Goal: Task Accomplishment & Management: Use online tool/utility

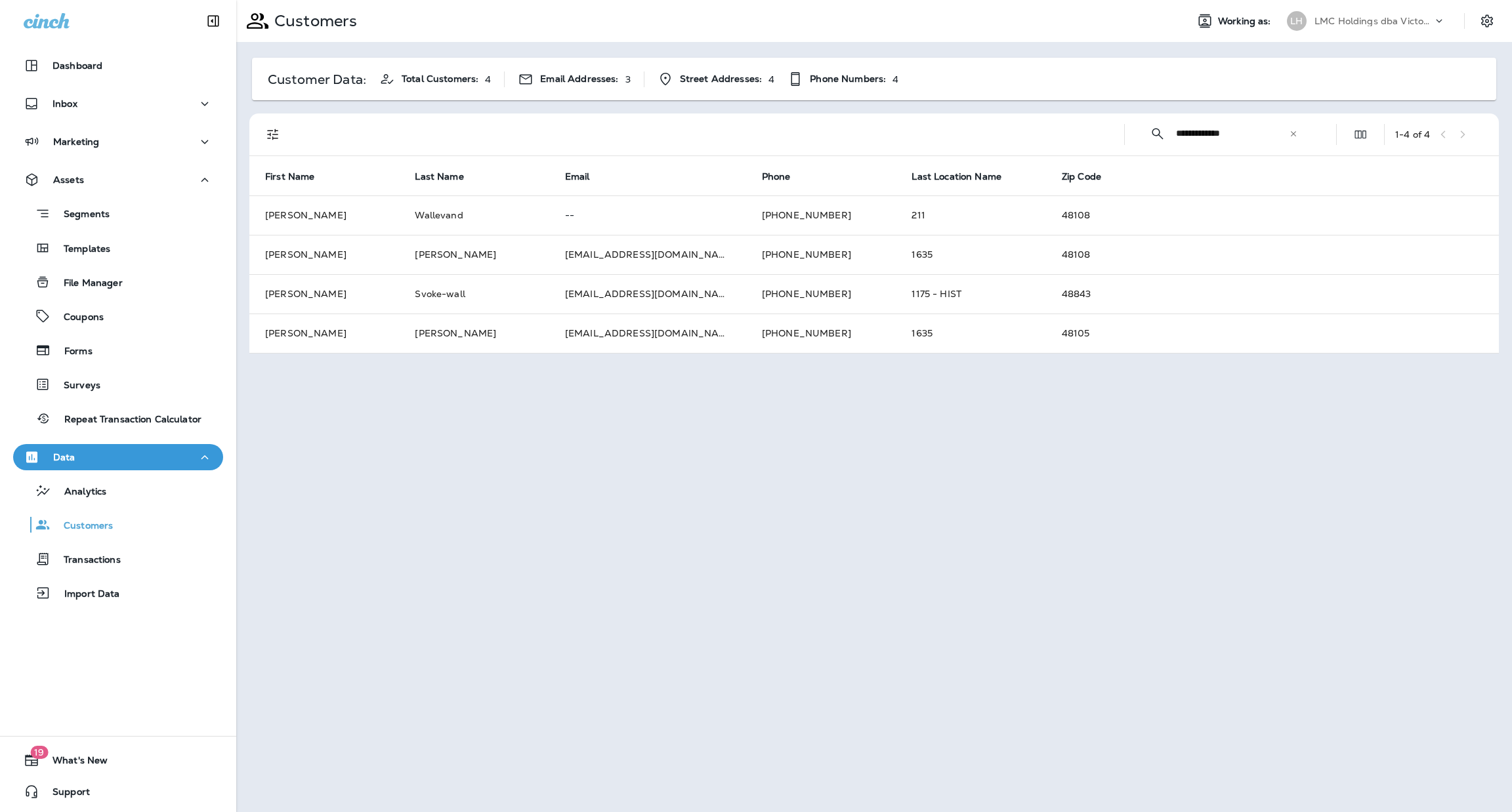
click at [1245, 132] on input "**********" at bounding box center [1232, 133] width 113 height 35
click at [1232, 130] on input "**********" at bounding box center [1232, 133] width 113 height 35
click at [1247, 131] on input "**********" at bounding box center [1232, 133] width 113 height 35
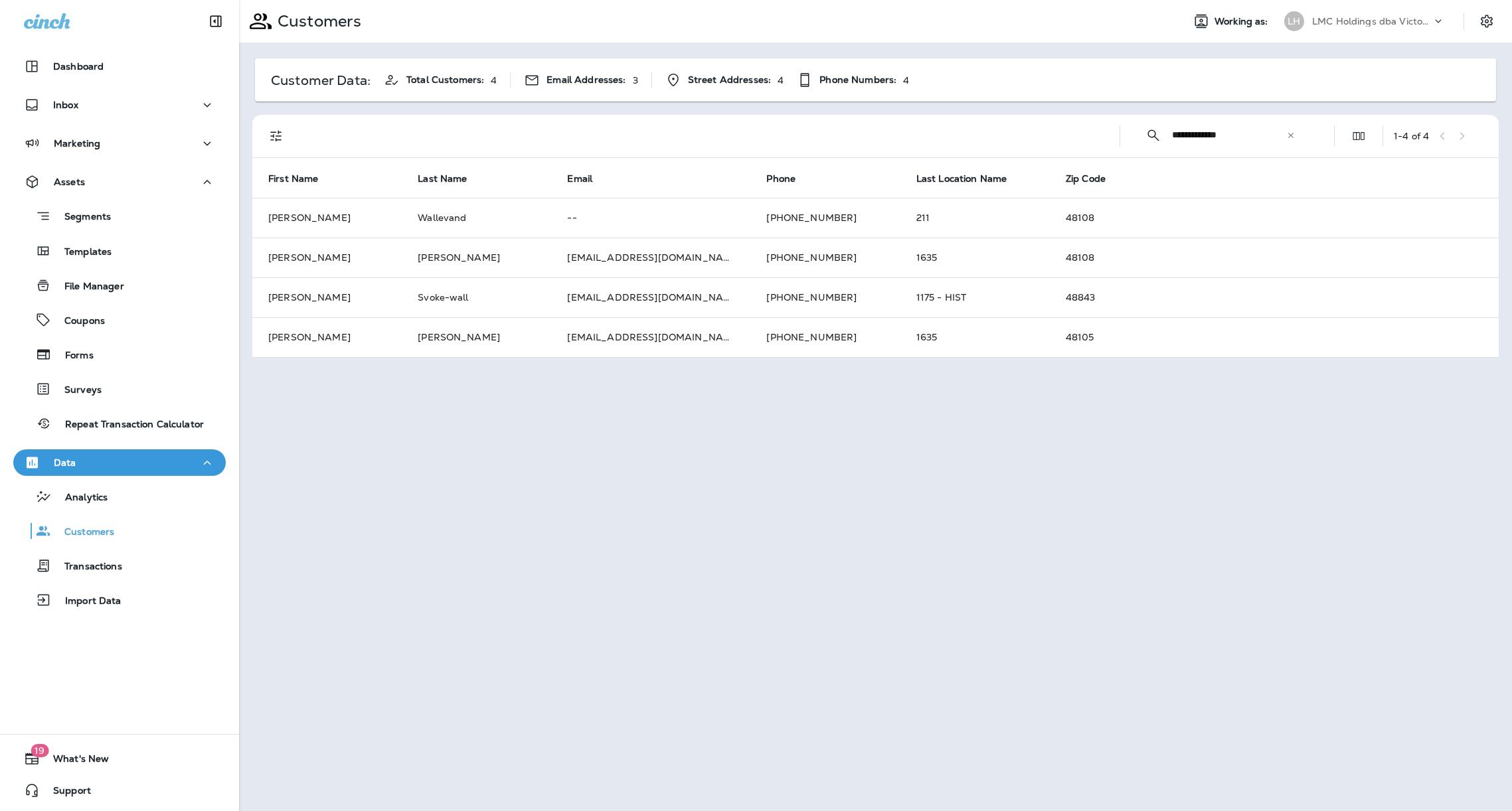
click at [1255, 128] on input "**********" at bounding box center [1228, 134] width 114 height 36
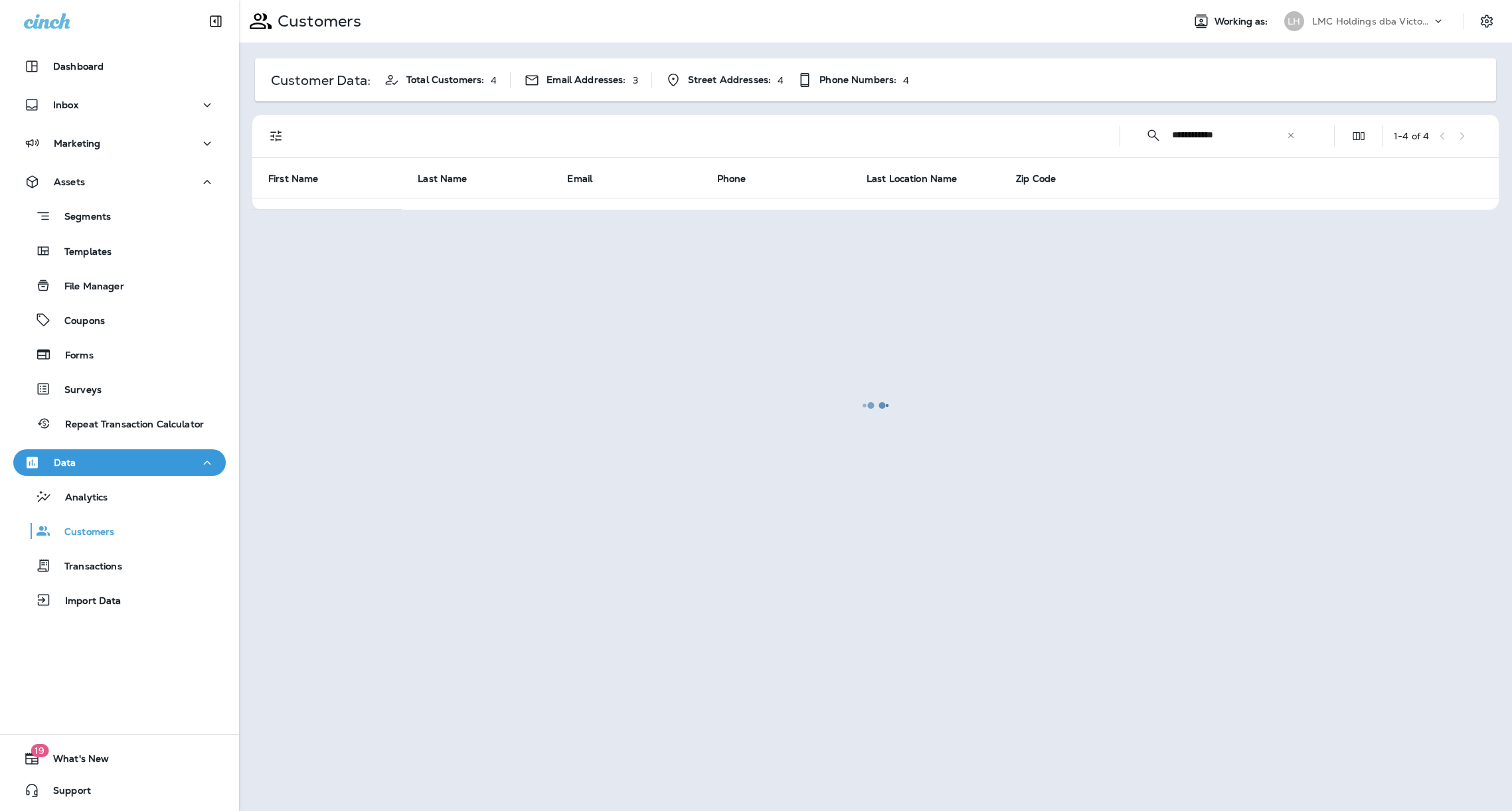
type input "**********"
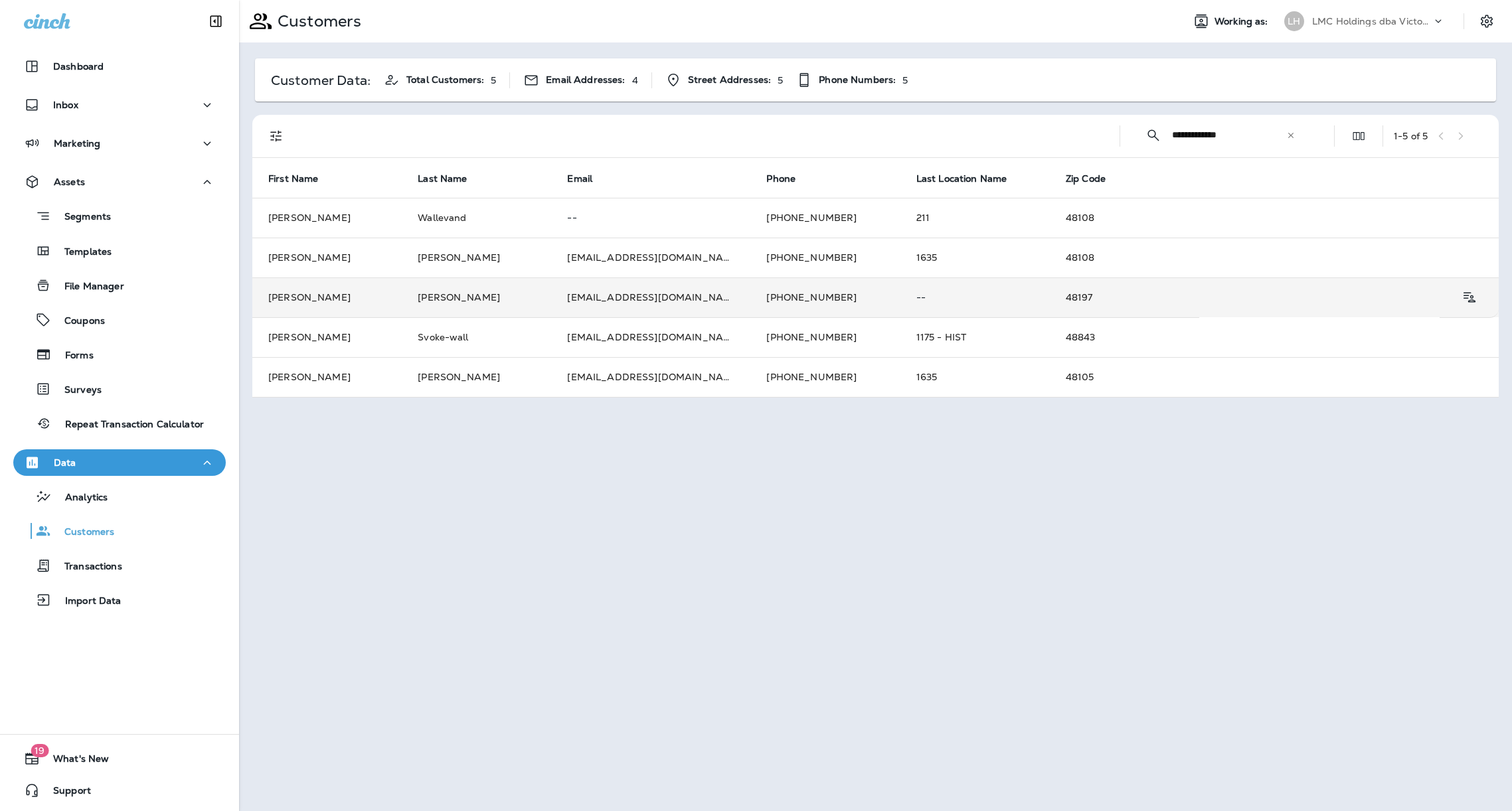
click at [767, 298] on td "+17349855154" at bounding box center [825, 297] width 150 height 39
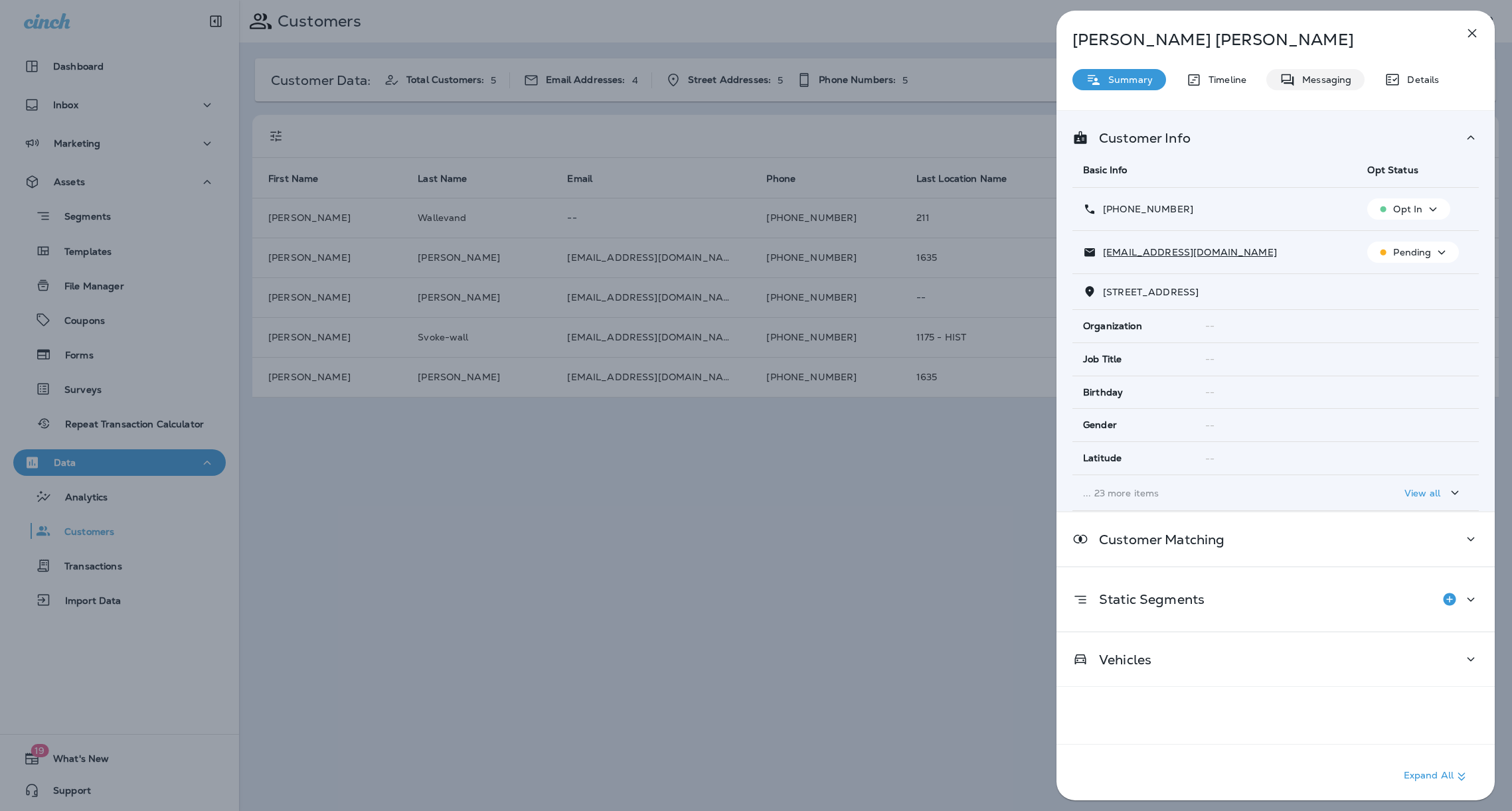
click at [1340, 77] on p "Messaging" at bounding box center [1323, 79] width 56 height 11
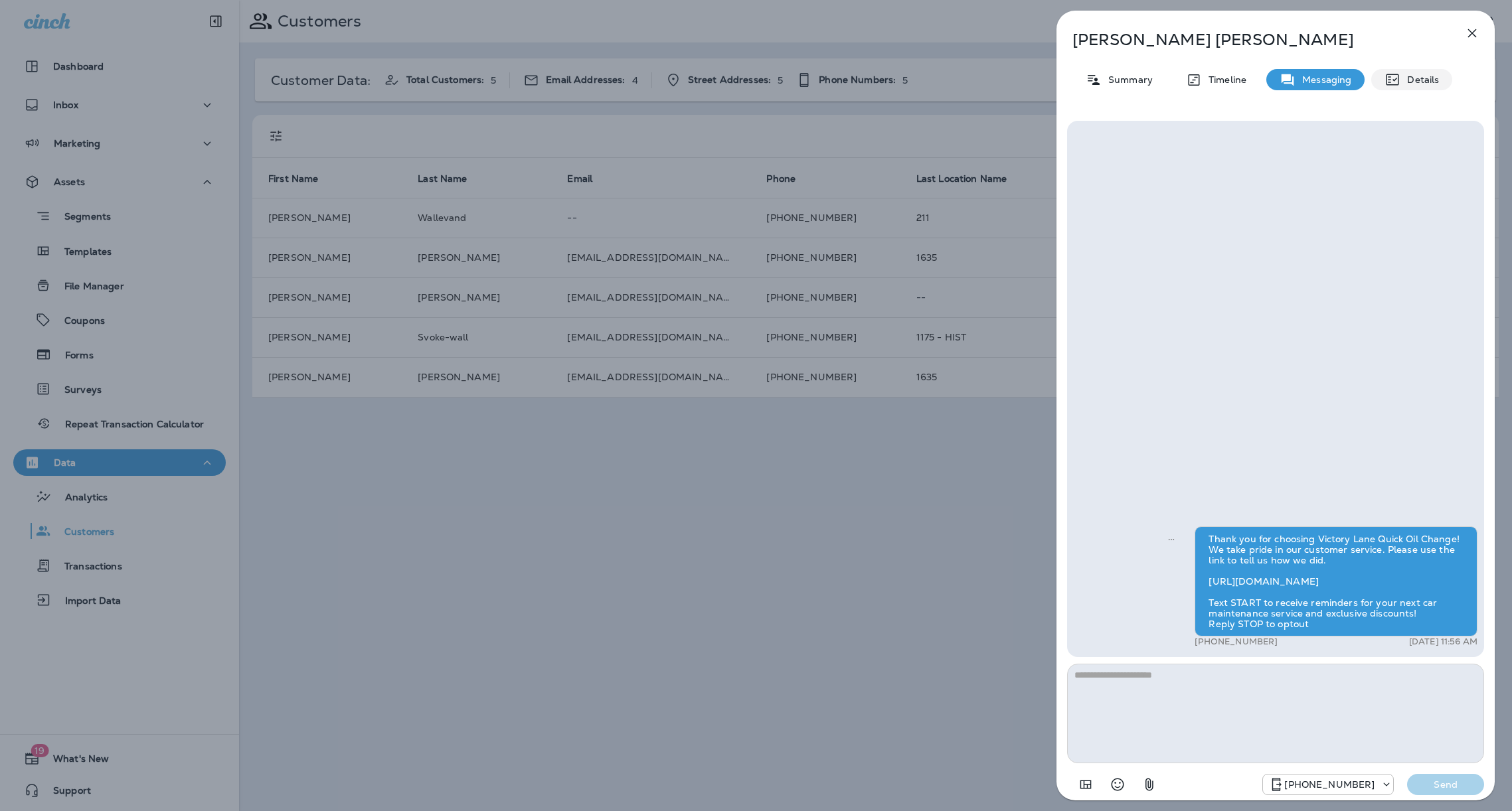
click at [1400, 83] on p "Details" at bounding box center [1419, 79] width 38 height 11
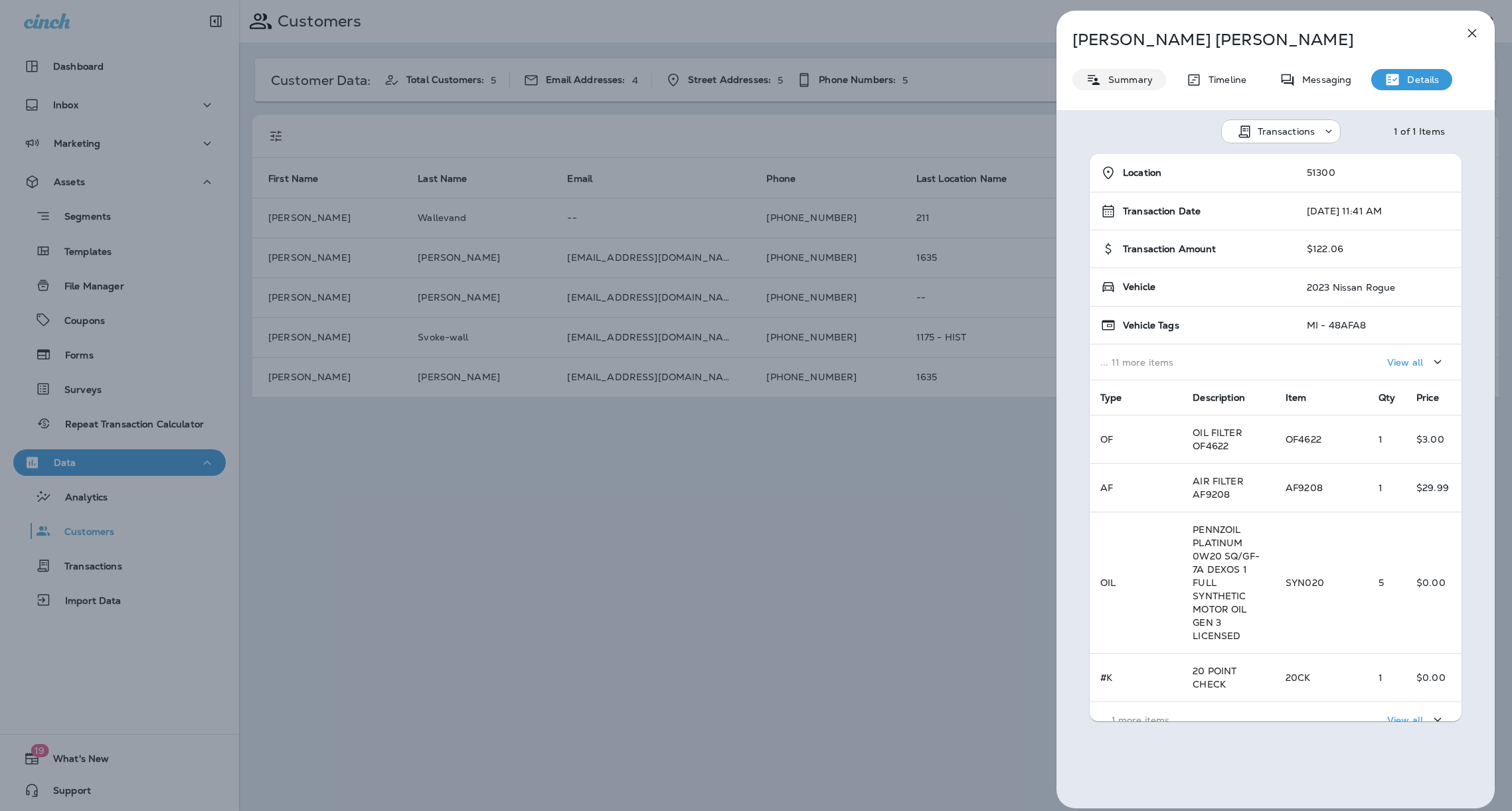
click at [1151, 80] on p "Summary" at bounding box center [1126, 79] width 51 height 11
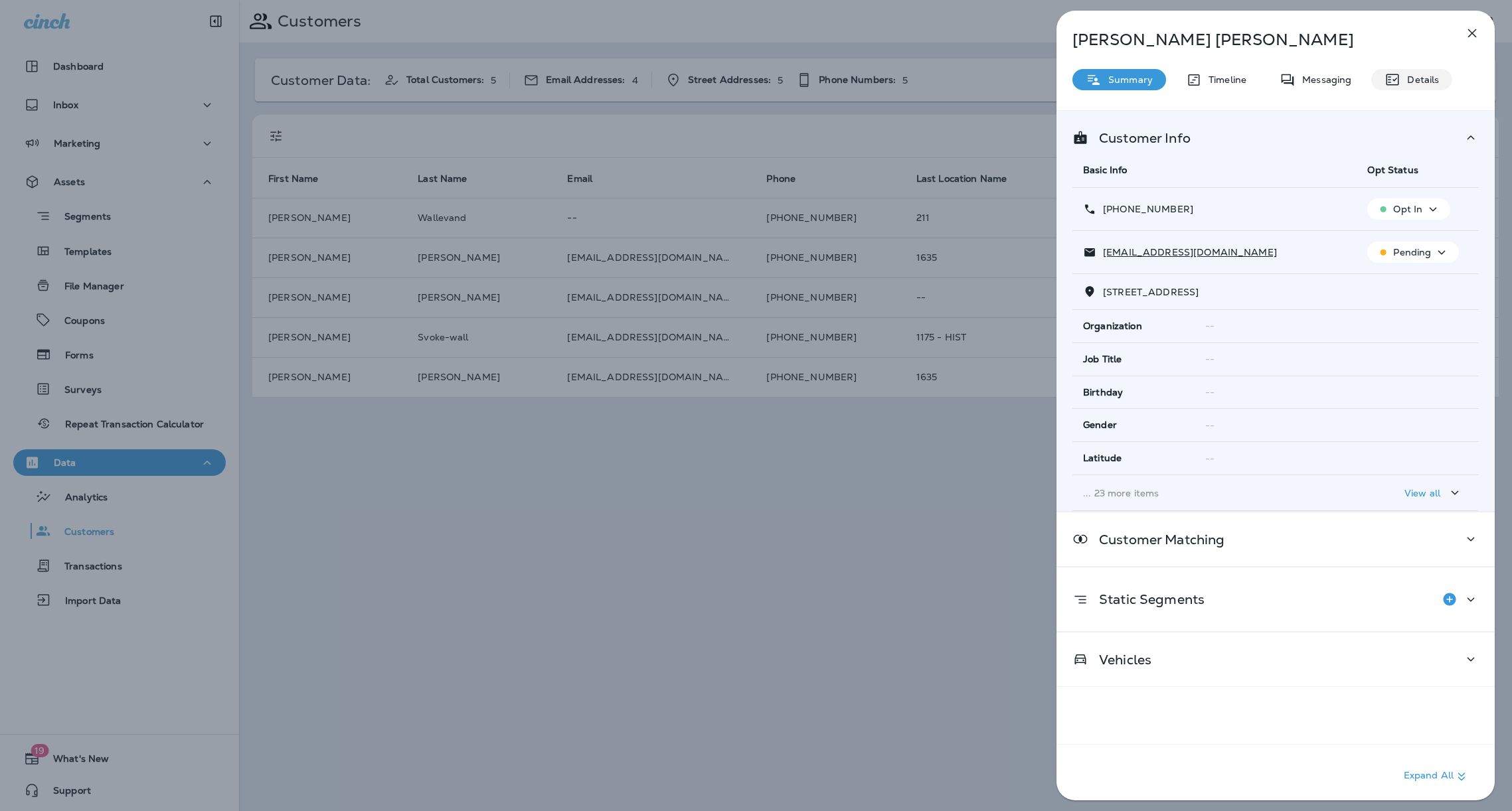
click at [1419, 77] on p "Details" at bounding box center [1419, 79] width 38 height 11
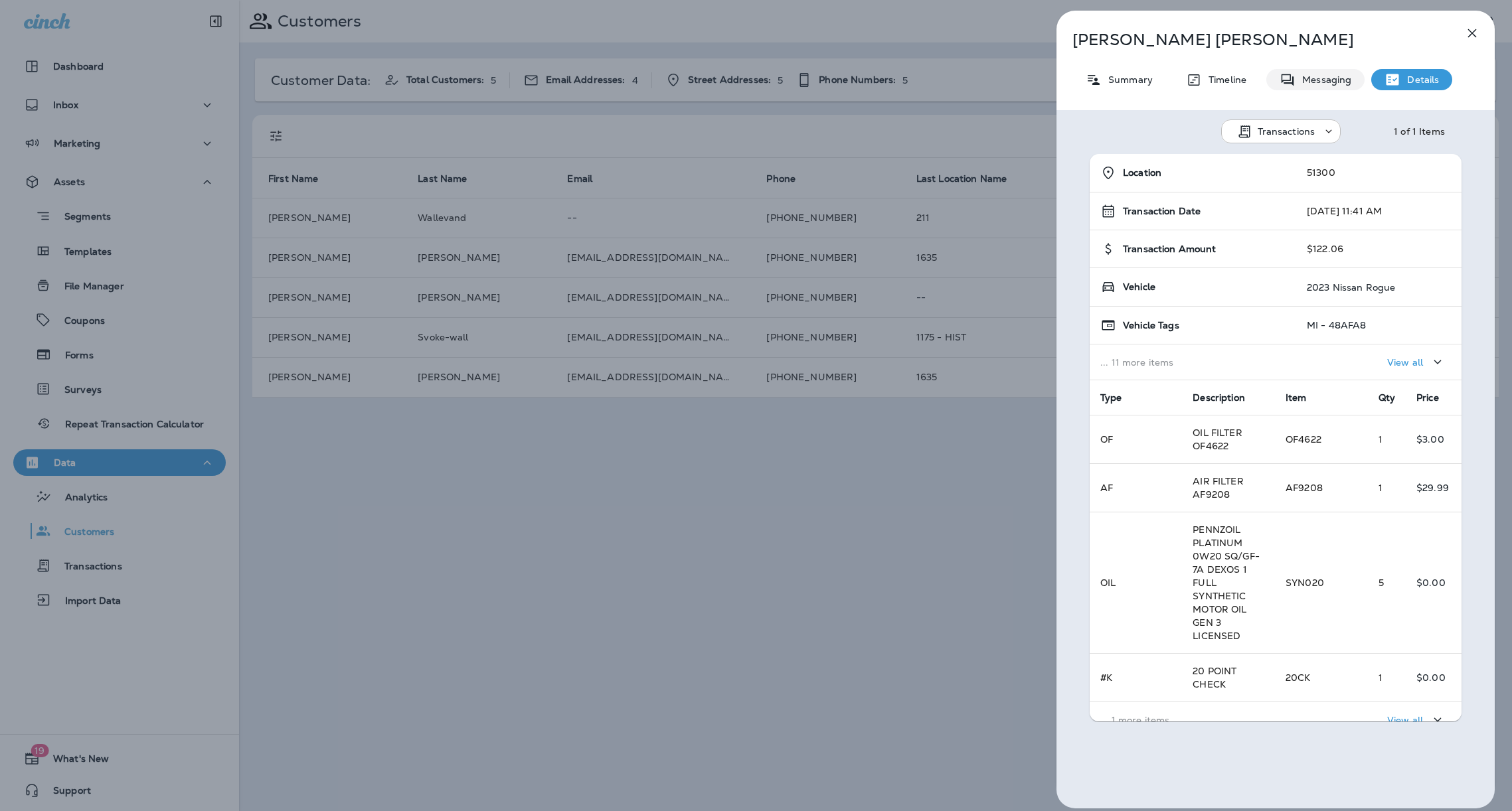
click at [1334, 82] on p "Messaging" at bounding box center [1323, 79] width 56 height 11
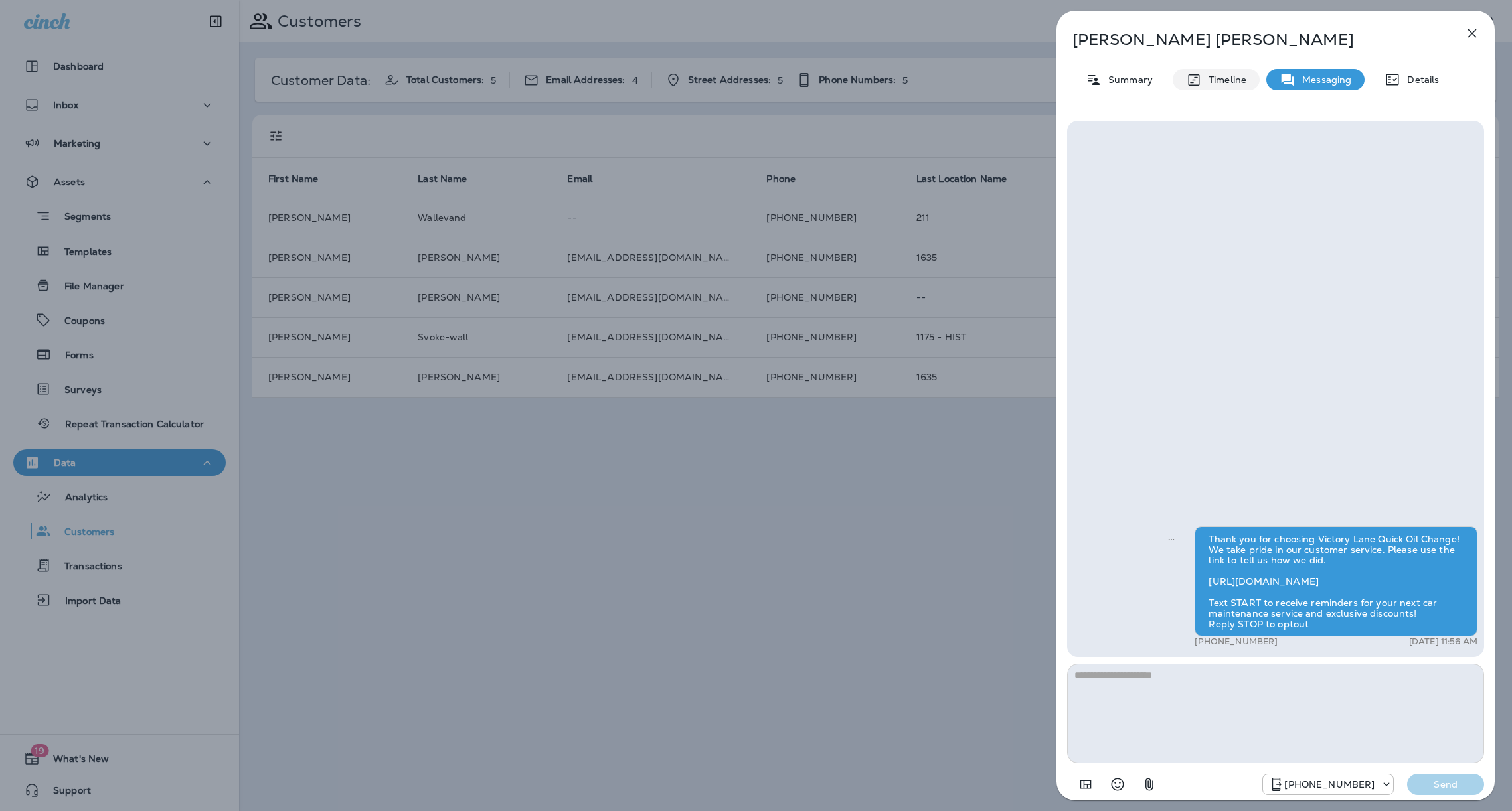
click at [1228, 83] on p "Timeline" at bounding box center [1224, 79] width 44 height 11
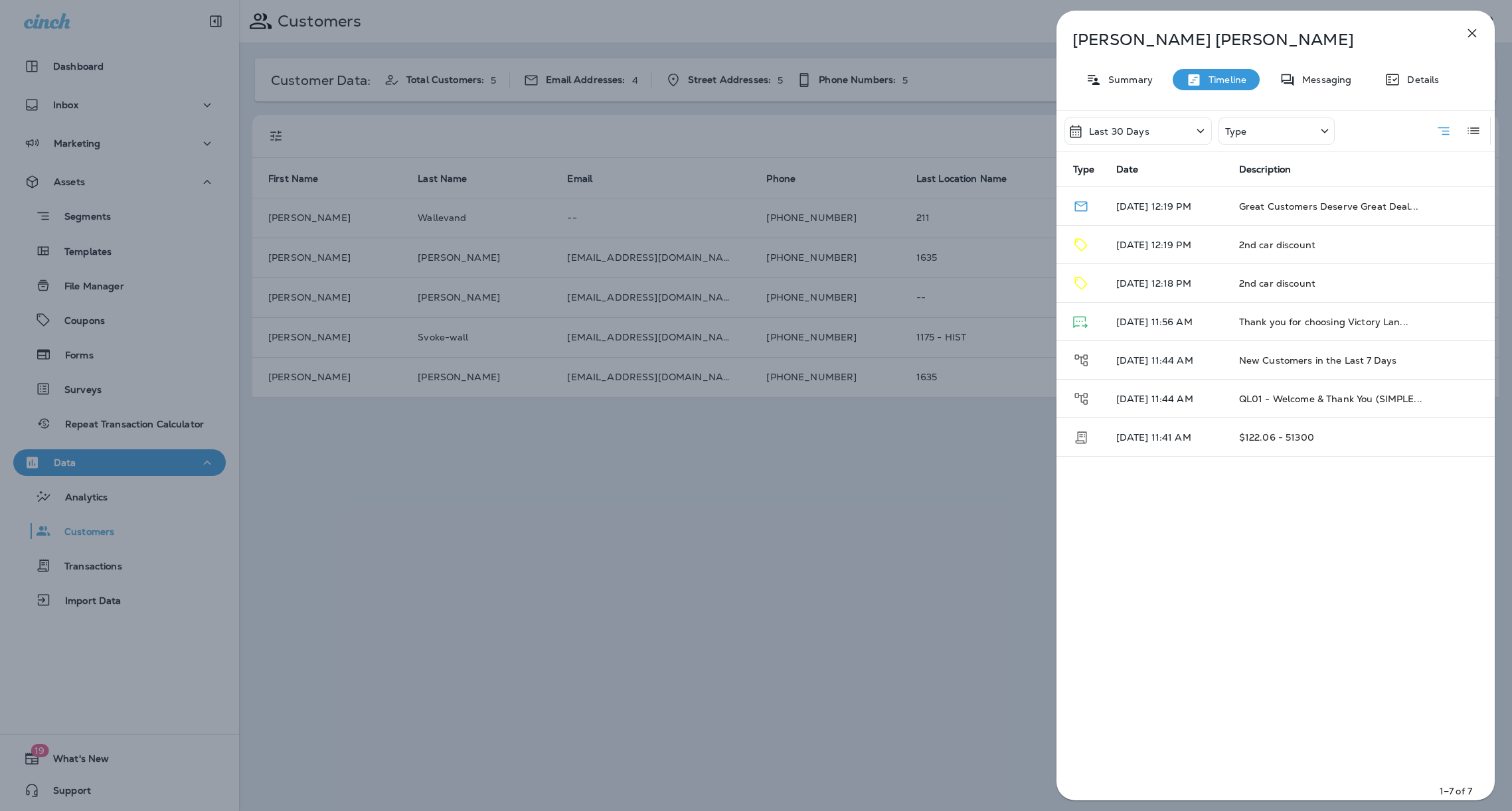
click at [1479, 33] on icon "button" at bounding box center [1472, 33] width 16 height 16
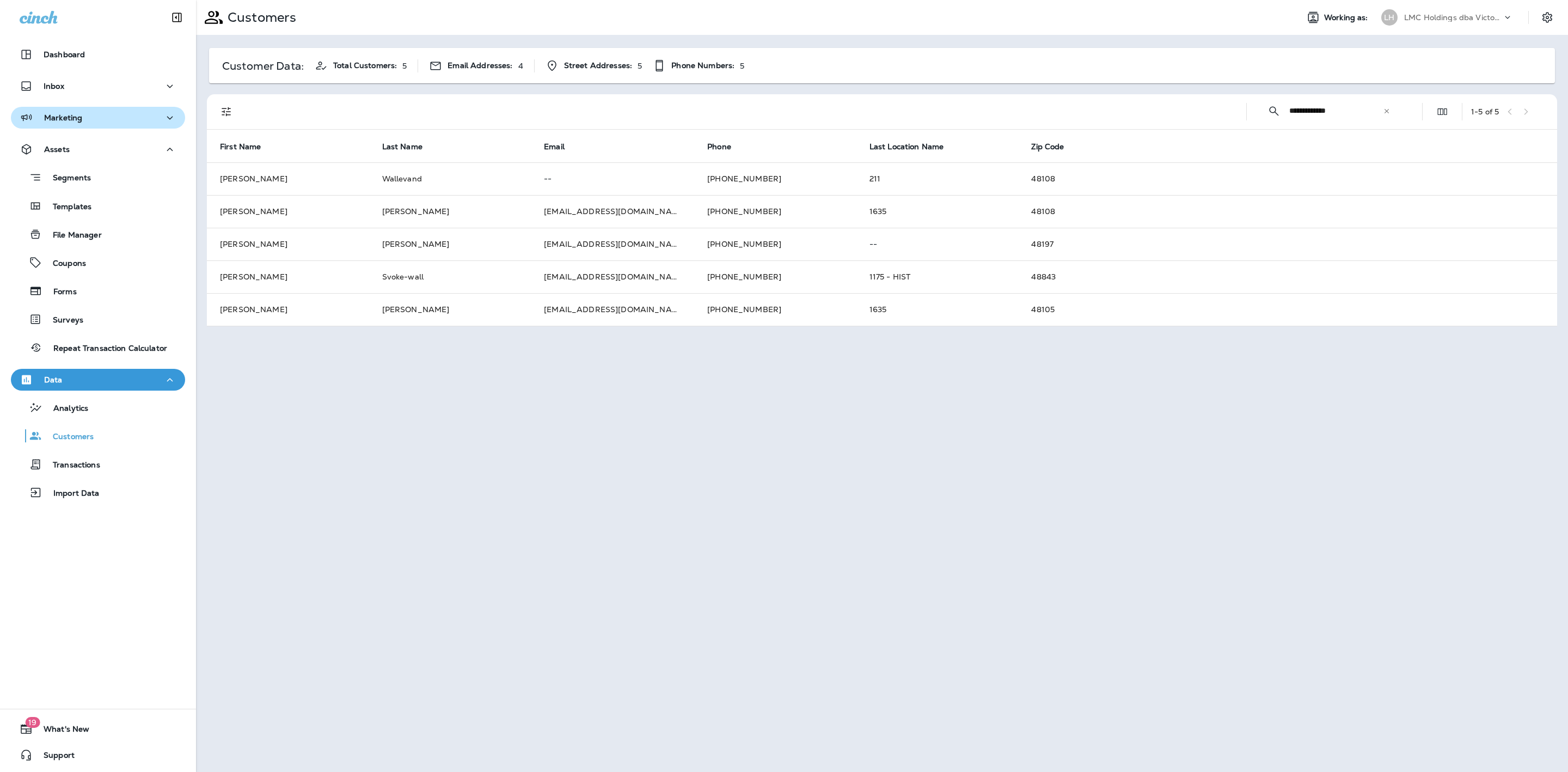
click at [146, 115] on div "Marketing" at bounding box center [98, 117] width 157 height 13
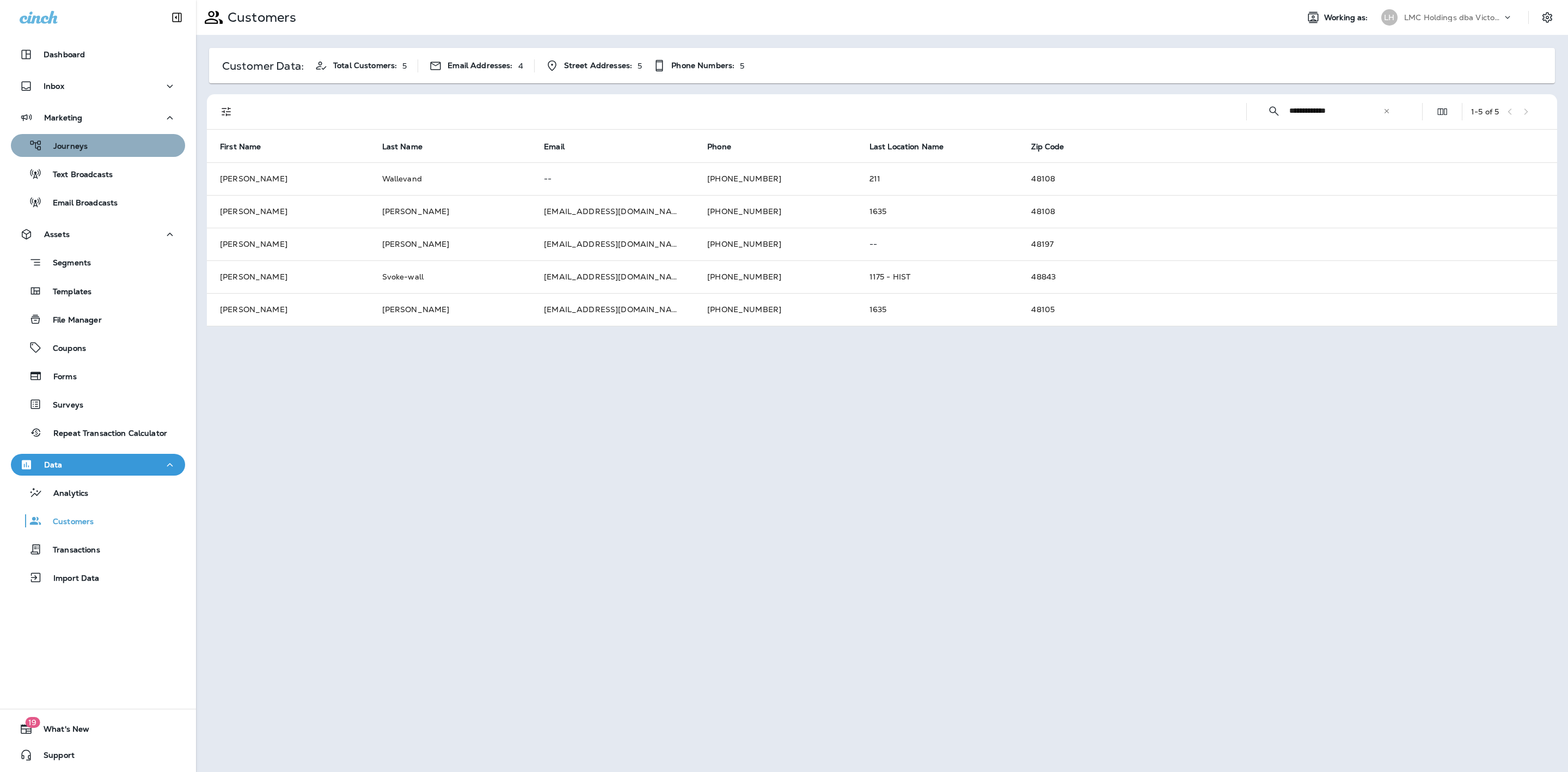
click at [111, 135] on button "Journeys" at bounding box center [98, 145] width 174 height 23
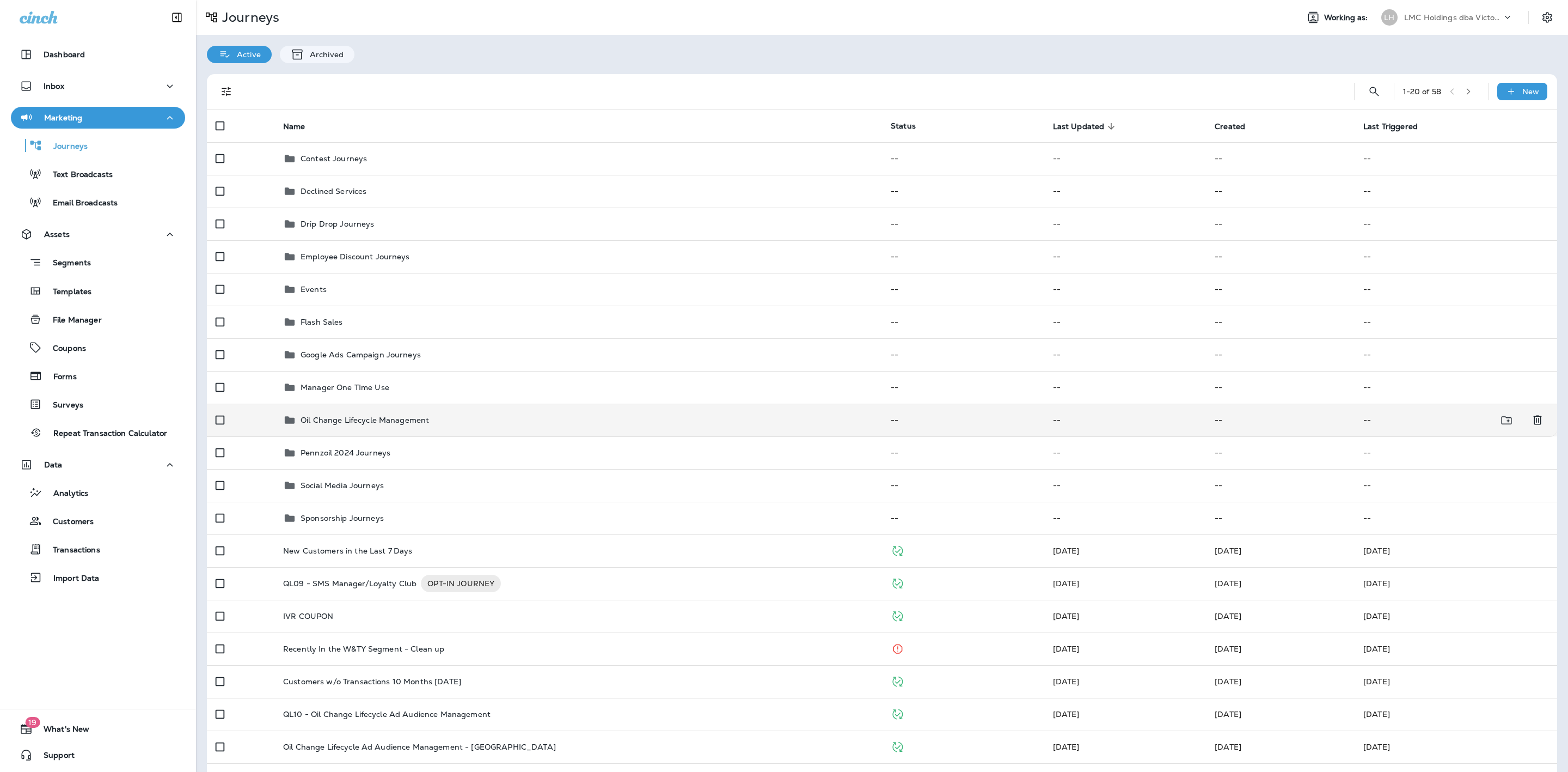
click at [458, 424] on div "Oil Change Lifecycle Management" at bounding box center [579, 420] width 591 height 13
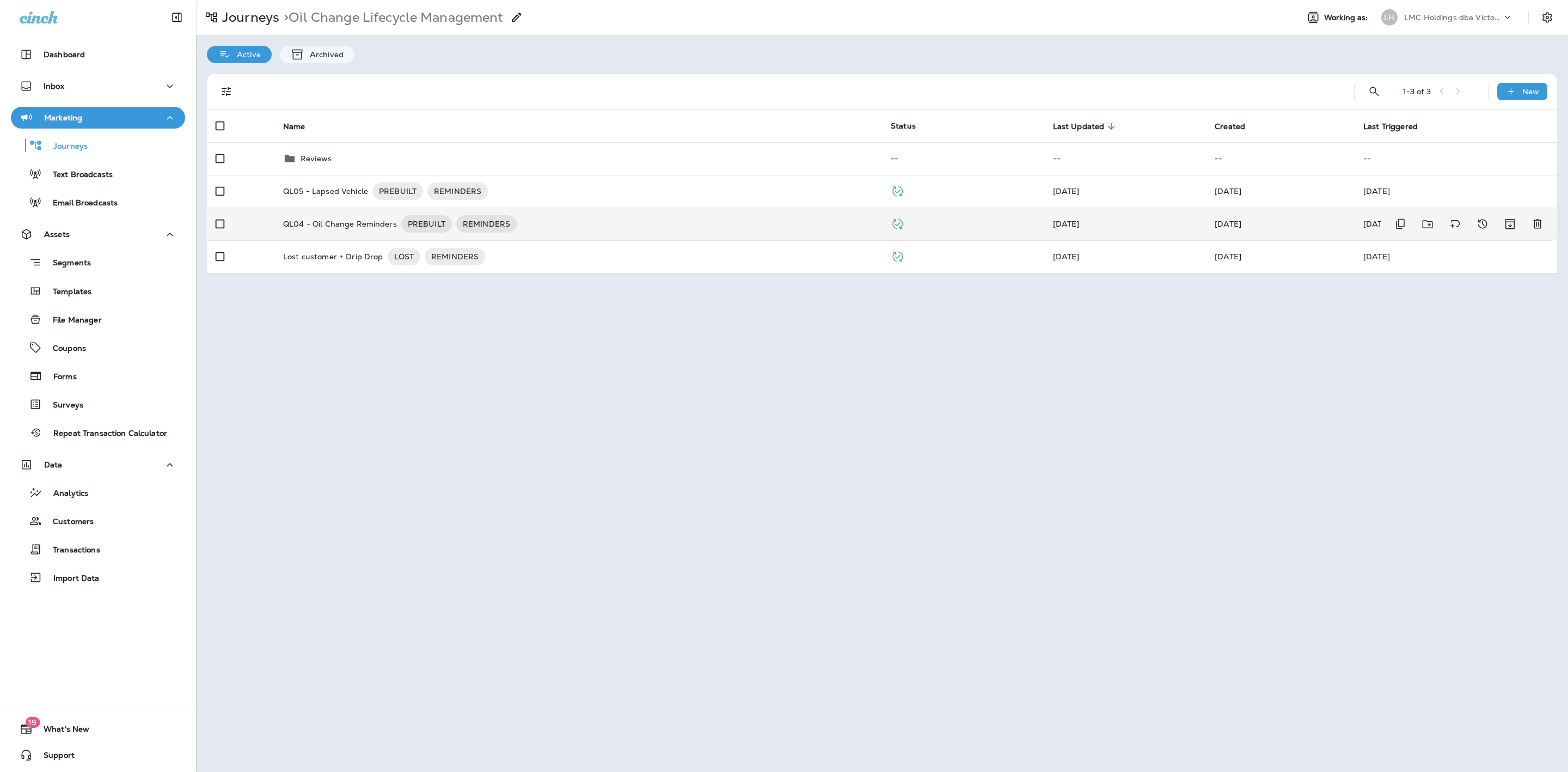
click at [557, 225] on div "QL04 - Oil Change Reminders PREBUILT REMINDERS" at bounding box center [579, 224] width 591 height 17
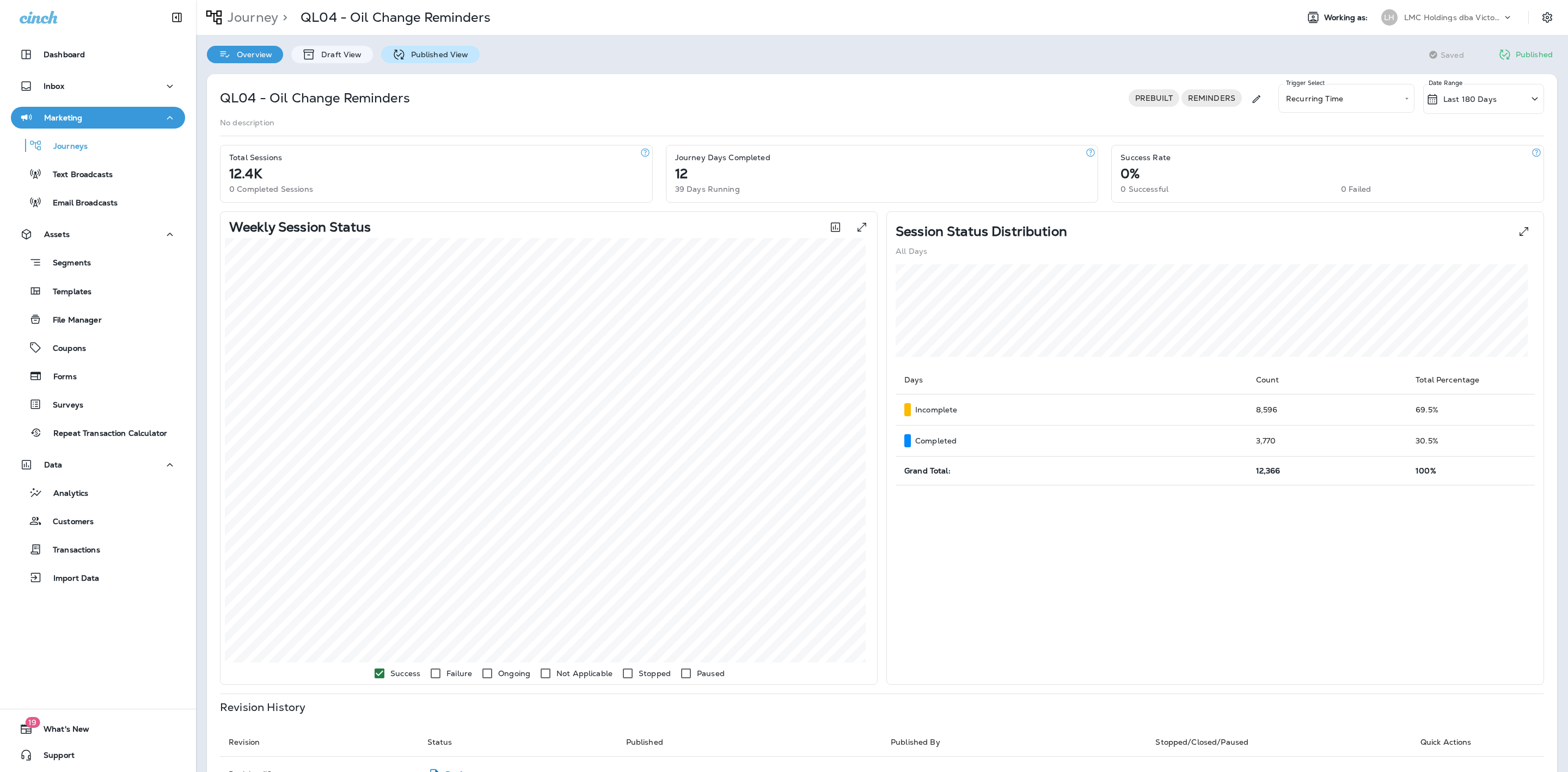
click at [425, 52] on p "Published View" at bounding box center [437, 54] width 63 height 9
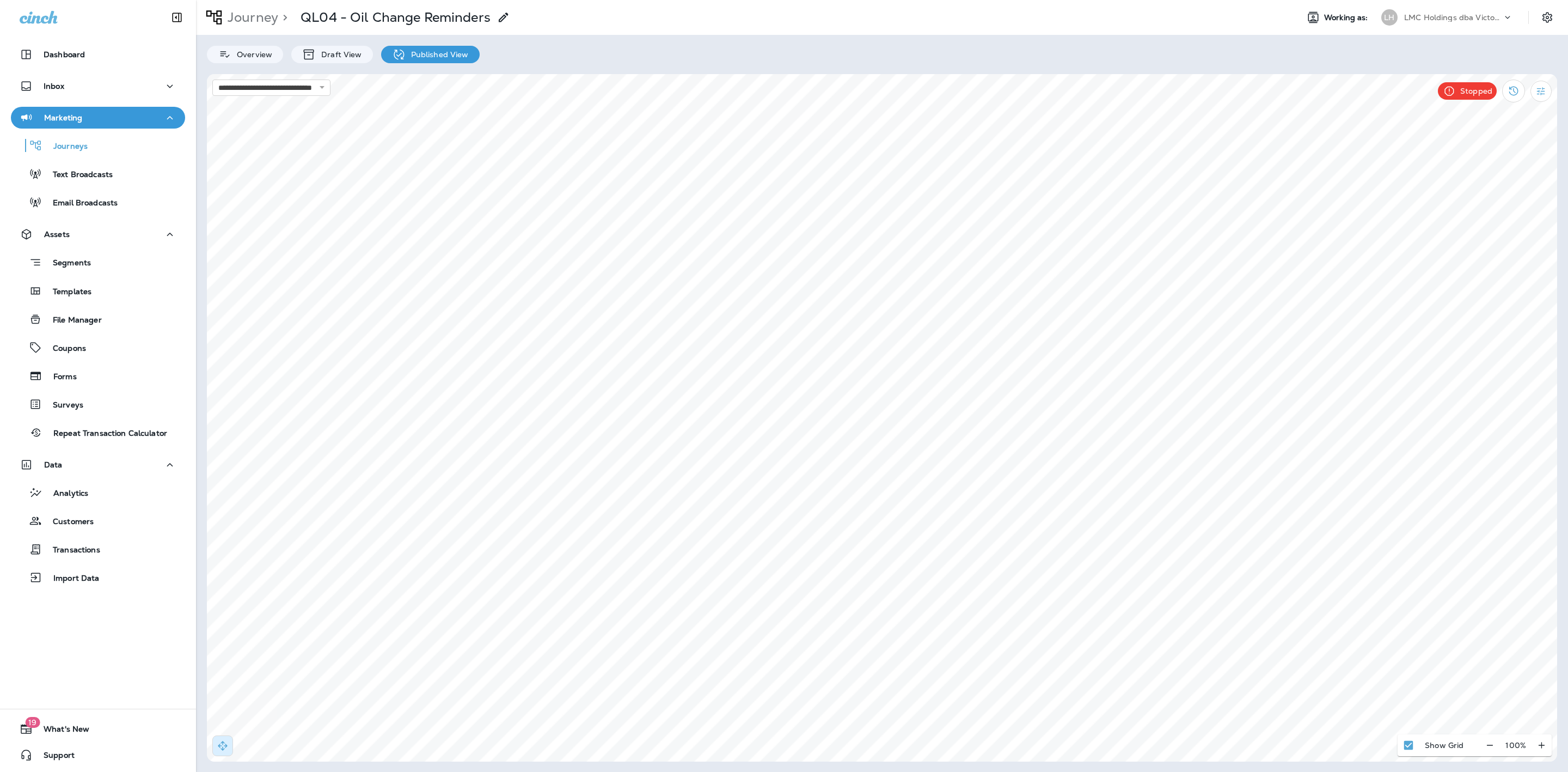
select select "**********"
click at [213, 80] on select "**********" at bounding box center [272, 87] width 118 height 17
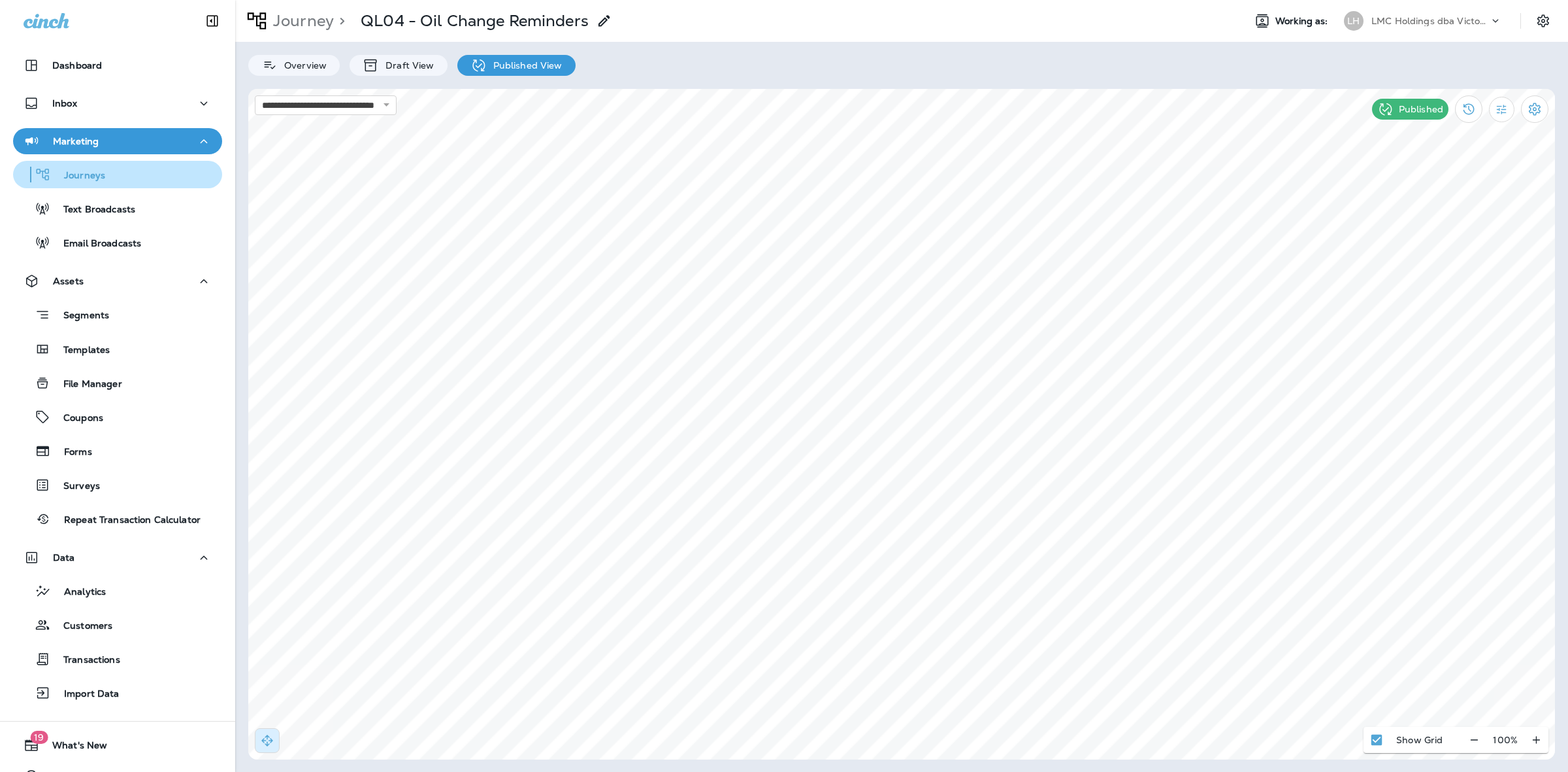
click at [109, 175] on div "Journeys" at bounding box center [117, 174] width 198 height 20
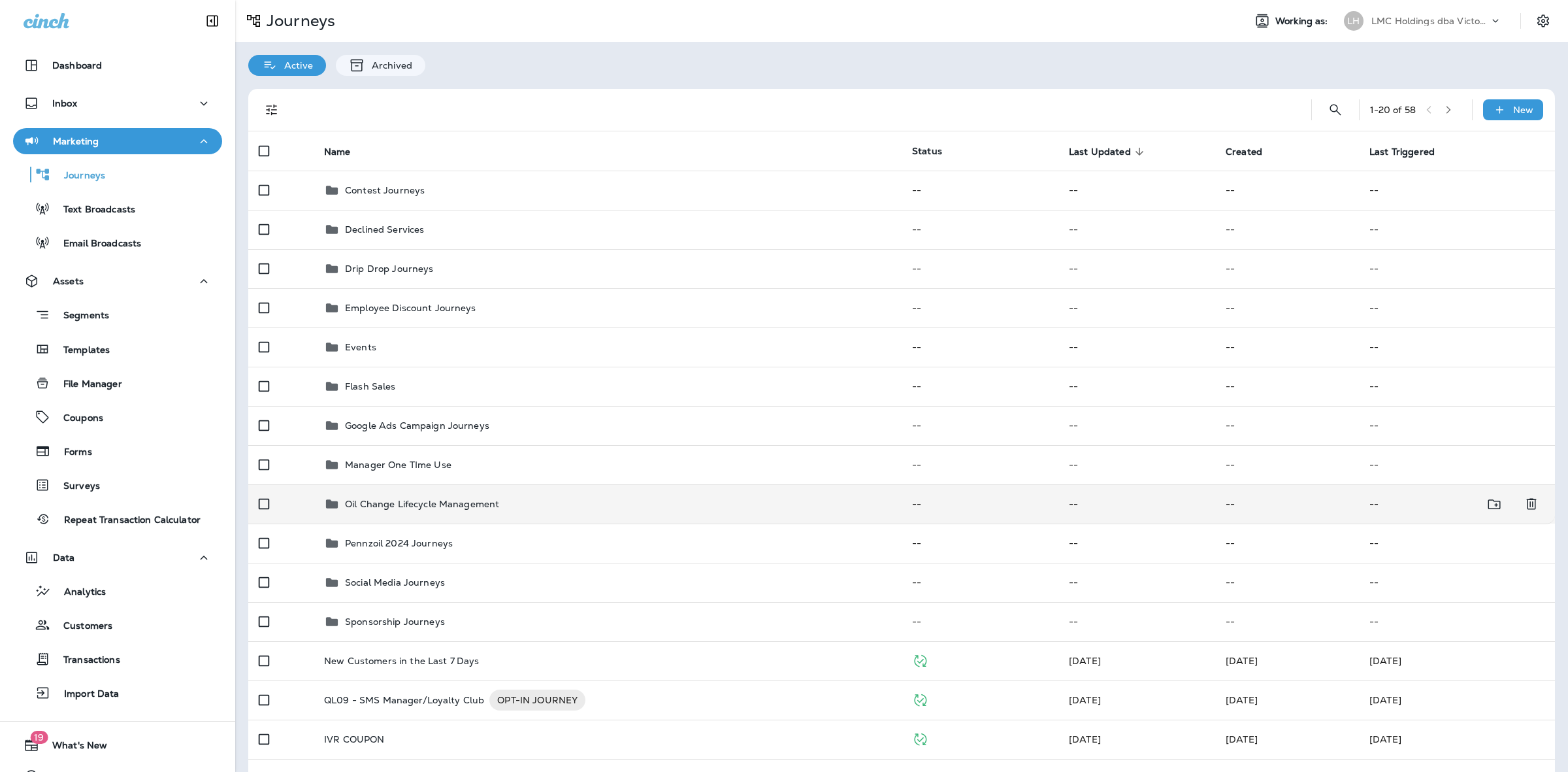
click at [467, 507] on p "Oil Change Lifecycle Management" at bounding box center [421, 504] width 154 height 10
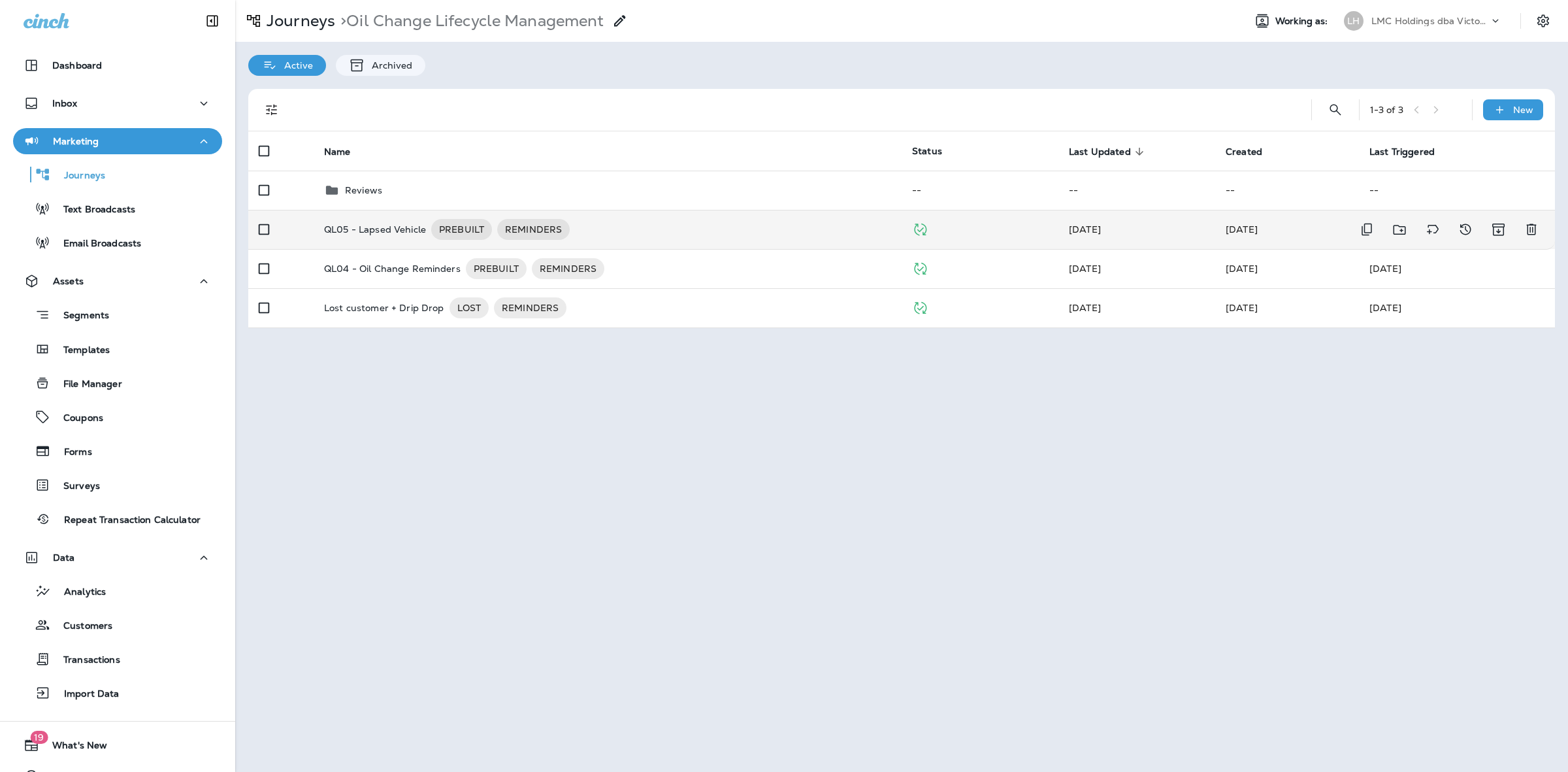
click at [394, 237] on p "QL05 - Lapsed Vehicle" at bounding box center [375, 230] width 102 height 21
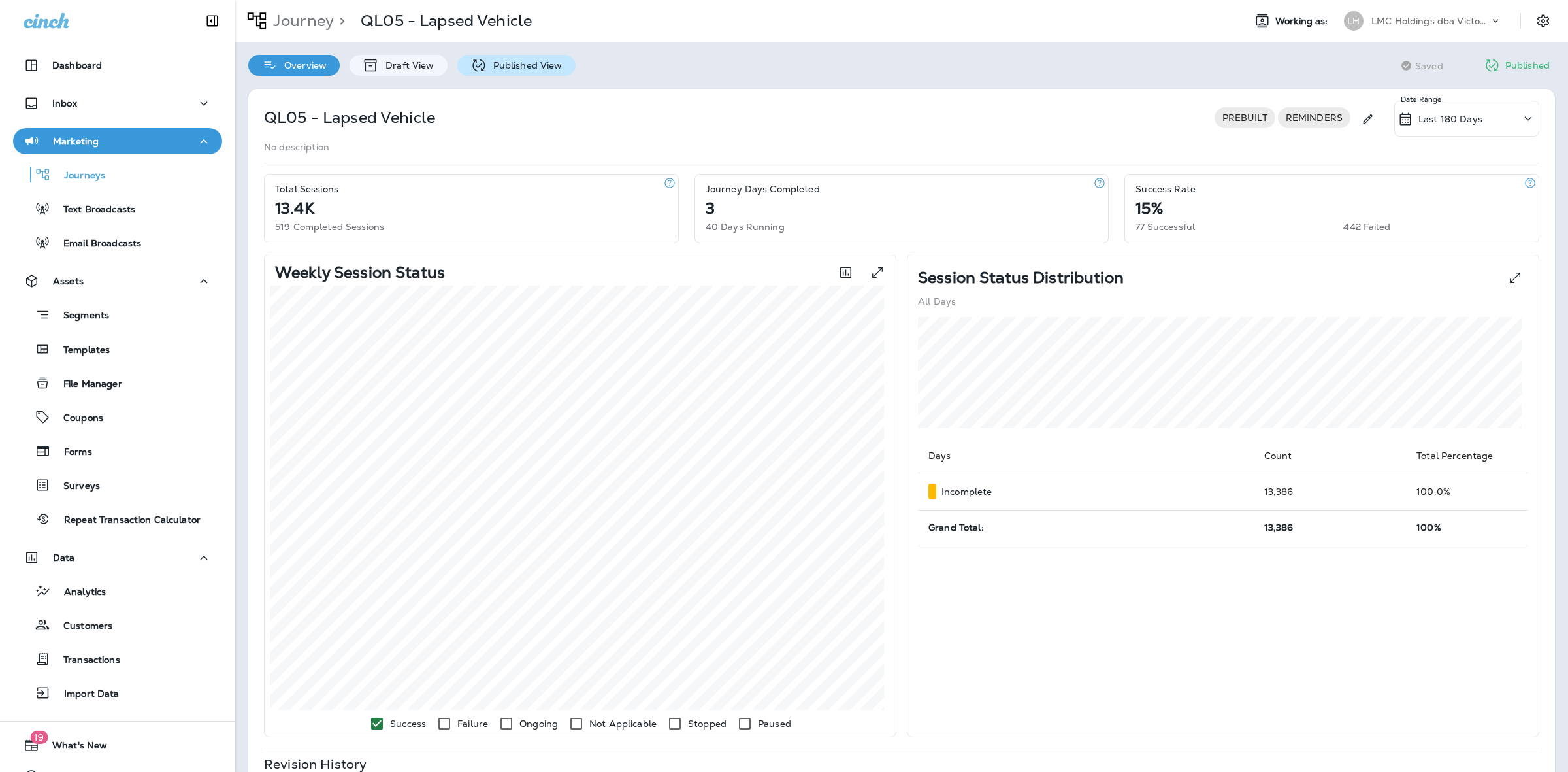
click at [514, 70] on p "Published View" at bounding box center [524, 65] width 76 height 10
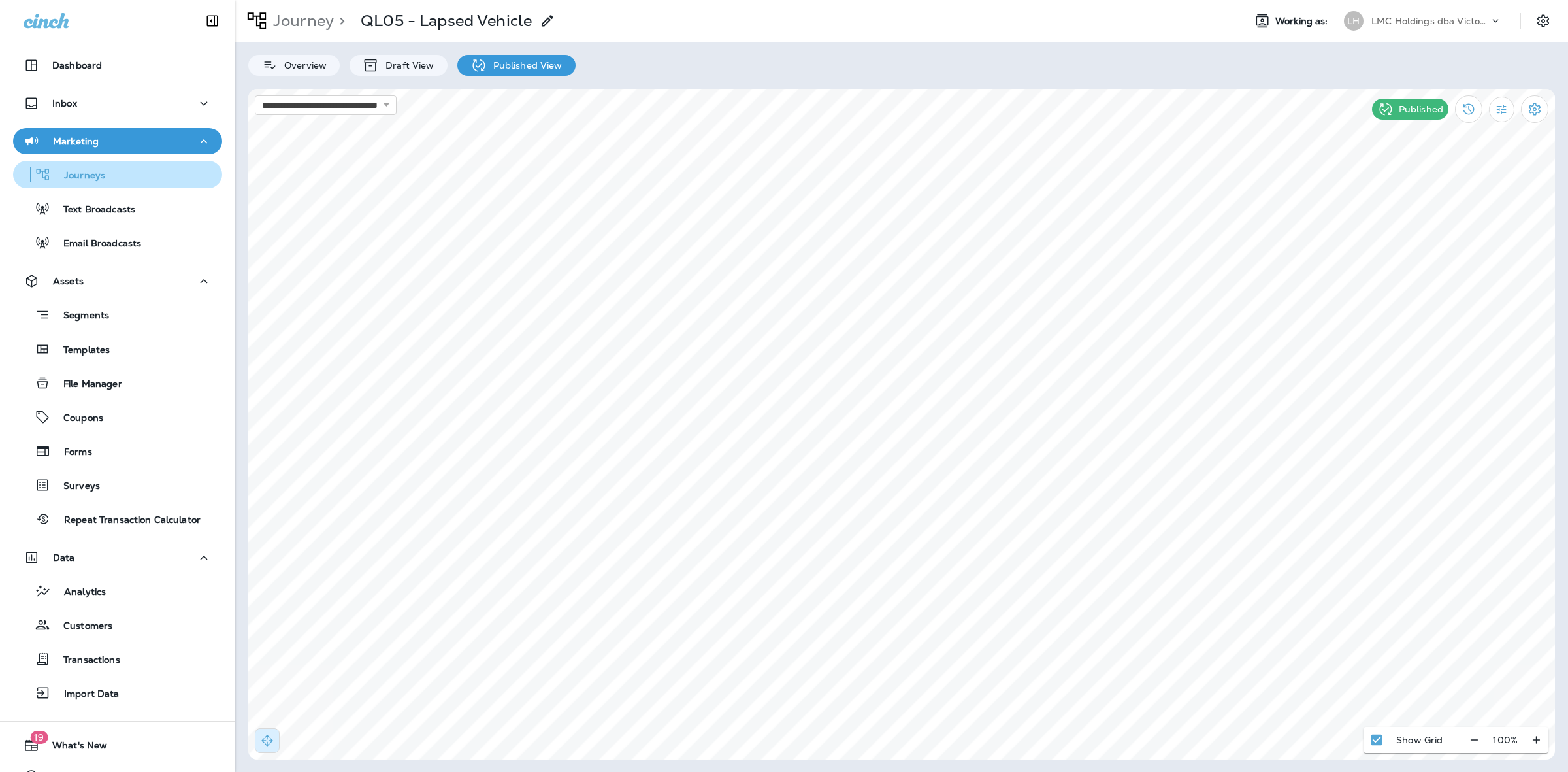
click at [111, 184] on button "Journeys" at bounding box center [117, 174] width 209 height 27
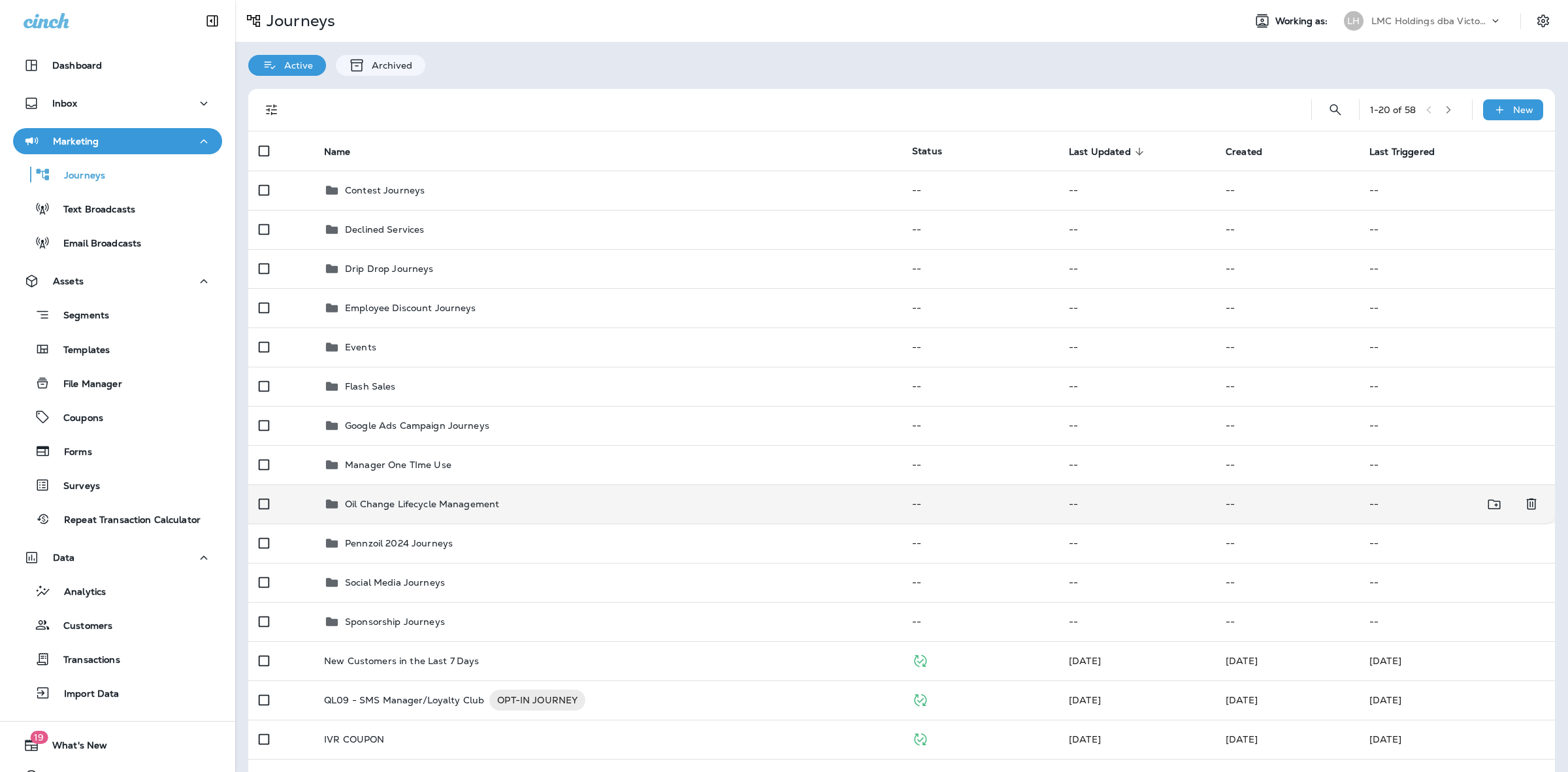
click at [536, 497] on div "Oil Change Lifecycle Management" at bounding box center [607, 504] width 567 height 16
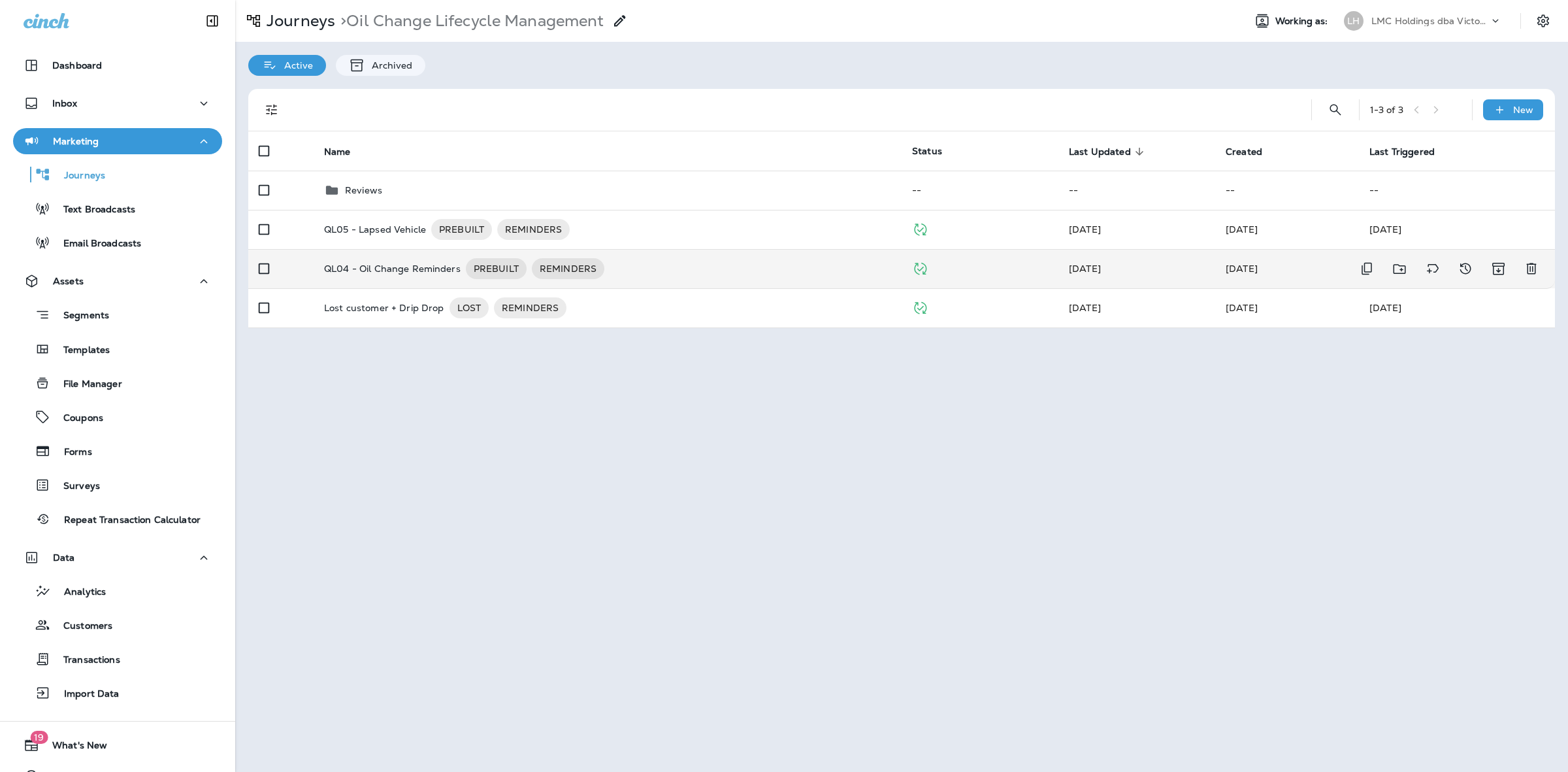
click at [607, 260] on div "QL04 - Oil Change Reminders PREBUILT REMINDERS" at bounding box center [607, 268] width 567 height 21
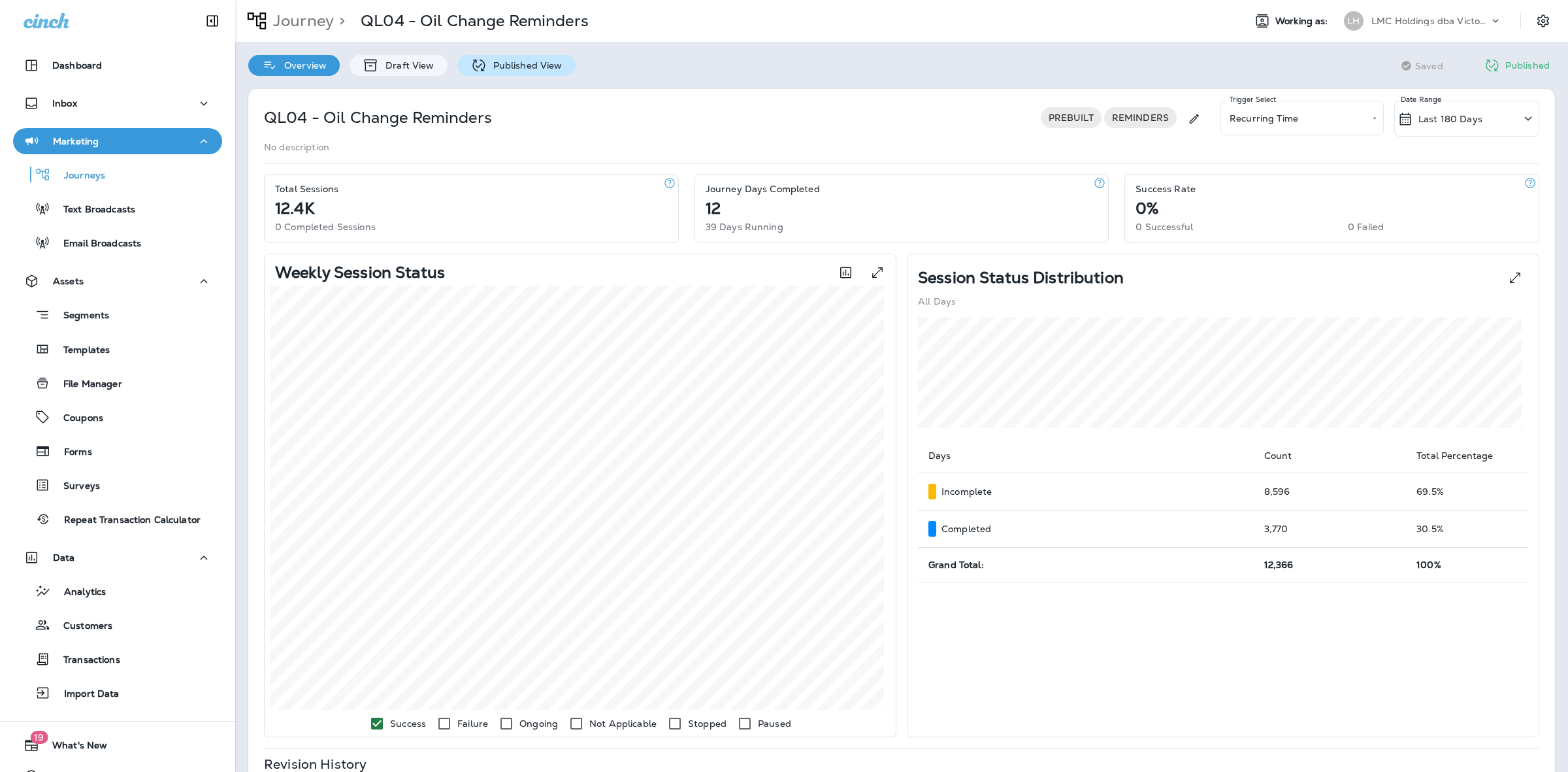
click at [520, 63] on p "Published View" at bounding box center [524, 65] width 76 height 10
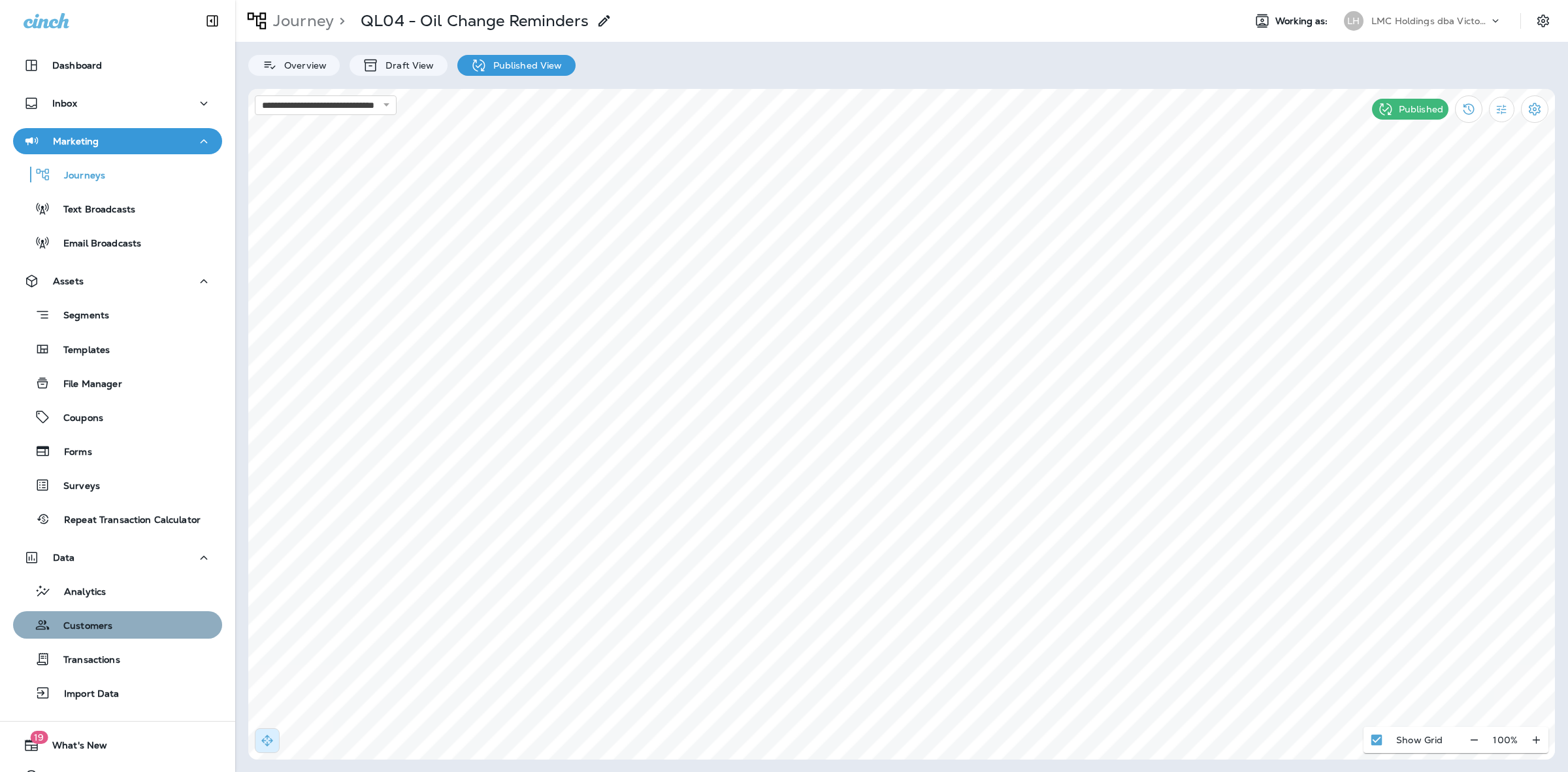
click at [138, 626] on div "Customers" at bounding box center [117, 625] width 198 height 20
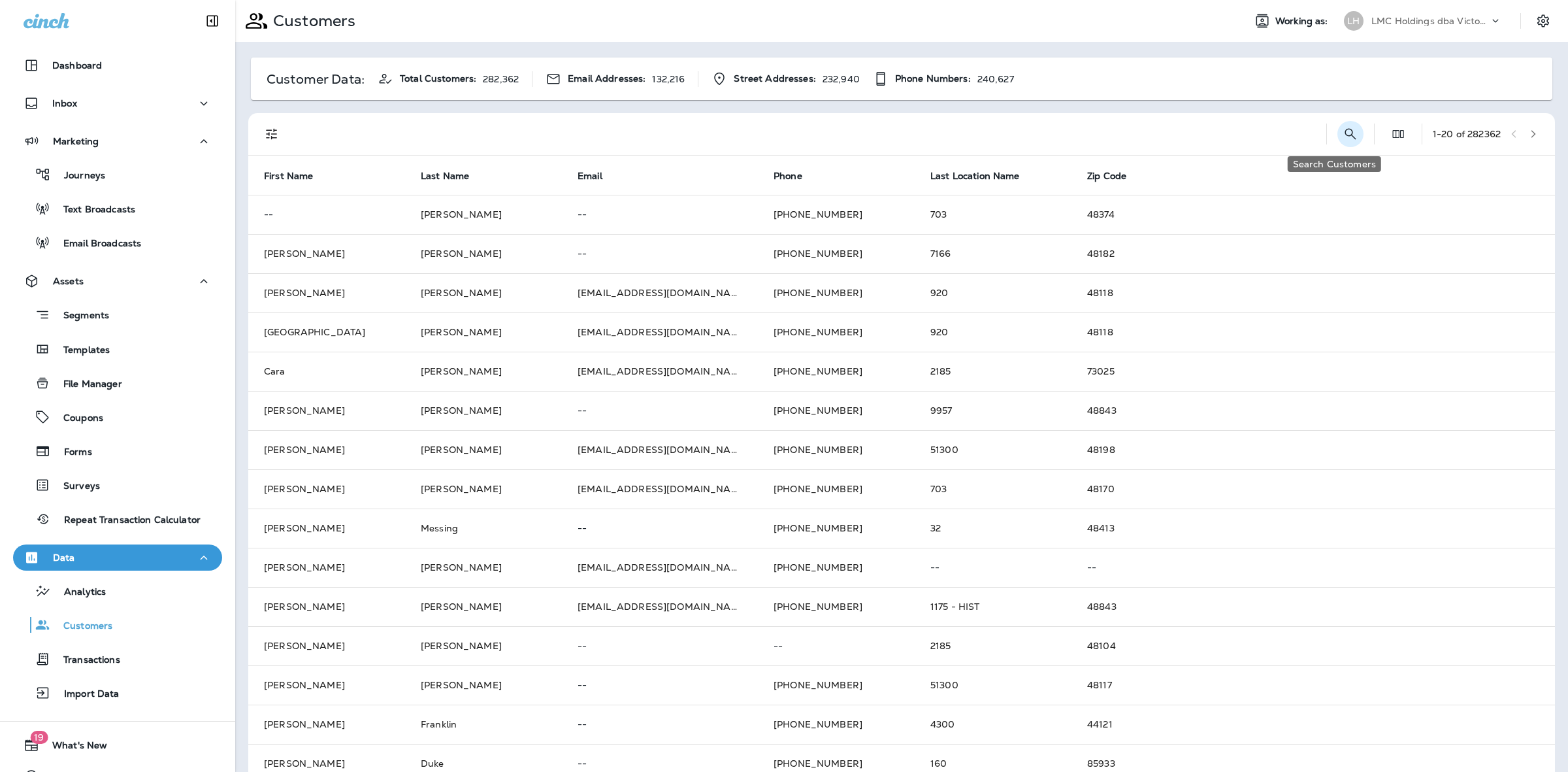
click at [1342, 134] on icon "Search Customers" at bounding box center [1350, 133] width 16 height 16
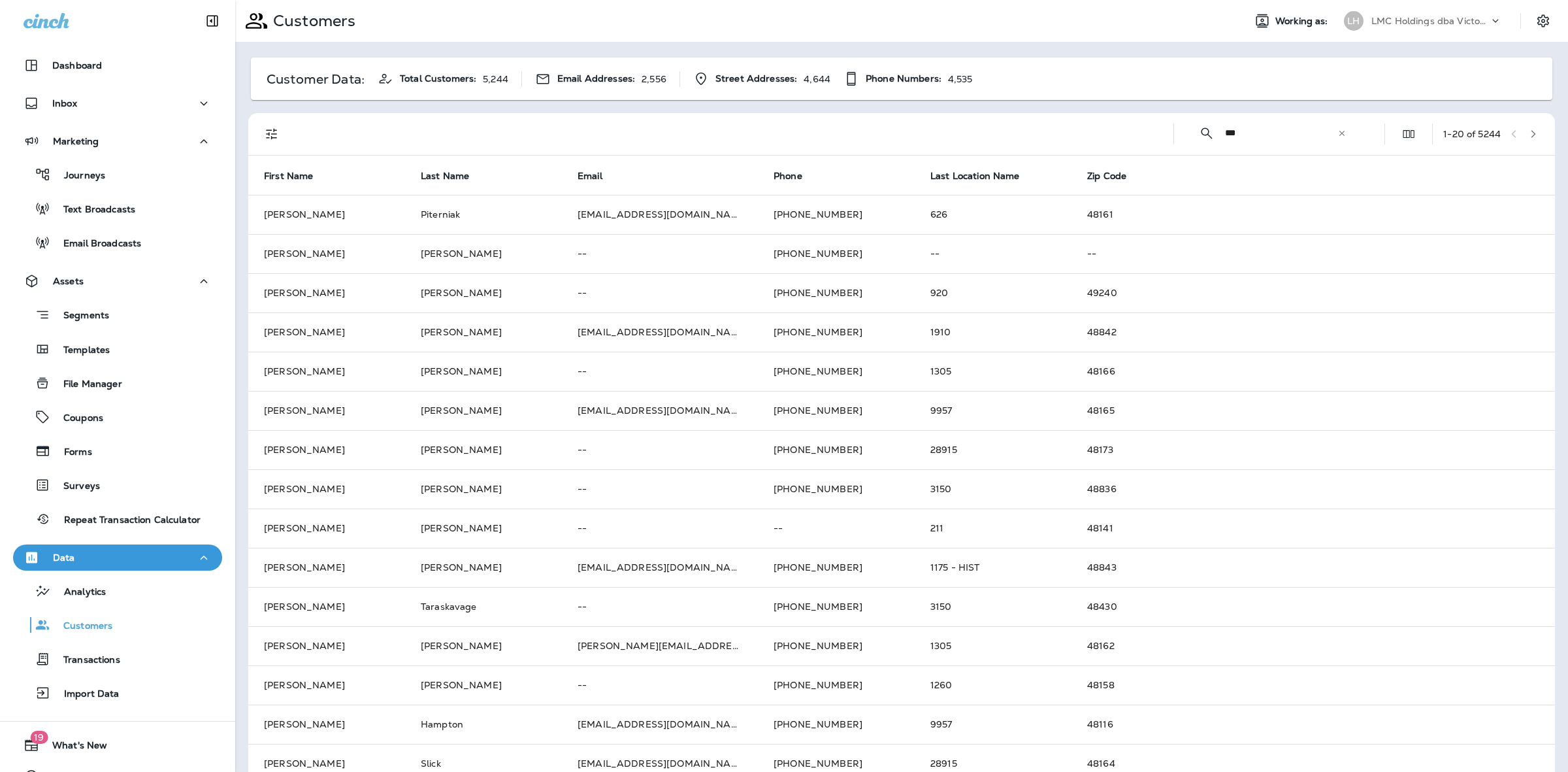
type input "**********"
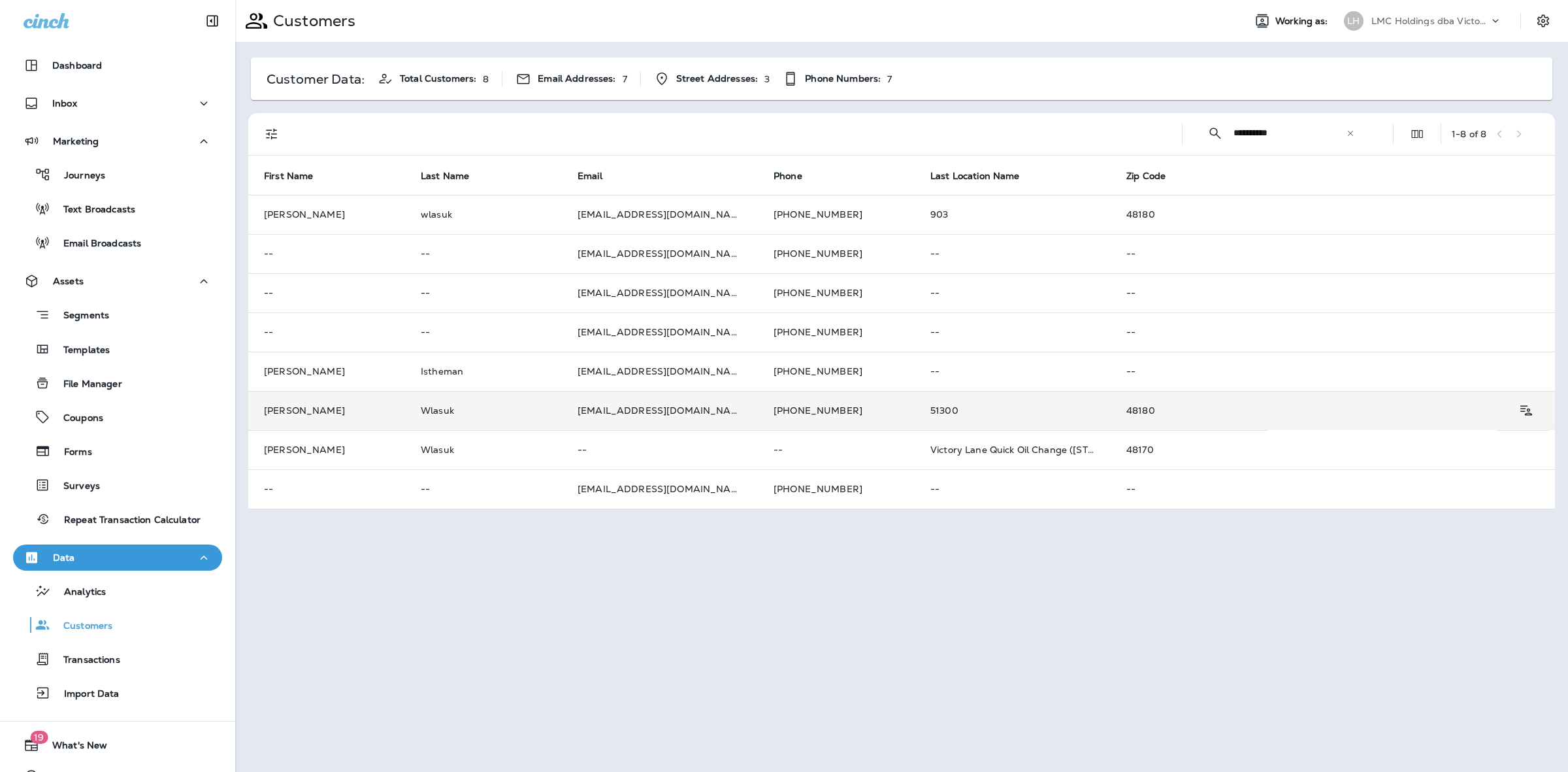
click at [809, 407] on td "+17342231663" at bounding box center [836, 410] width 157 height 39
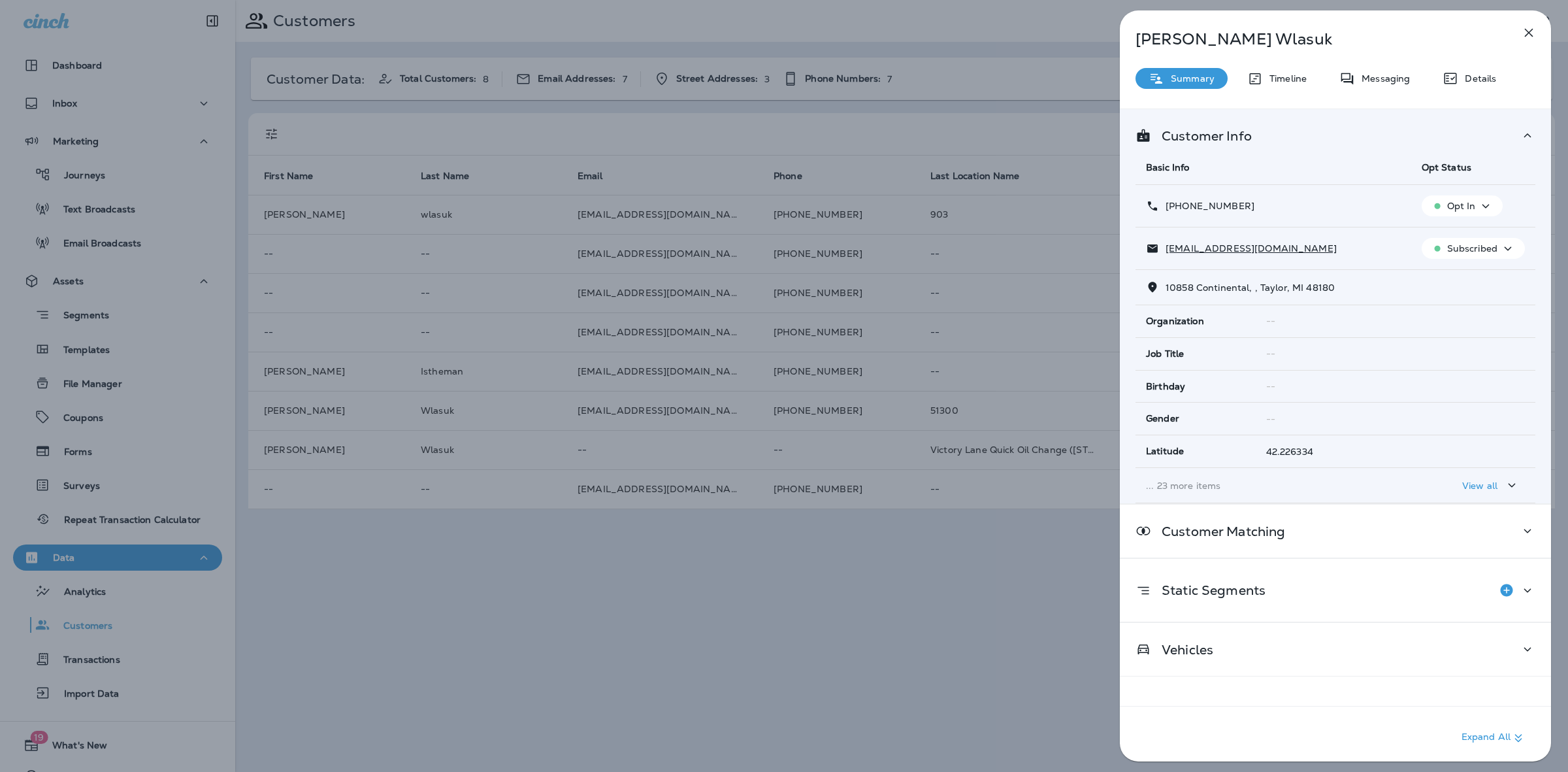
click at [1006, 546] on div "Rob Wlasuk Summary Timeline Messaging Details Customer Info Basic Info Opt Stat…" at bounding box center [784, 386] width 1568 height 772
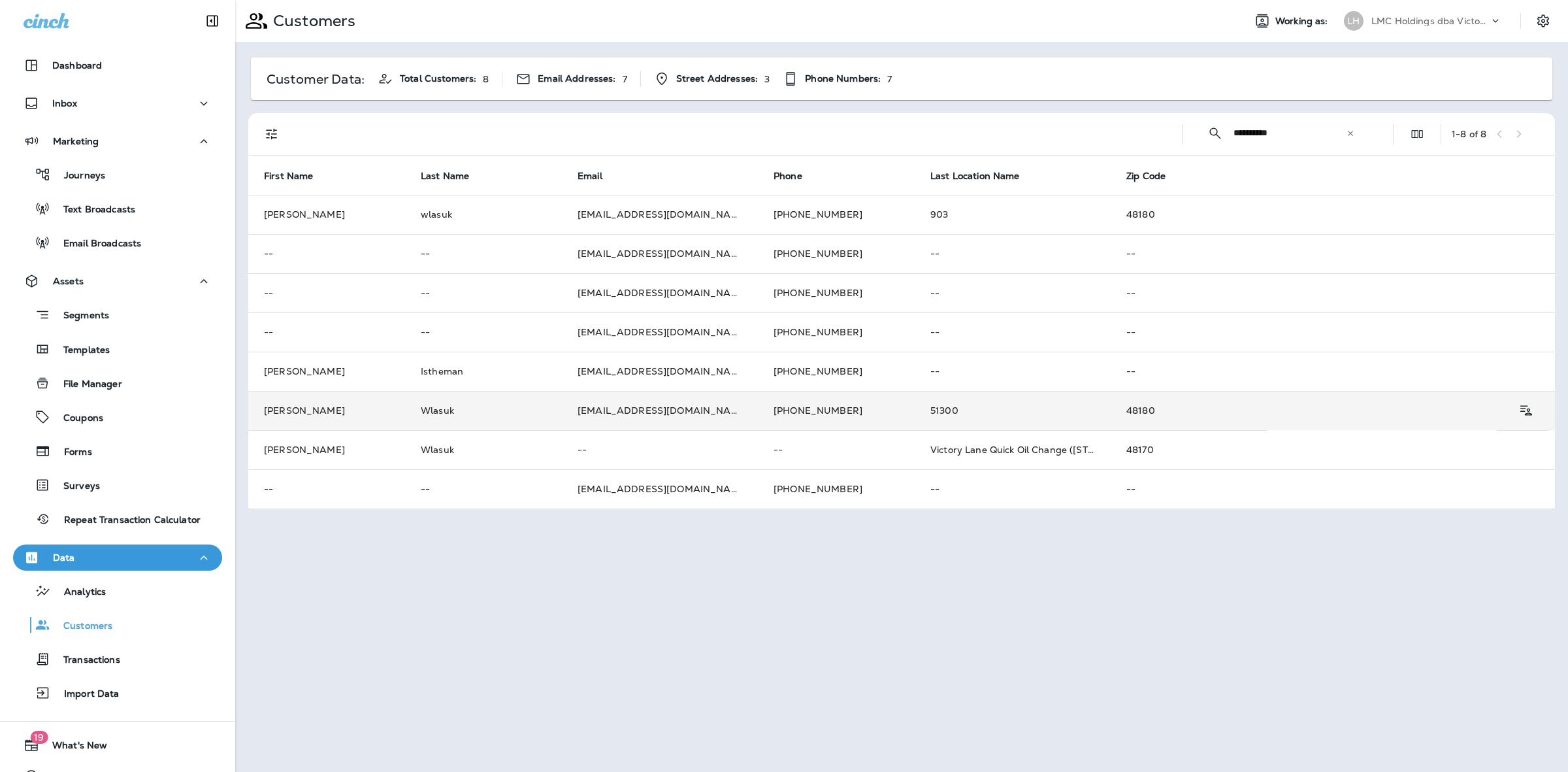
click at [935, 412] on td "51300" at bounding box center [1012, 410] width 196 height 39
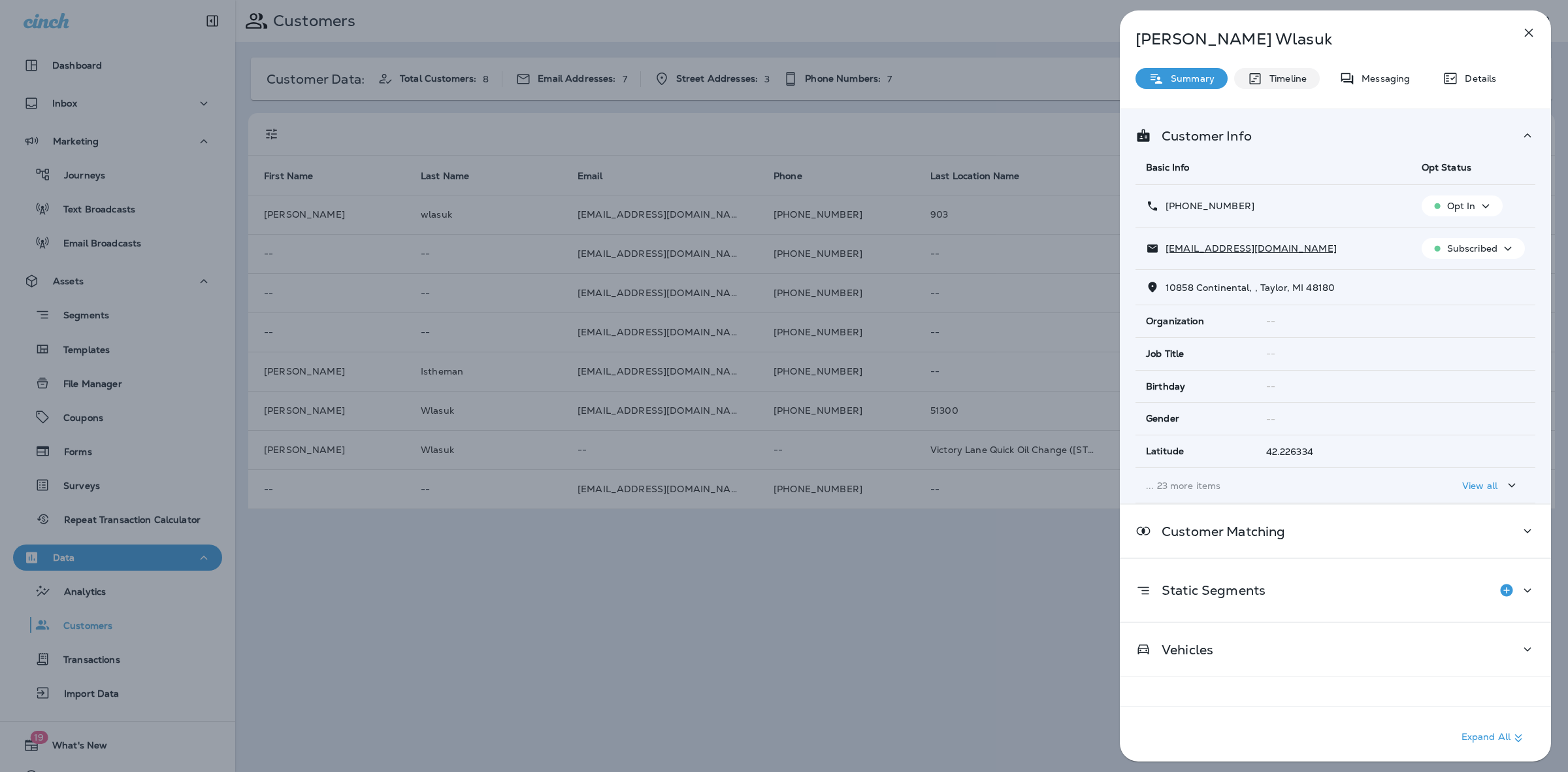
click at [1294, 76] on p "Timeline" at bounding box center [1285, 77] width 43 height 10
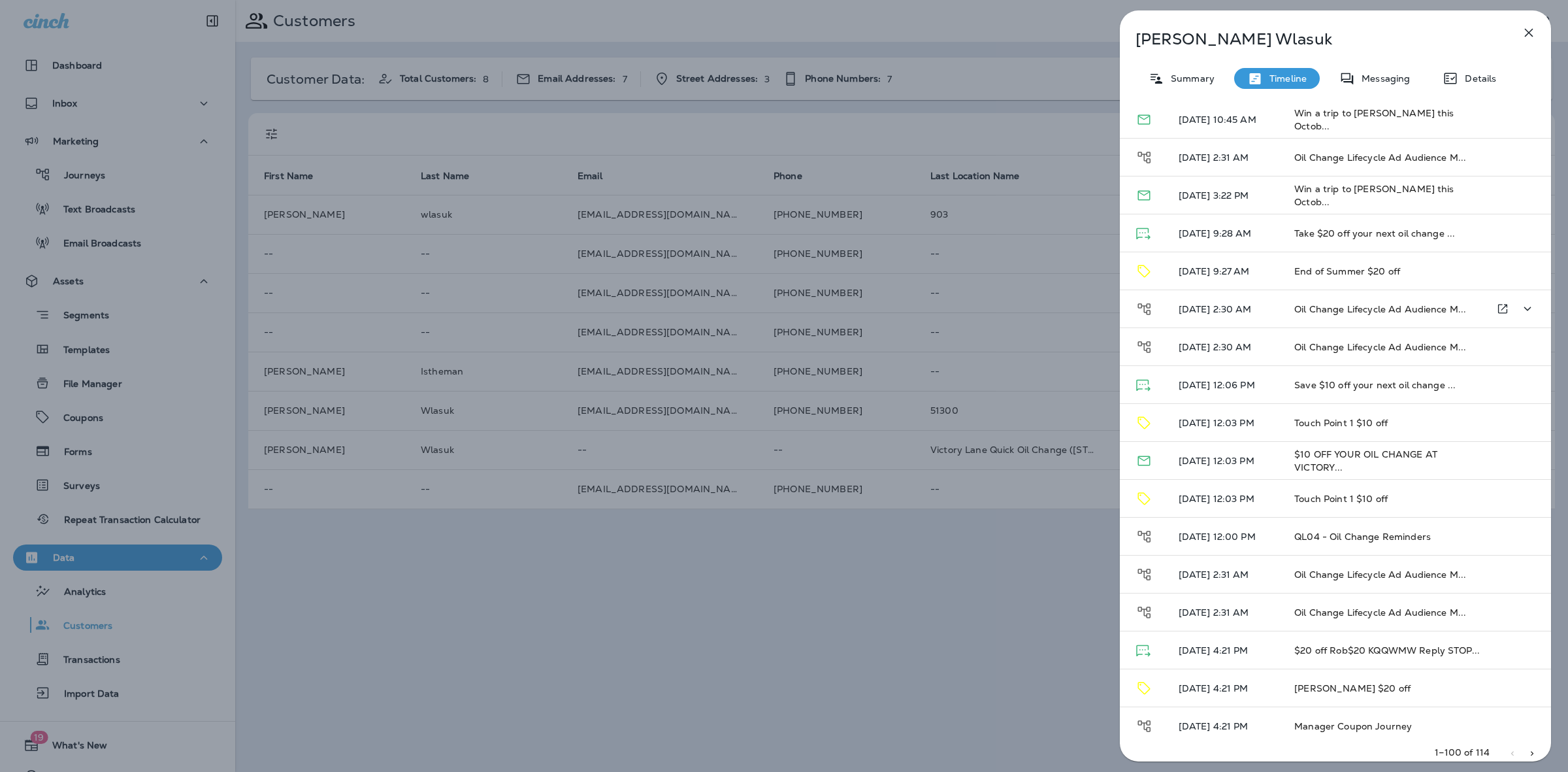
scroll to position [899, 0]
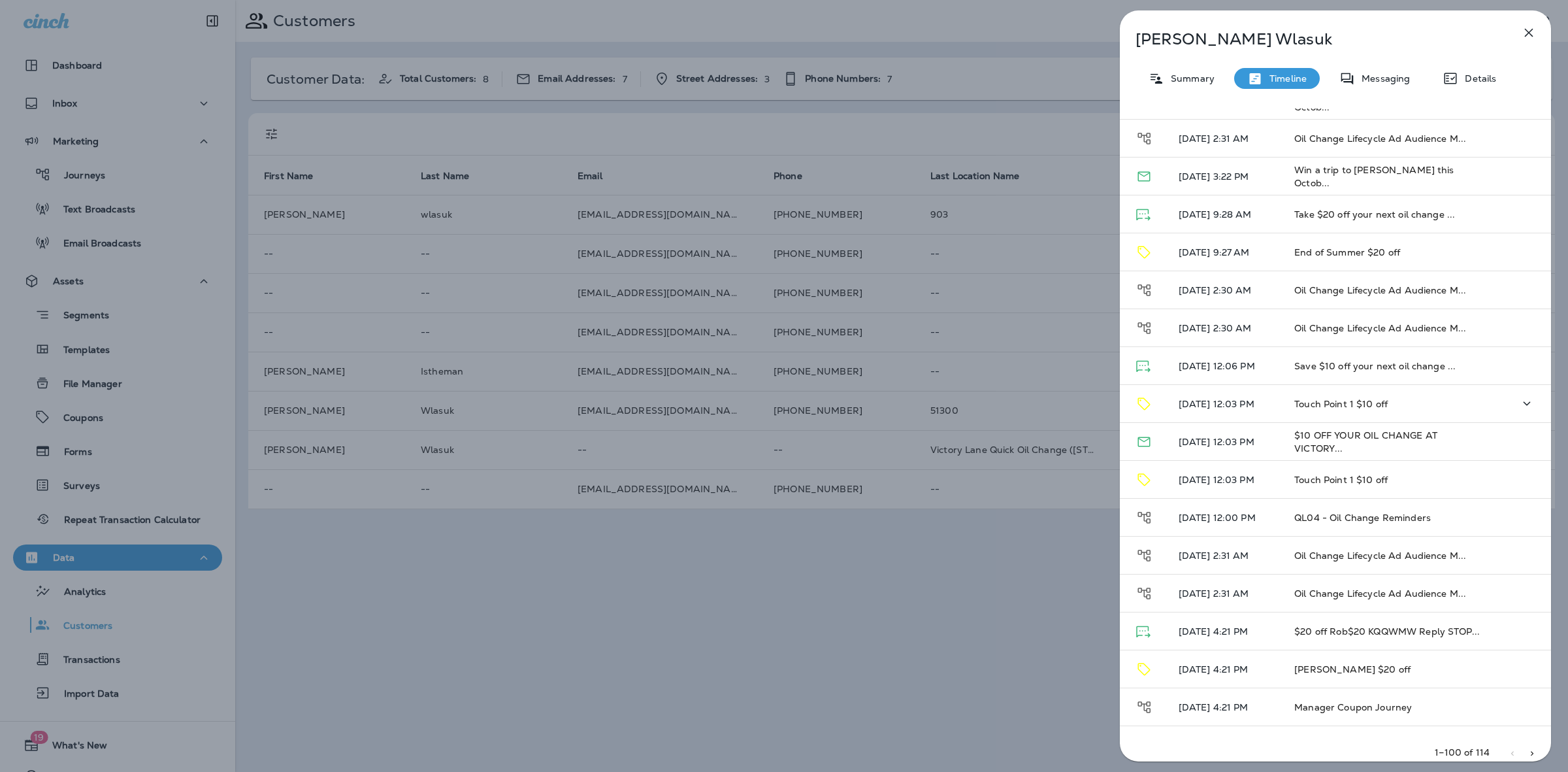
click at [1440, 409] on td "Touch Point 1 $10 off" at bounding box center [1382, 403] width 196 height 38
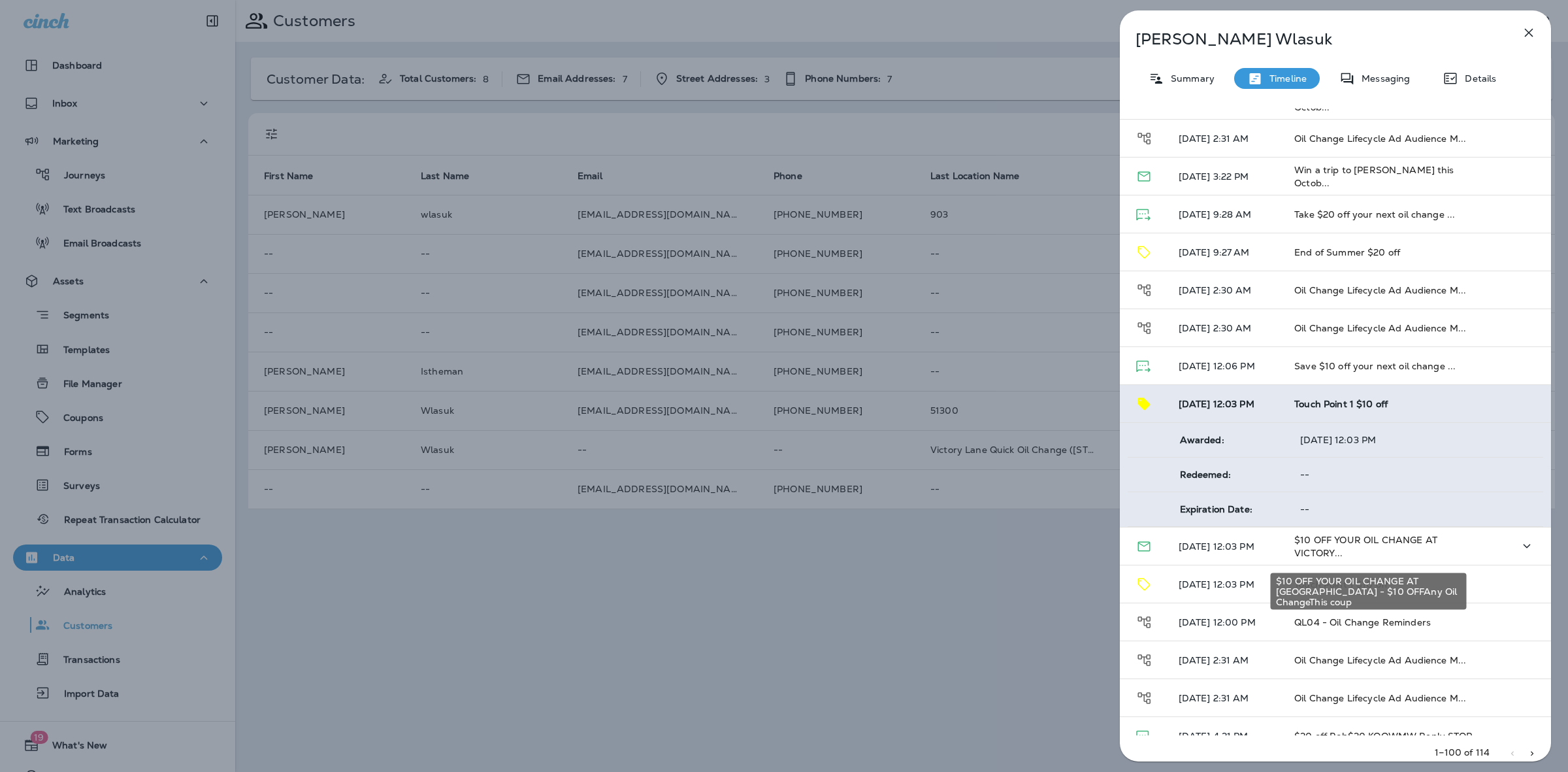
click at [1419, 544] on span "$10 OFF YOUR OIL CHANGE AT VICTORY..." at bounding box center [1365, 546] width 143 height 25
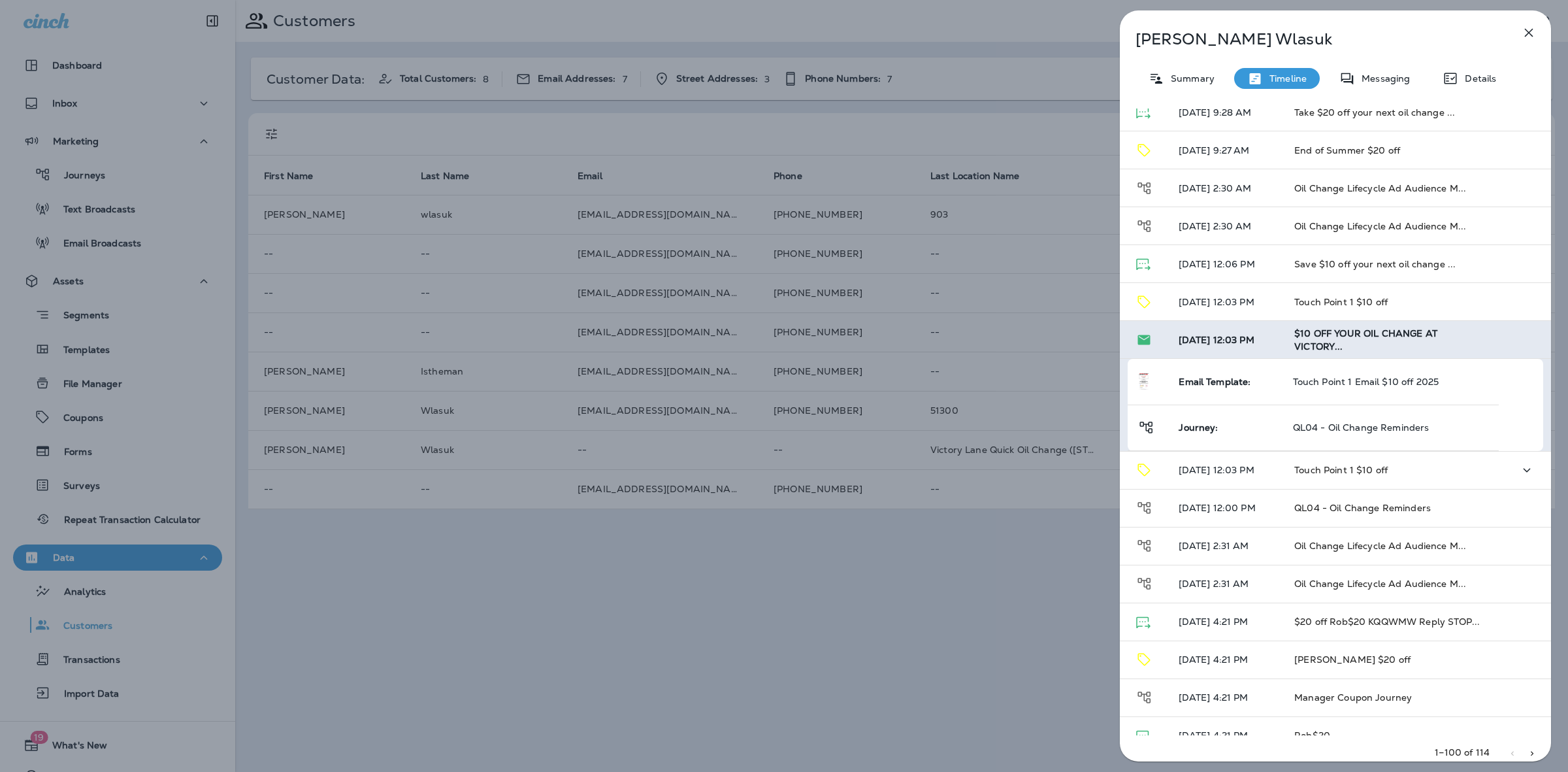
scroll to position [1062, 0]
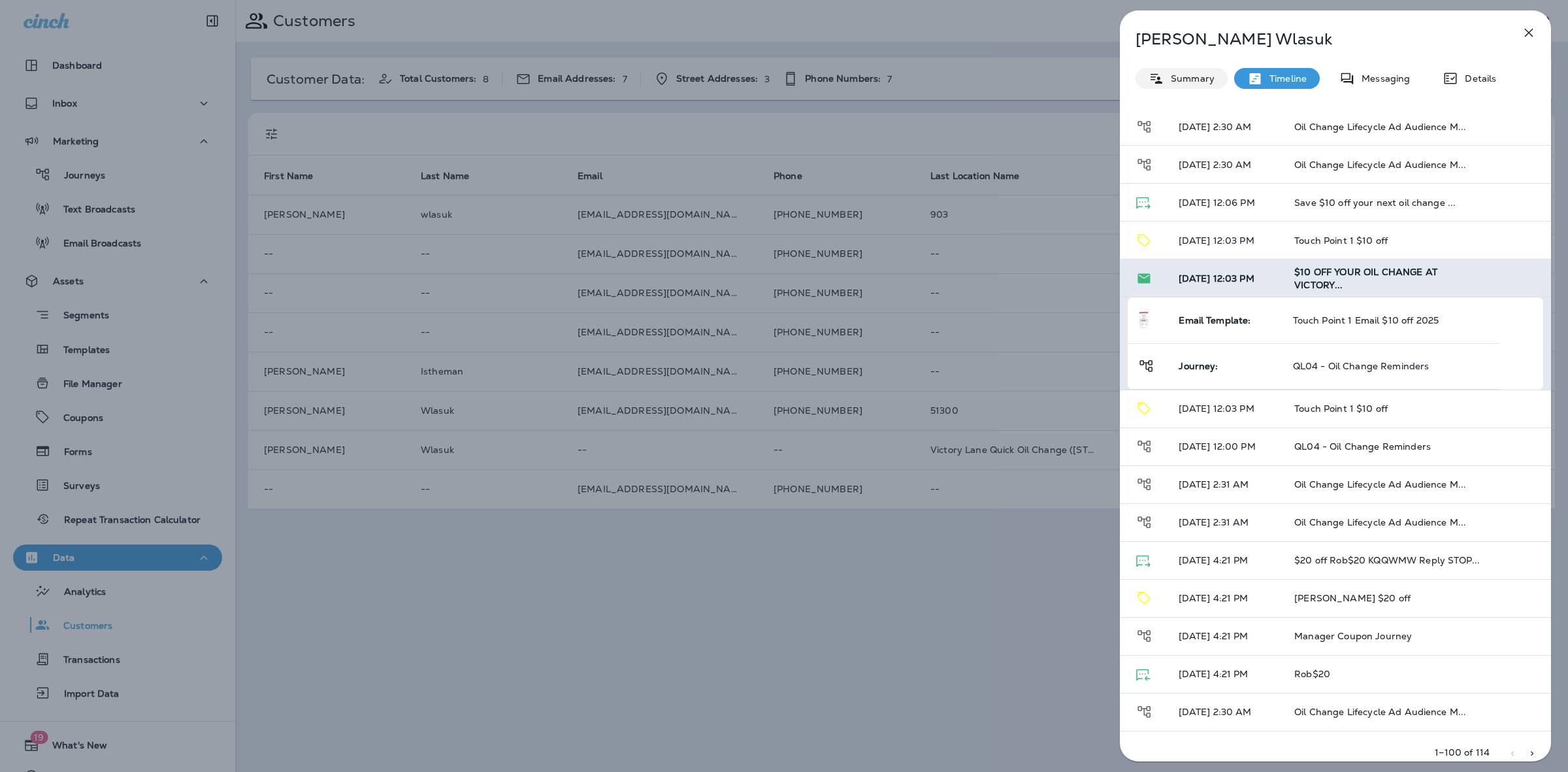
click at [1183, 79] on p "Summary" at bounding box center [1188, 77] width 50 height 10
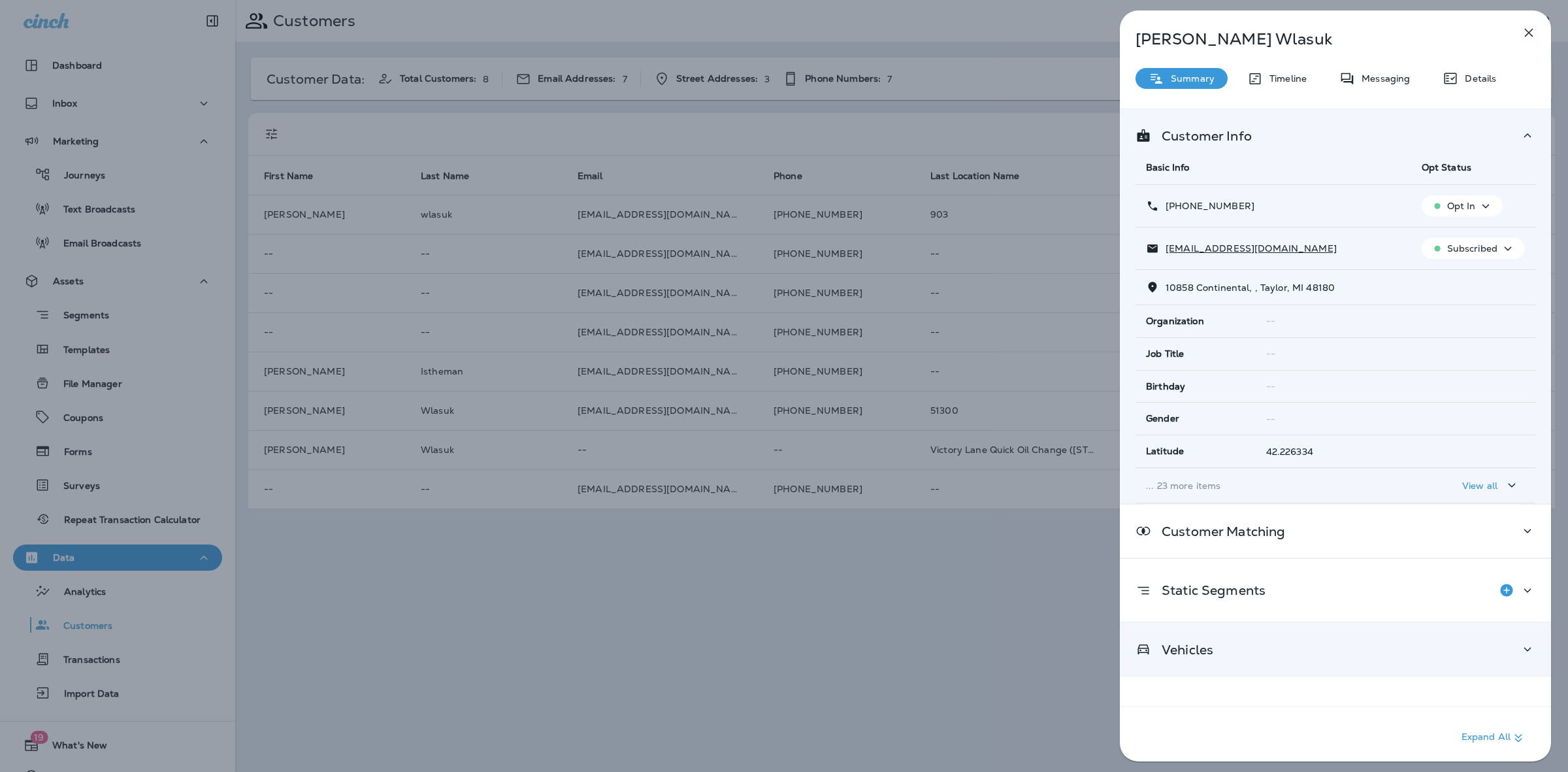
click at [1384, 632] on div "Vehicles" at bounding box center [1335, 649] width 431 height 53
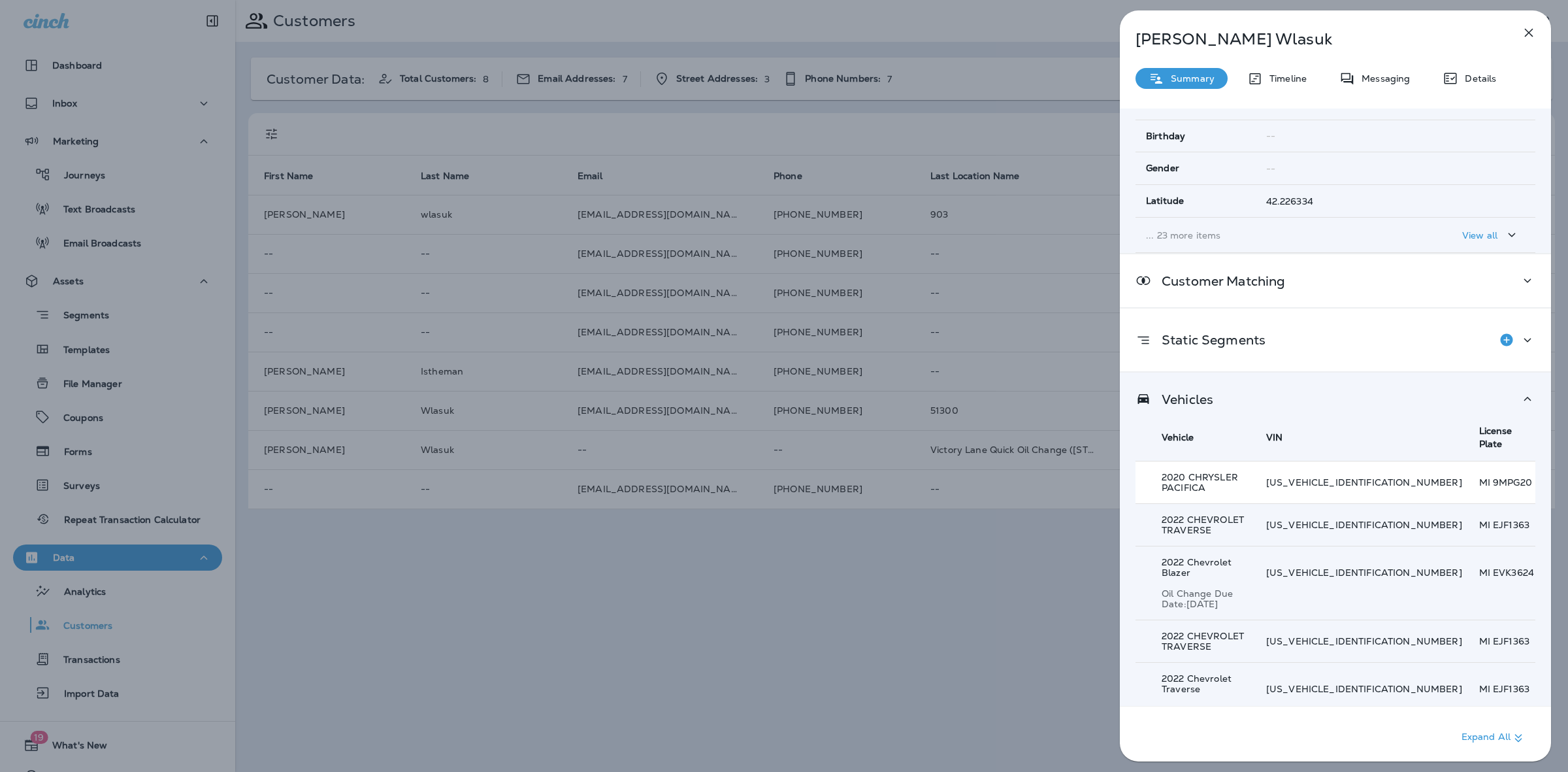
scroll to position [252, 0]
click at [1219, 740] on button "Show 4 more item(s)" at bounding box center [1199, 750] width 117 height 22
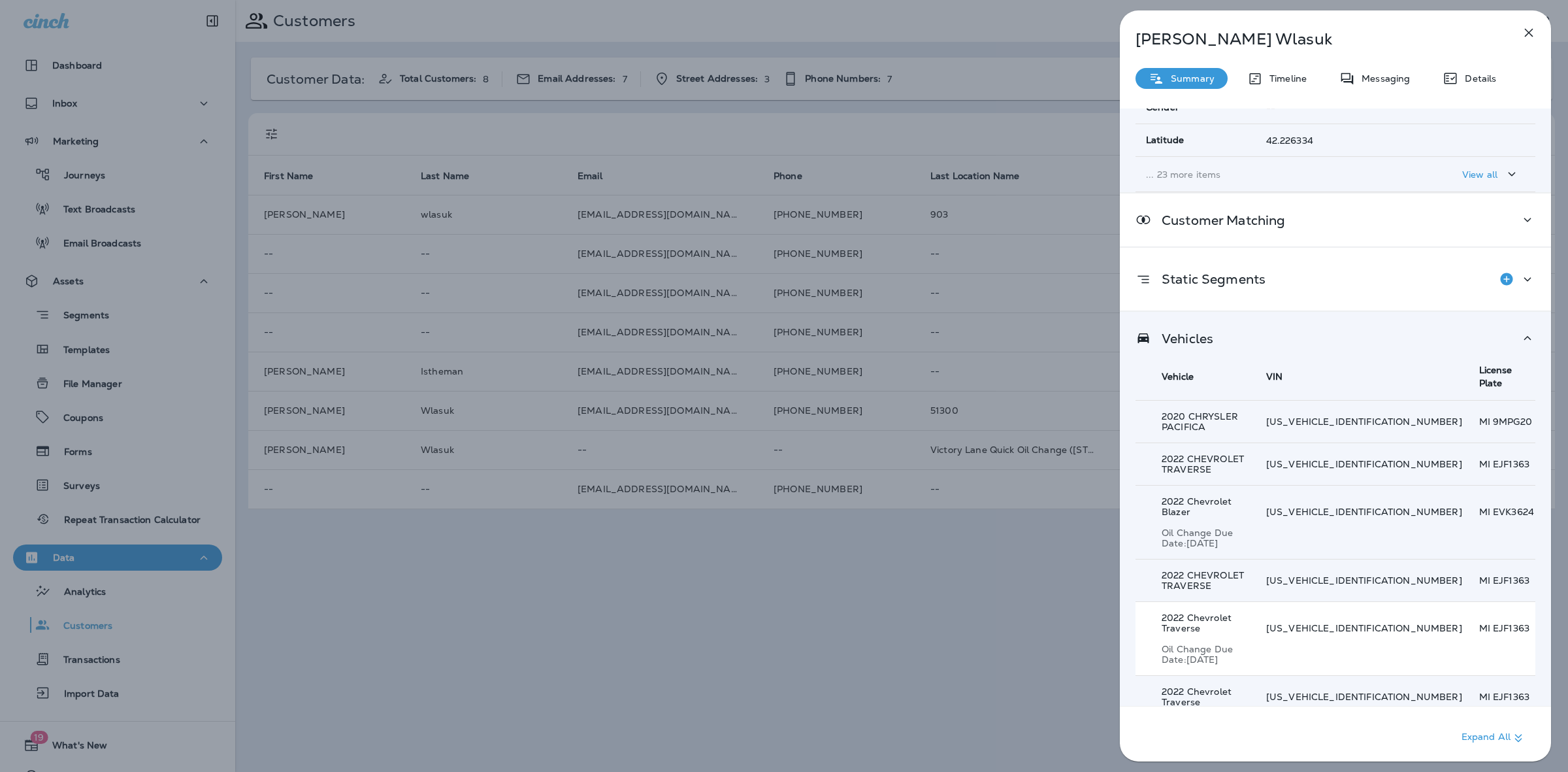
scroll to position [412, 0]
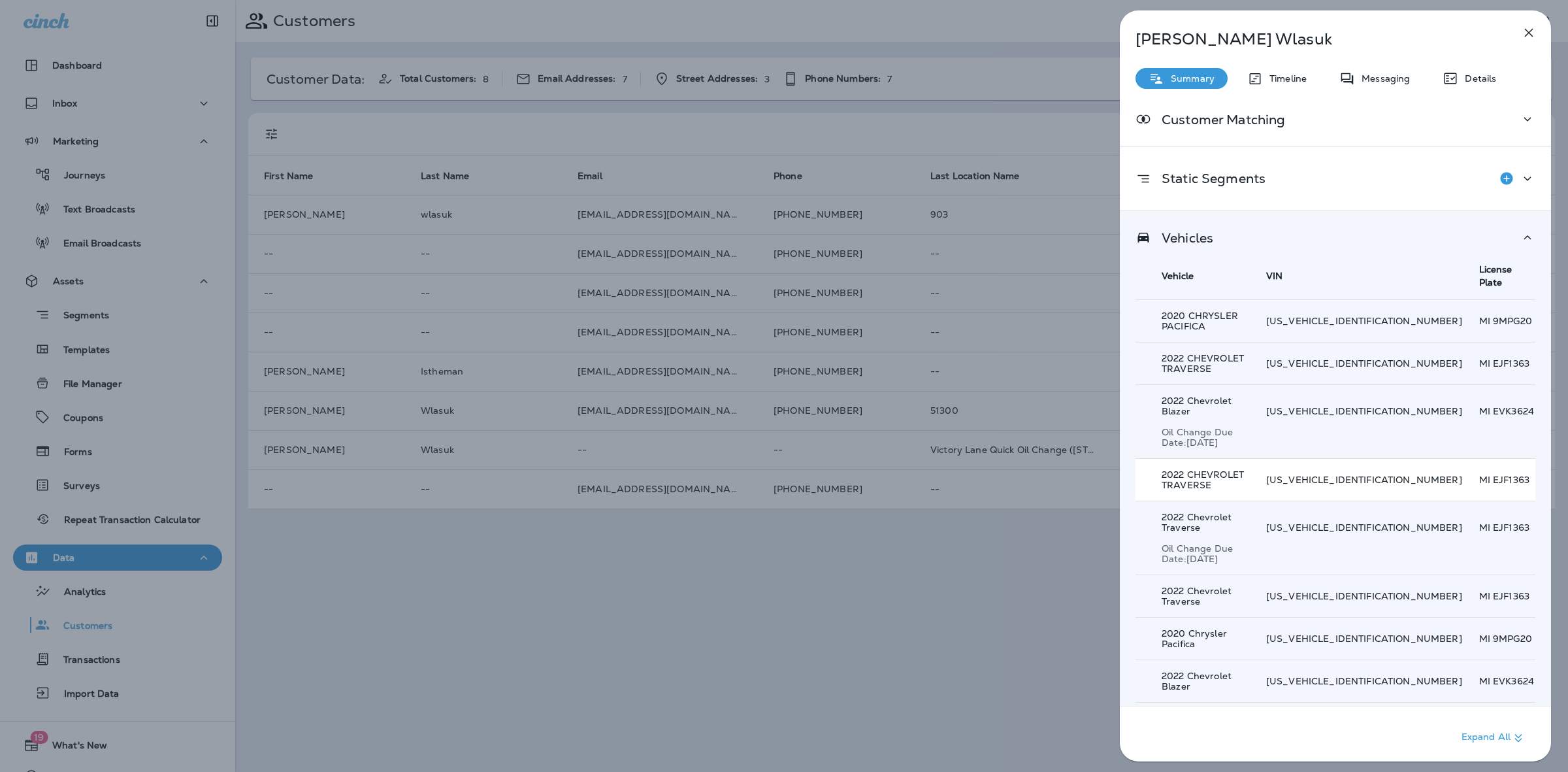
click at [1350, 474] on p "1GNERHKW8NJ174032" at bounding box center [1363, 479] width 196 height 10
drag, startPoint x: 1472, startPoint y: 80, endPoint x: 1478, endPoint y: 87, distance: 9.2
click at [1472, 81] on p "Details" at bounding box center [1476, 77] width 38 height 10
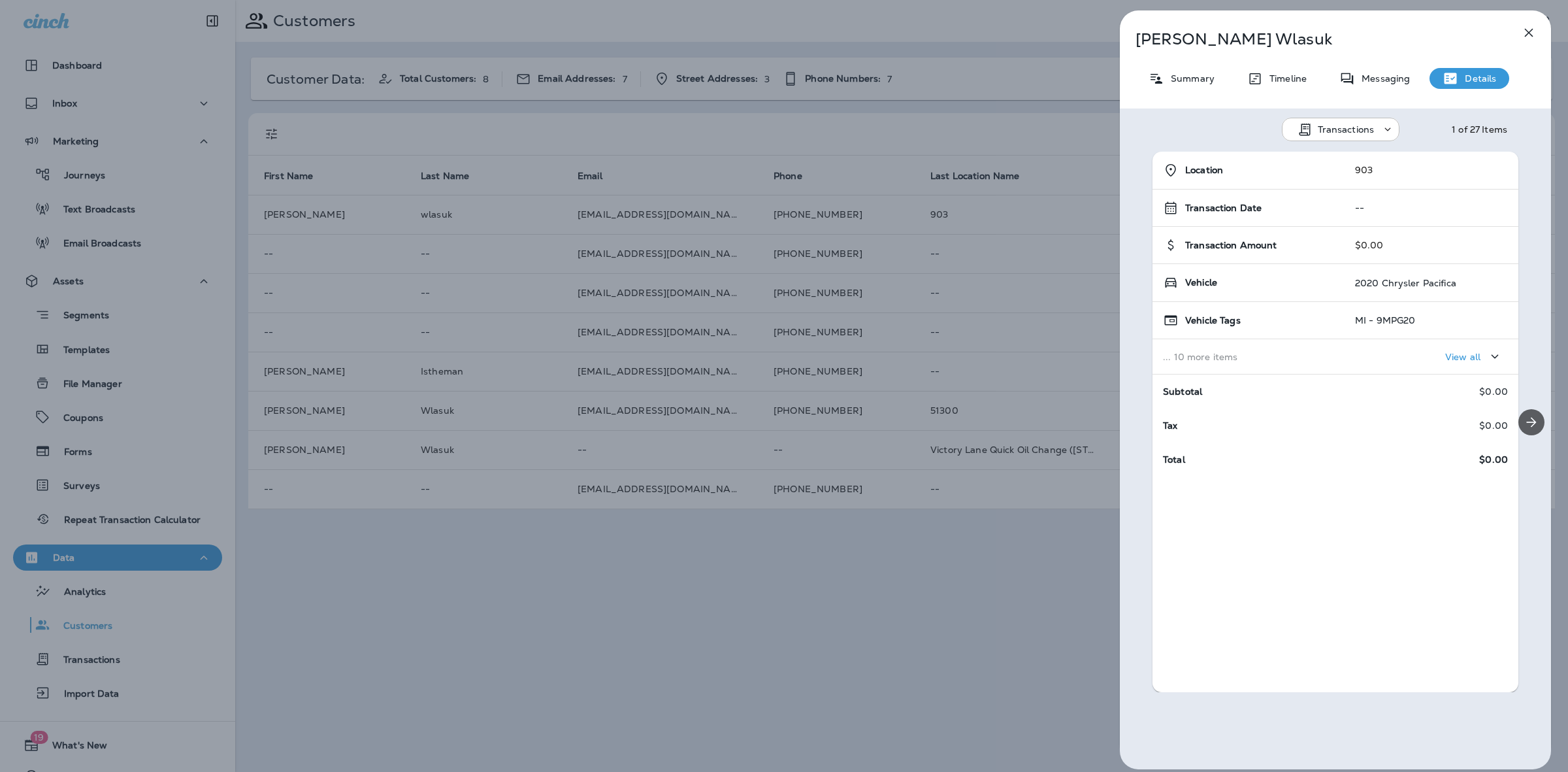
click at [1525, 416] on icon "Next" at bounding box center [1531, 421] width 16 height 16
click at [1525, 417] on icon "Next" at bounding box center [1531, 421] width 16 height 16
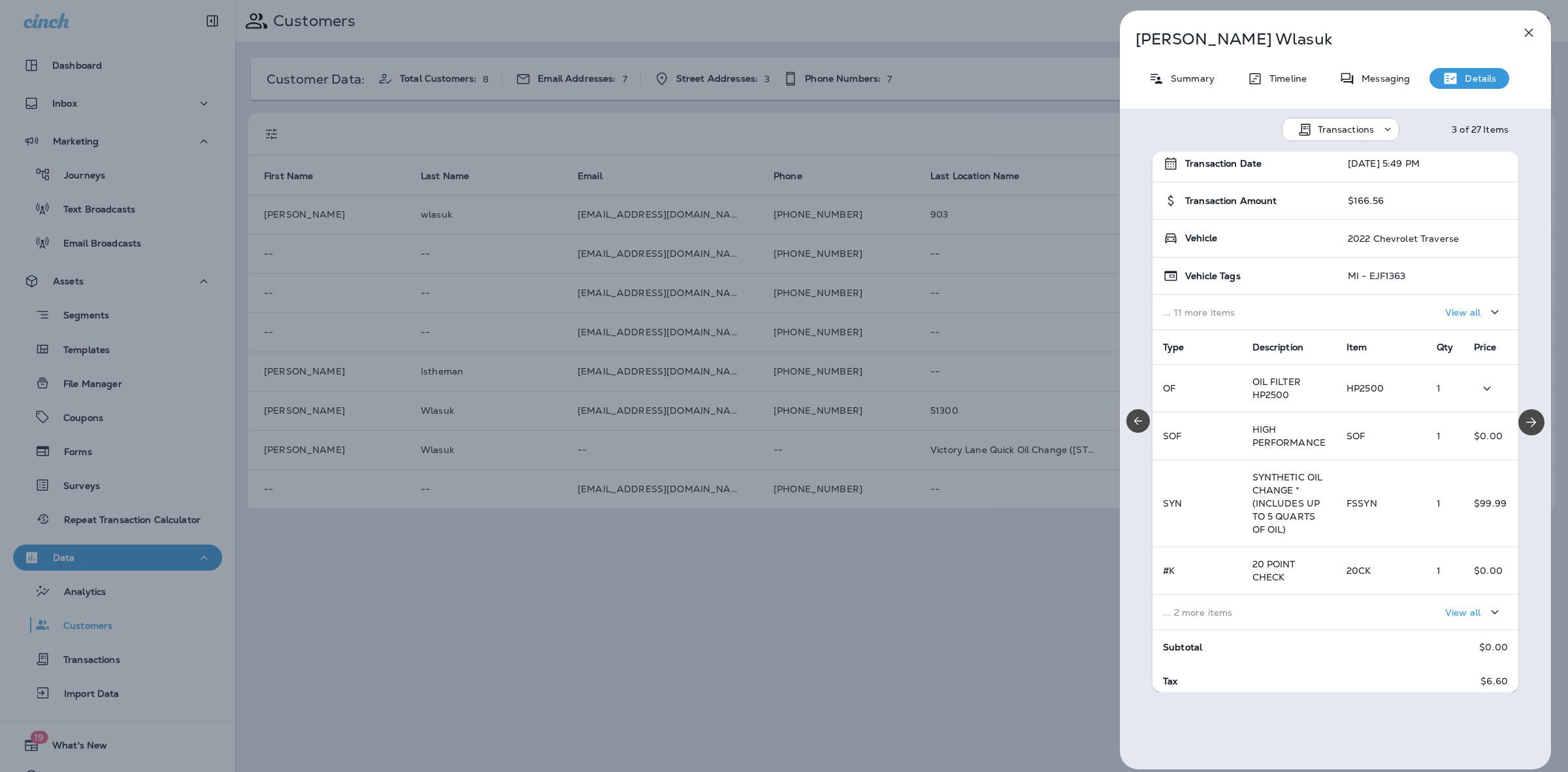
scroll to position [86, 0]
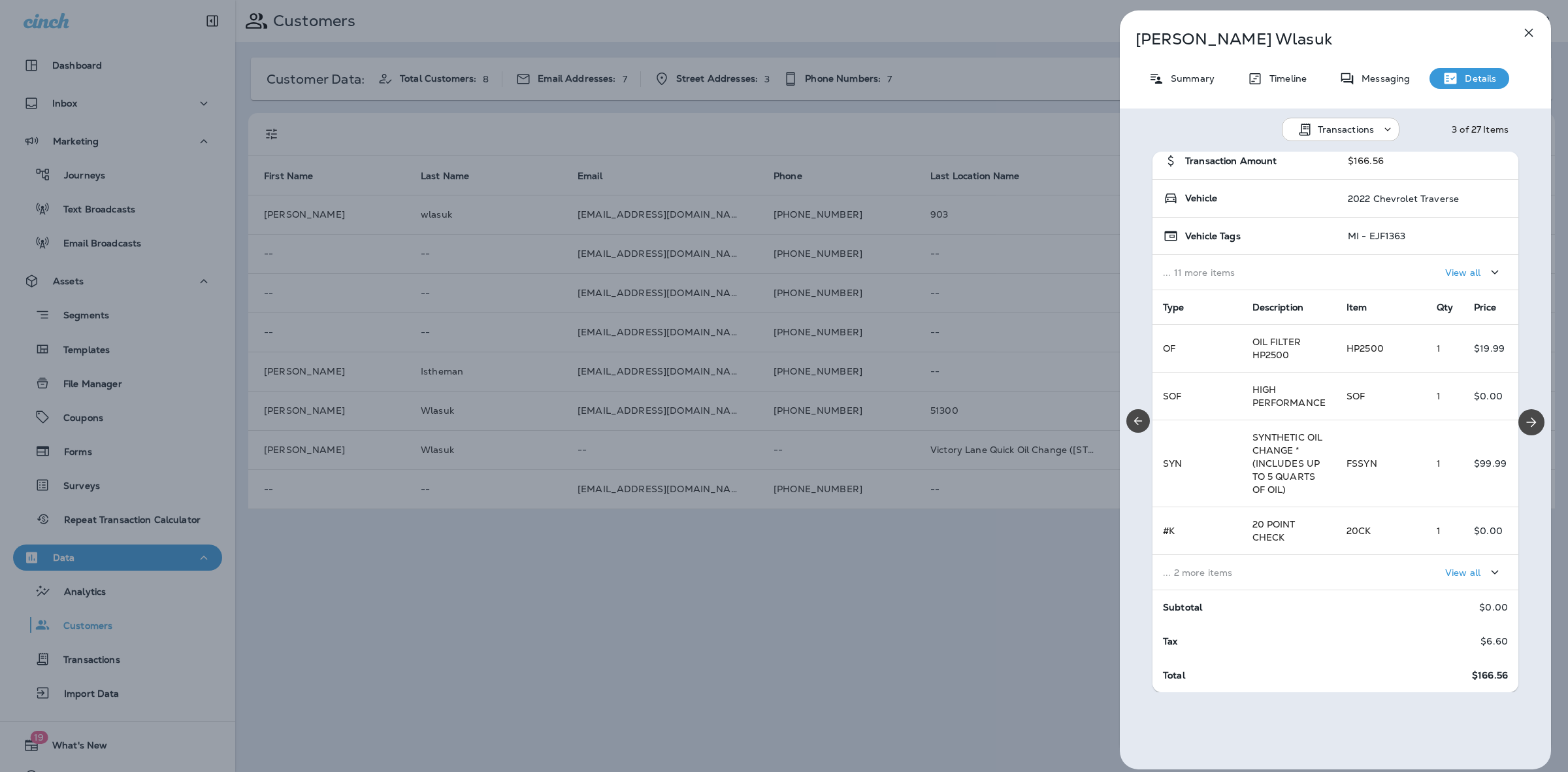
click at [1440, 563] on button "View all" at bounding box center [1474, 573] width 68 height 25
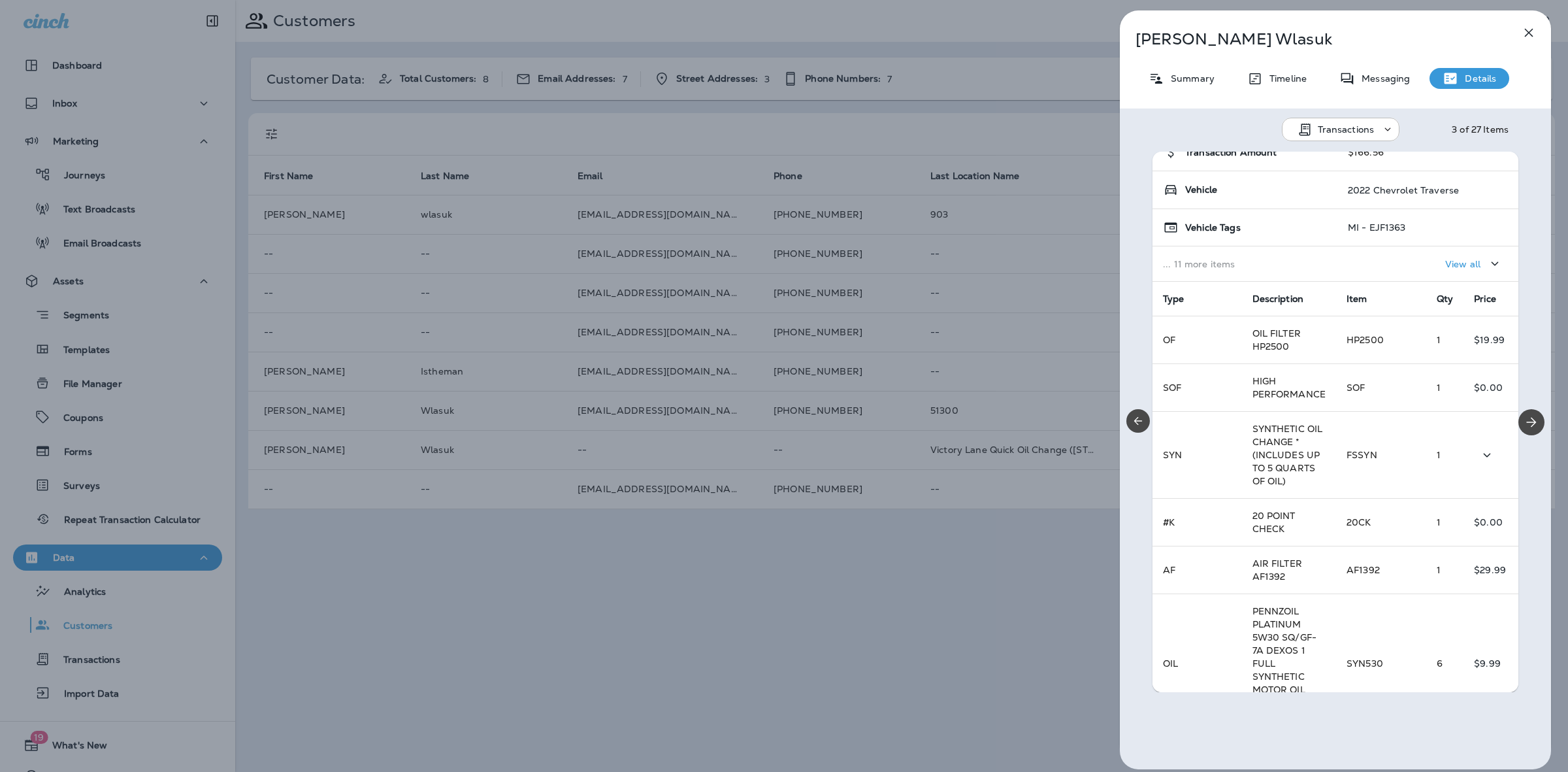
scroll to position [0, 0]
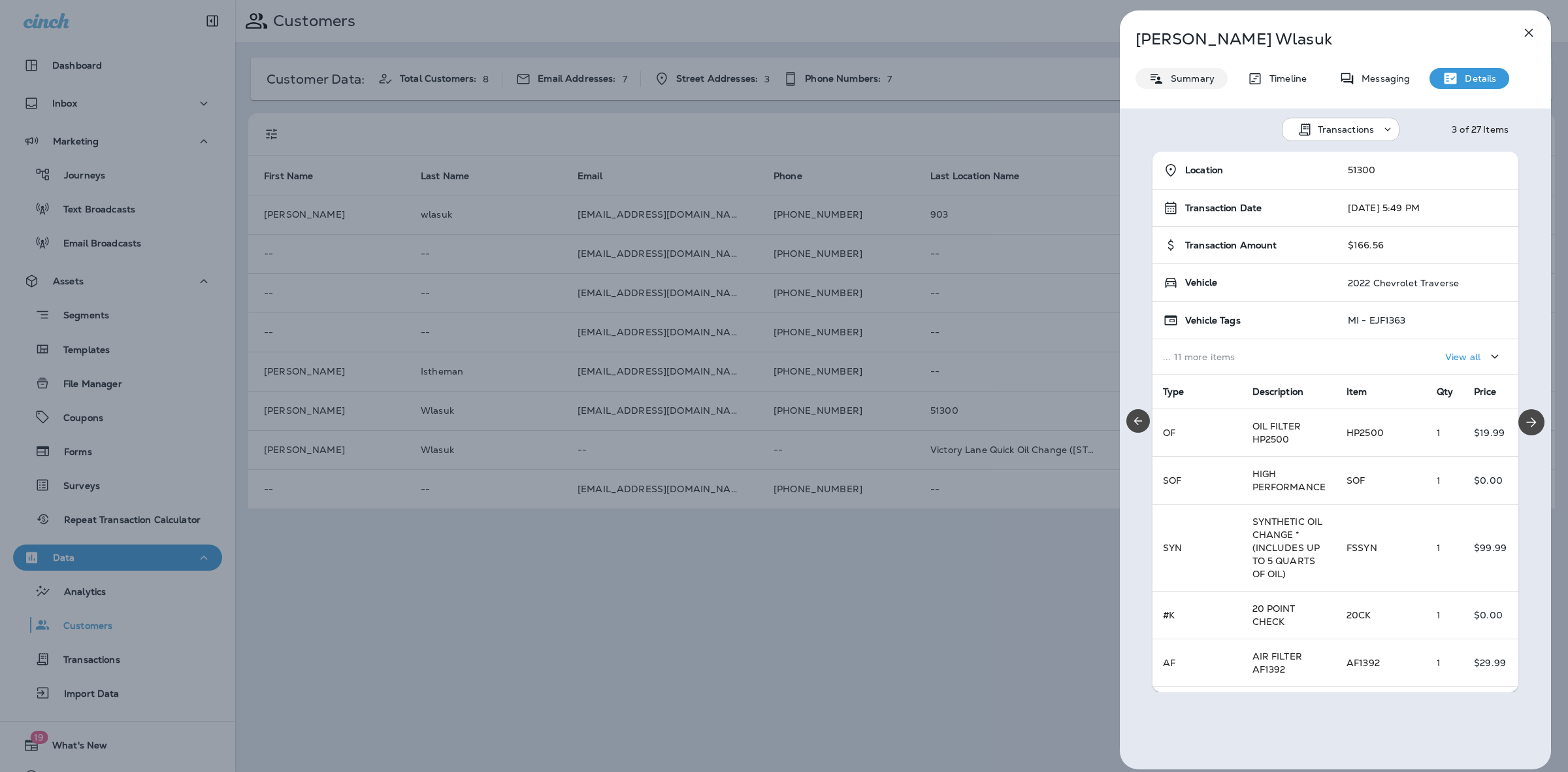
click at [1197, 85] on div "Summary" at bounding box center [1181, 78] width 92 height 21
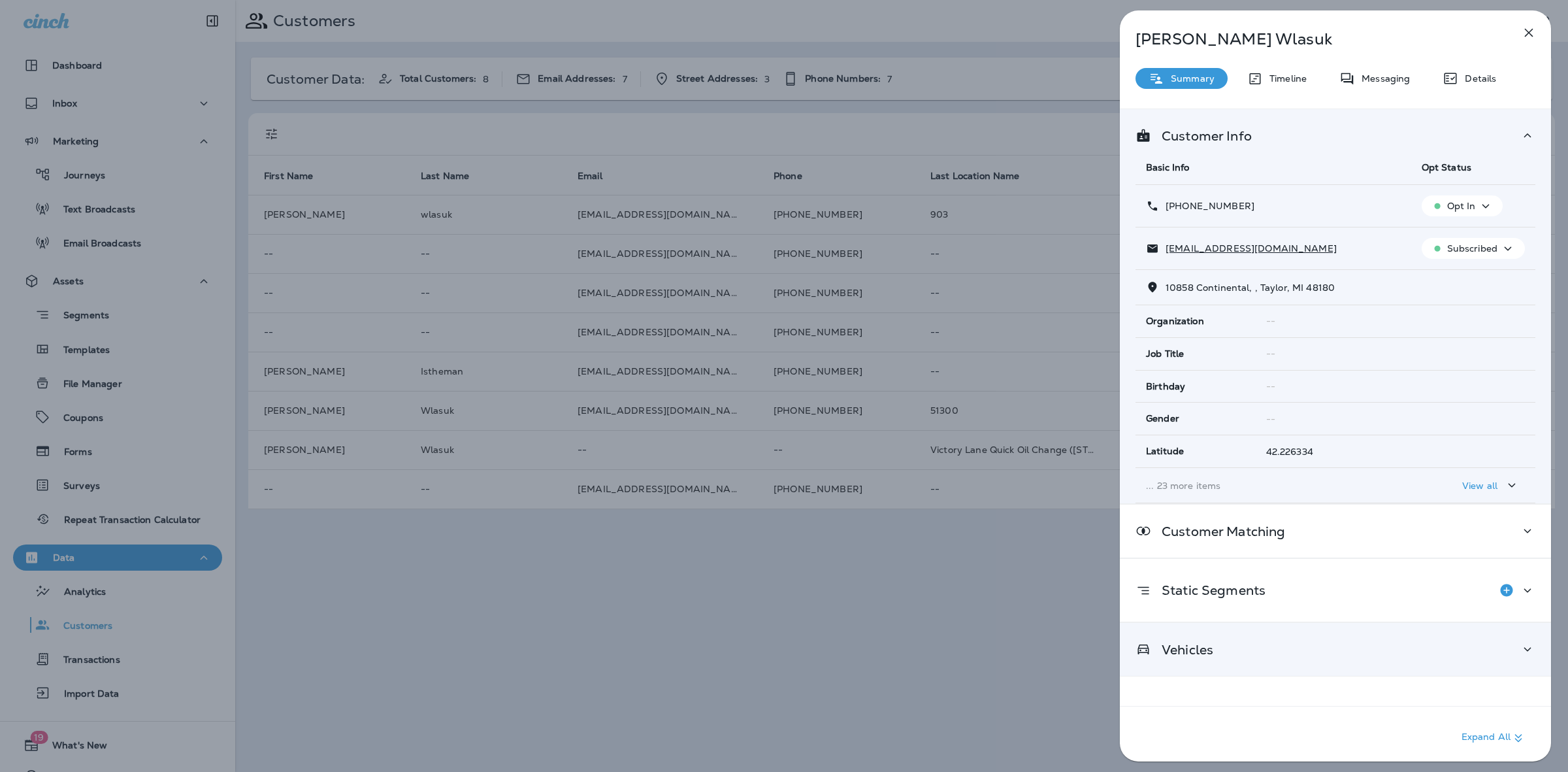
click at [1356, 653] on div "Vehicles" at bounding box center [1335, 648] width 400 height 16
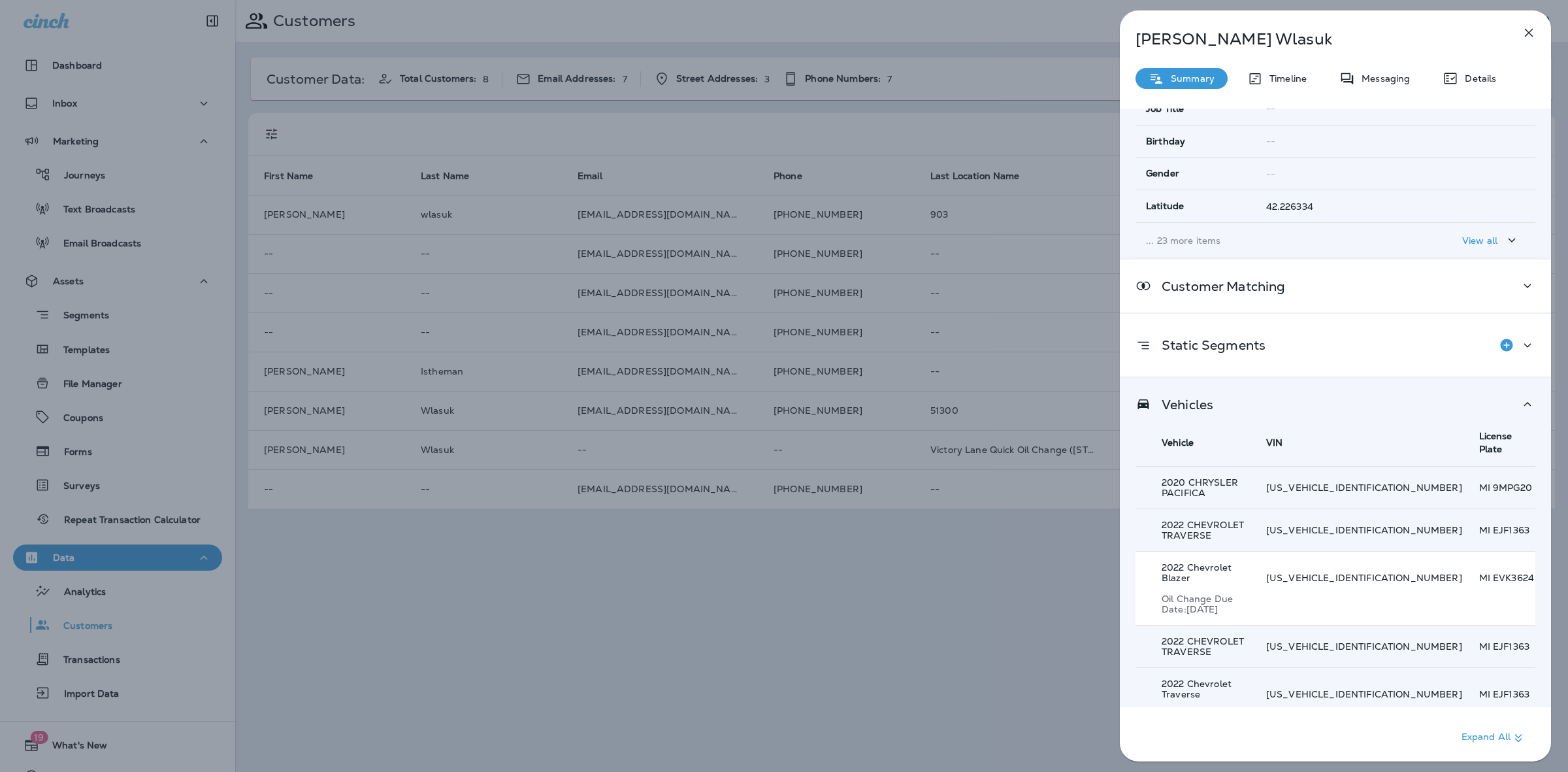
scroll to position [252, 0]
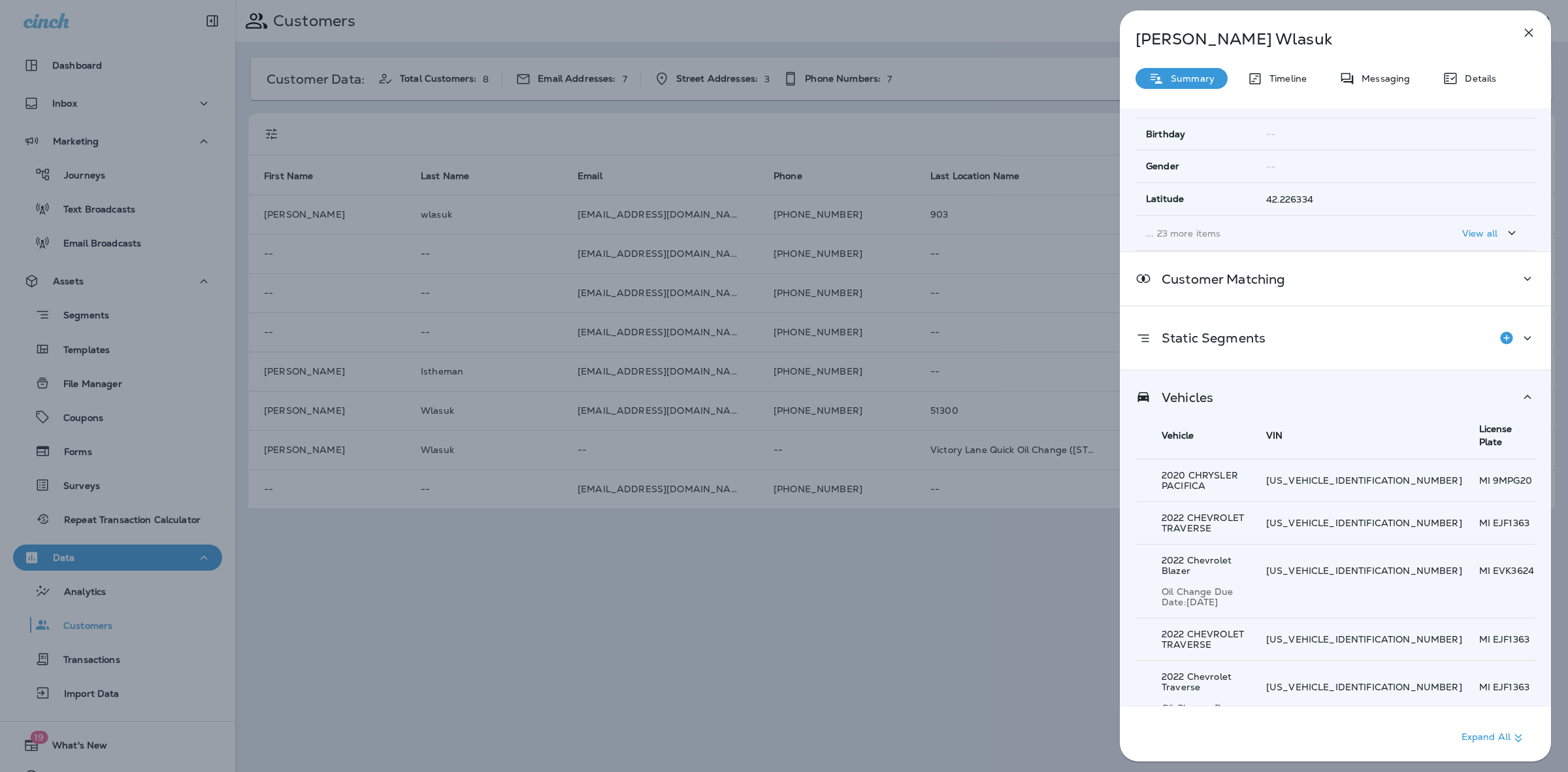
click at [1236, 746] on p "Show 4 more item(s)" at bounding box center [1206, 750] width 94 height 10
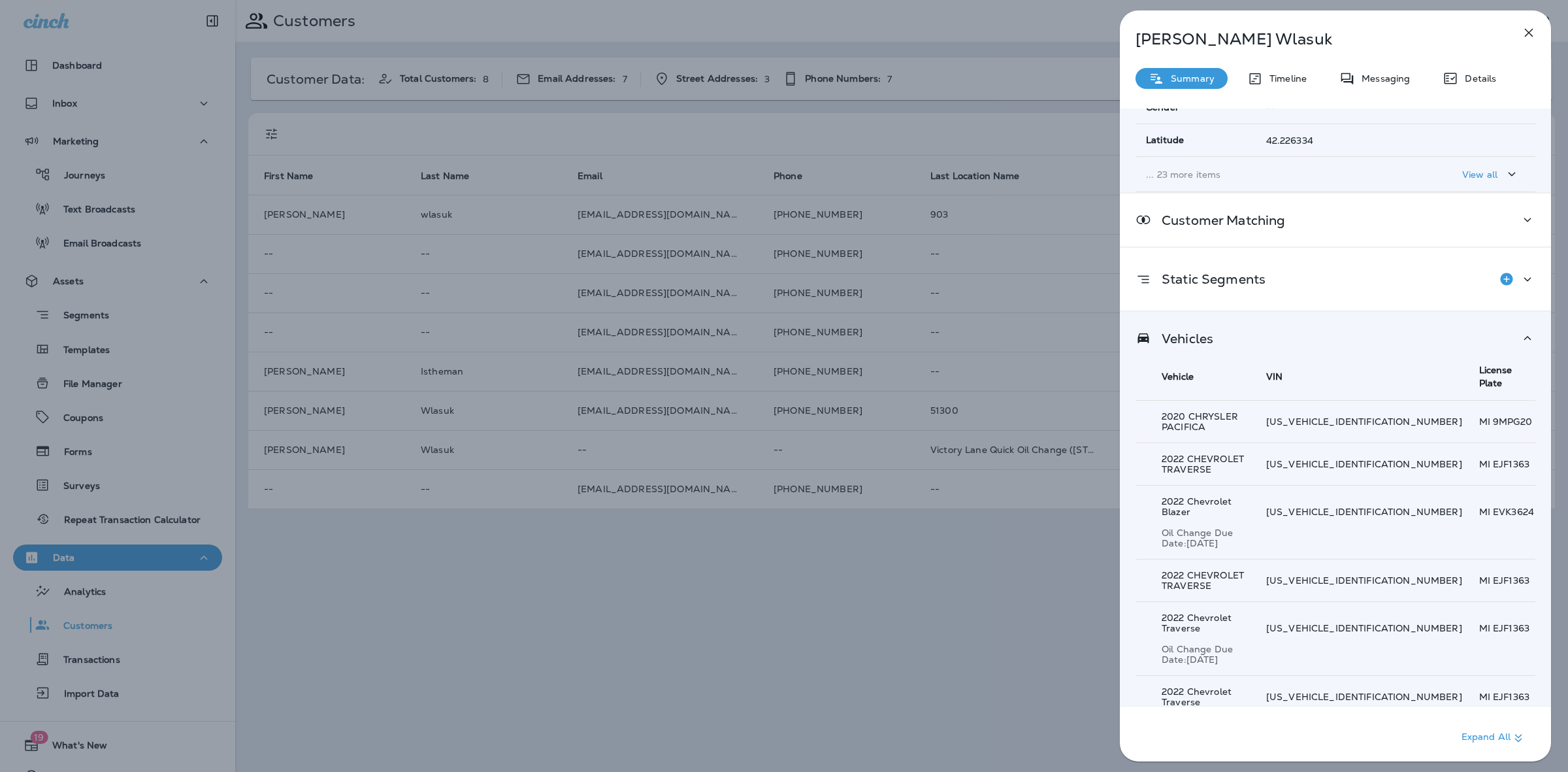
scroll to position [412, 0]
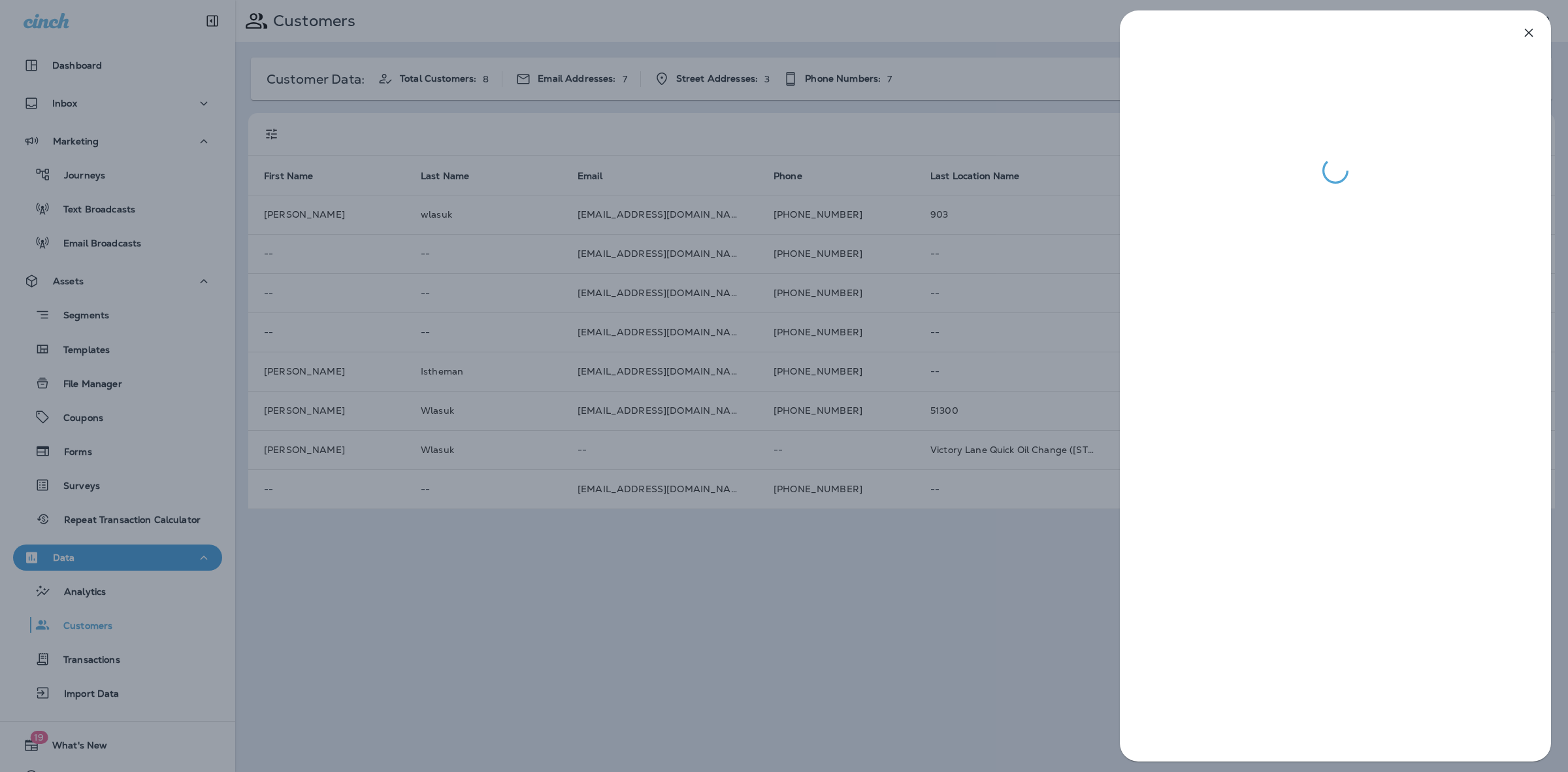
click at [975, 77] on div at bounding box center [784, 386] width 1568 height 772
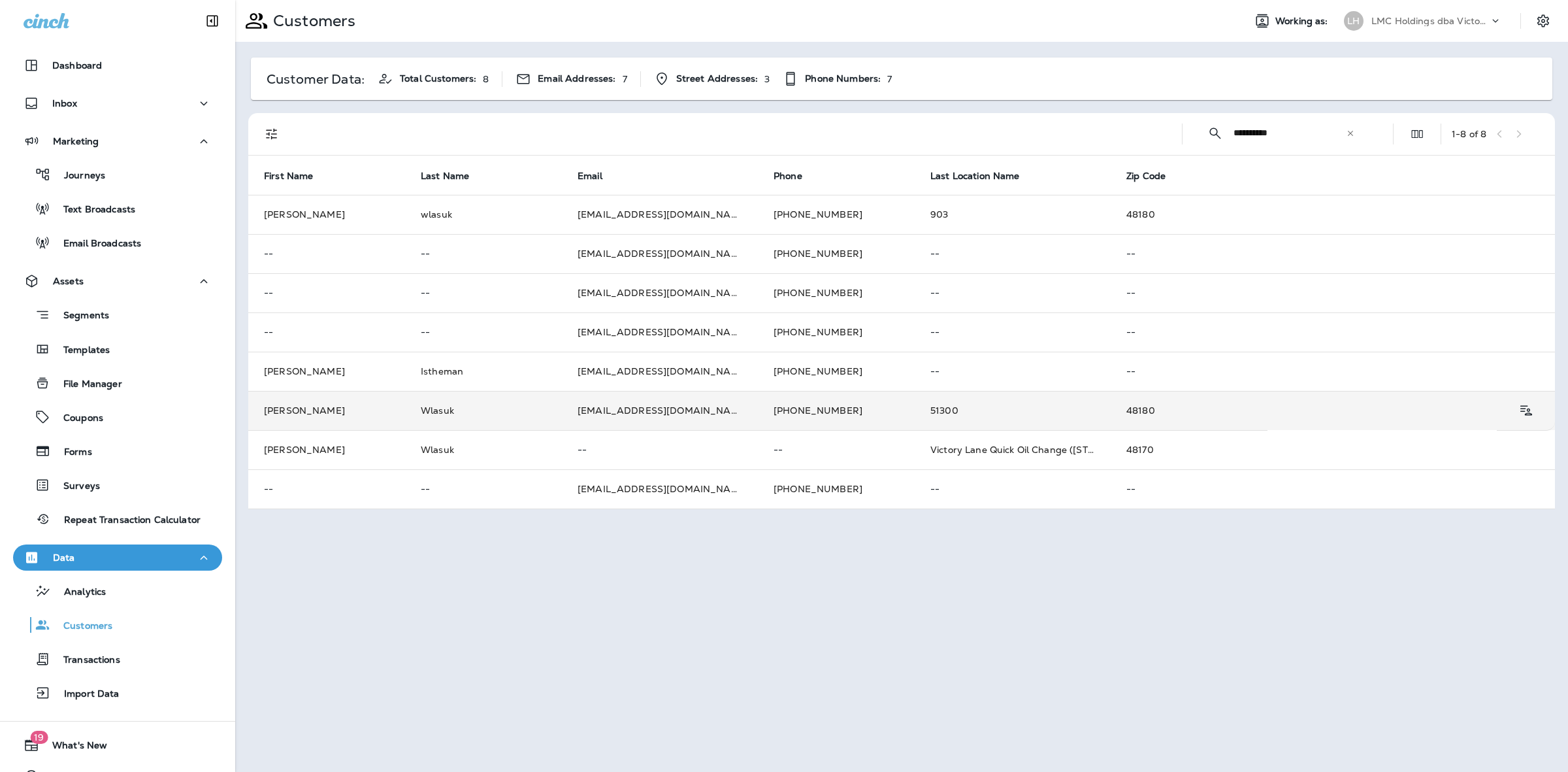
click at [949, 420] on td "51300" at bounding box center [1012, 410] width 196 height 39
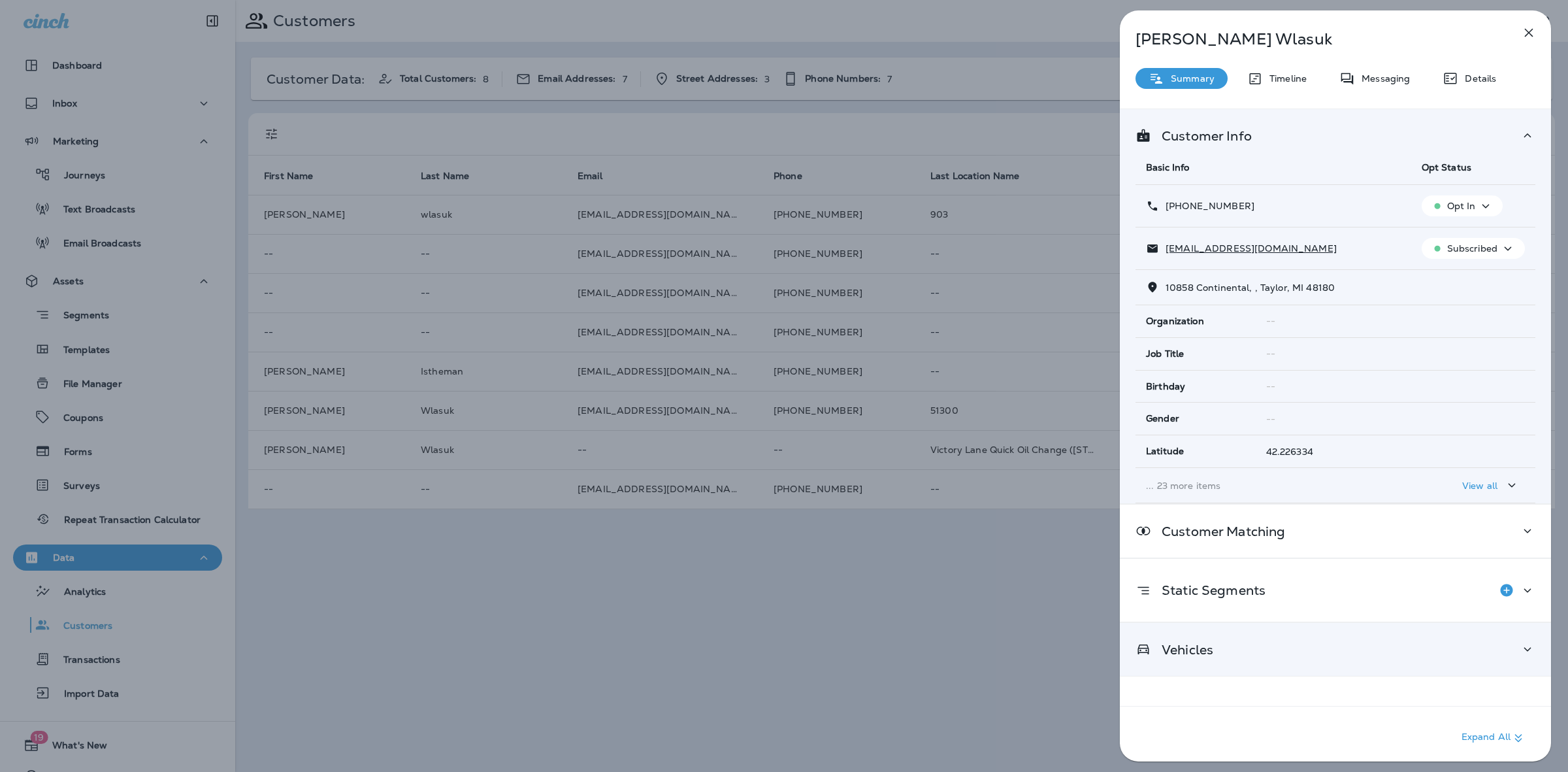
click at [1351, 656] on div "Vehicles" at bounding box center [1335, 648] width 400 height 16
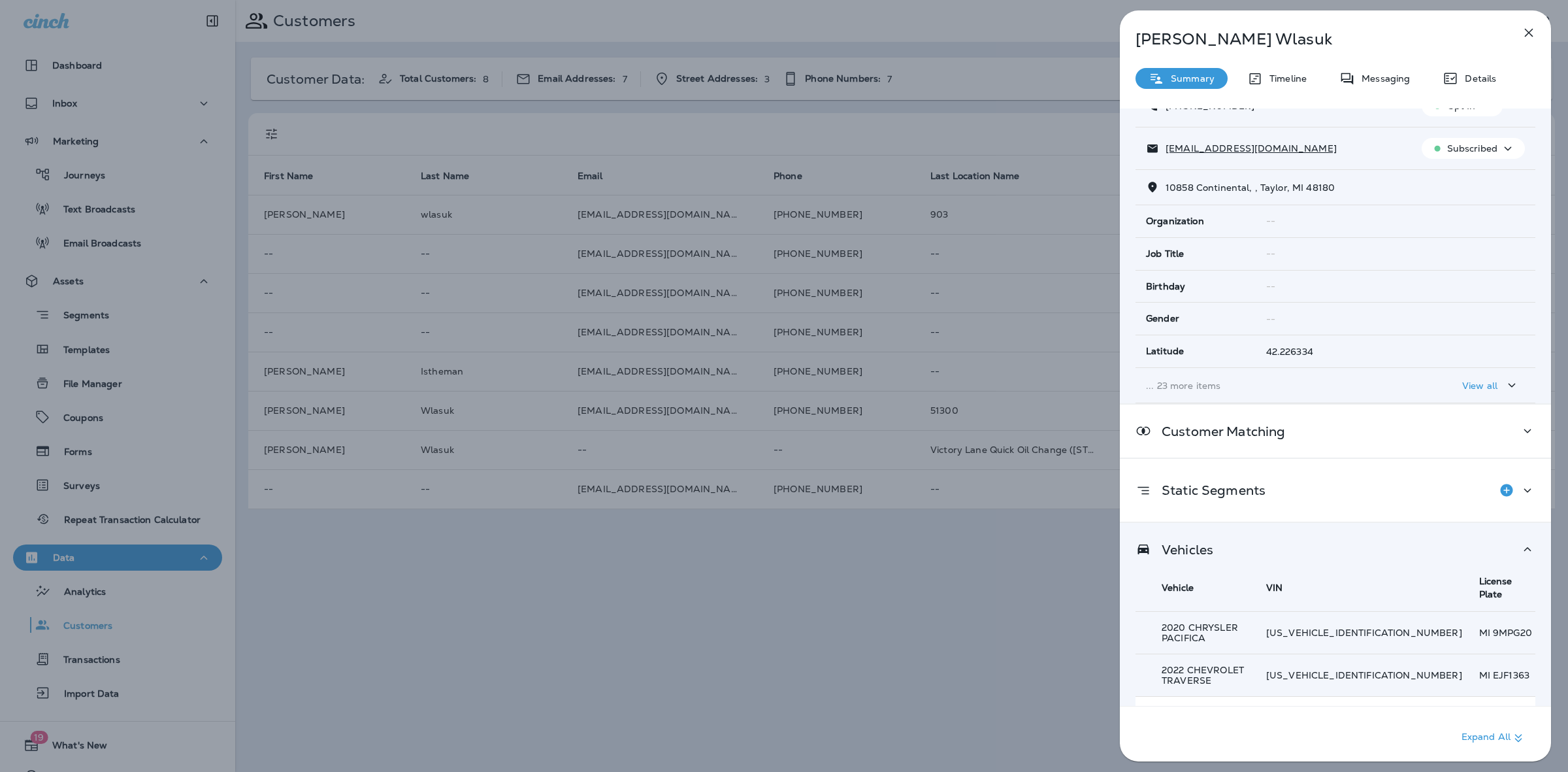
scroll to position [252, 0]
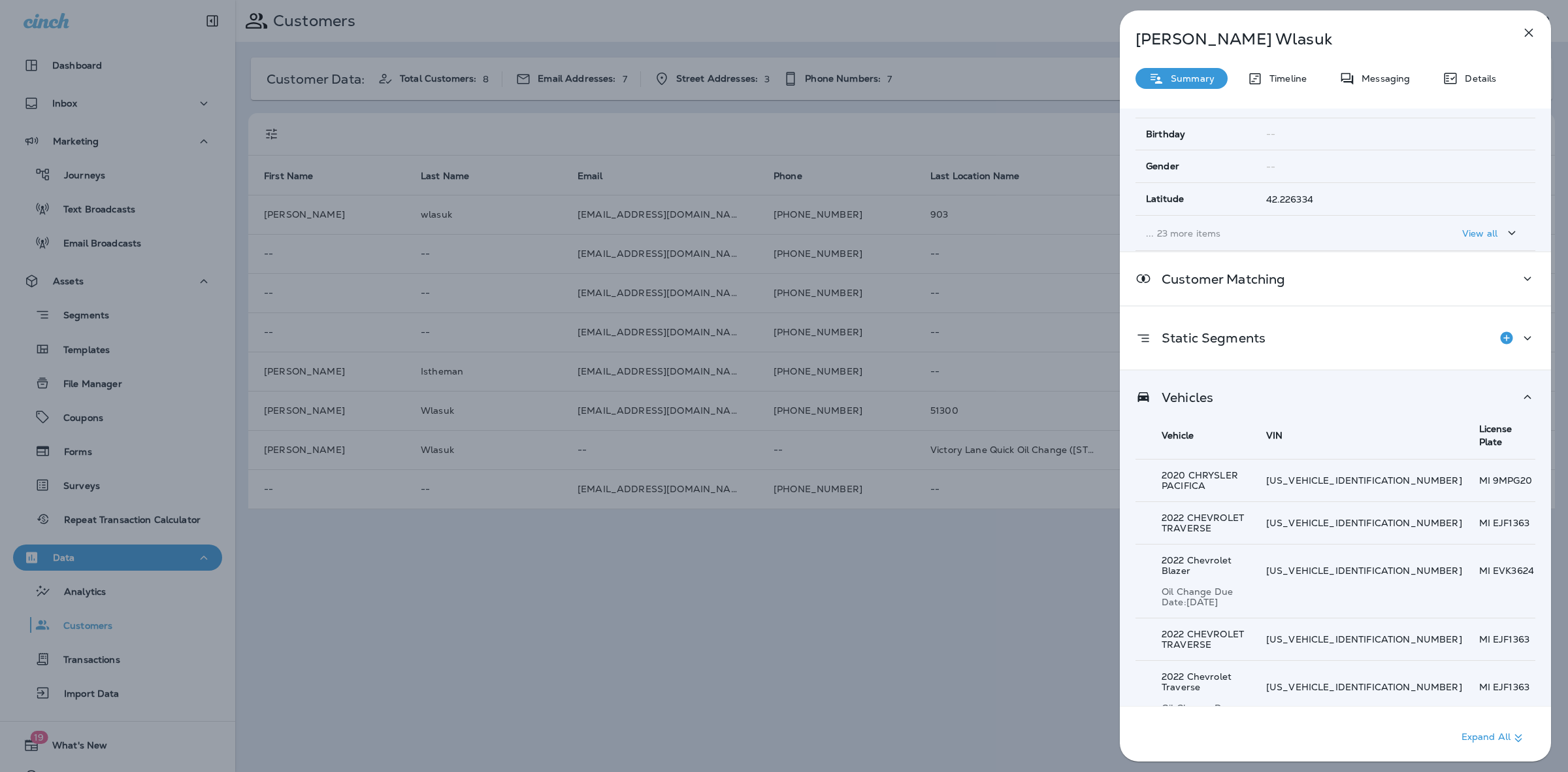
click at [874, 547] on div "Rob Wlasuk Summary Timeline Messaging Details Customer Info Basic Info Opt Stat…" at bounding box center [784, 386] width 1568 height 772
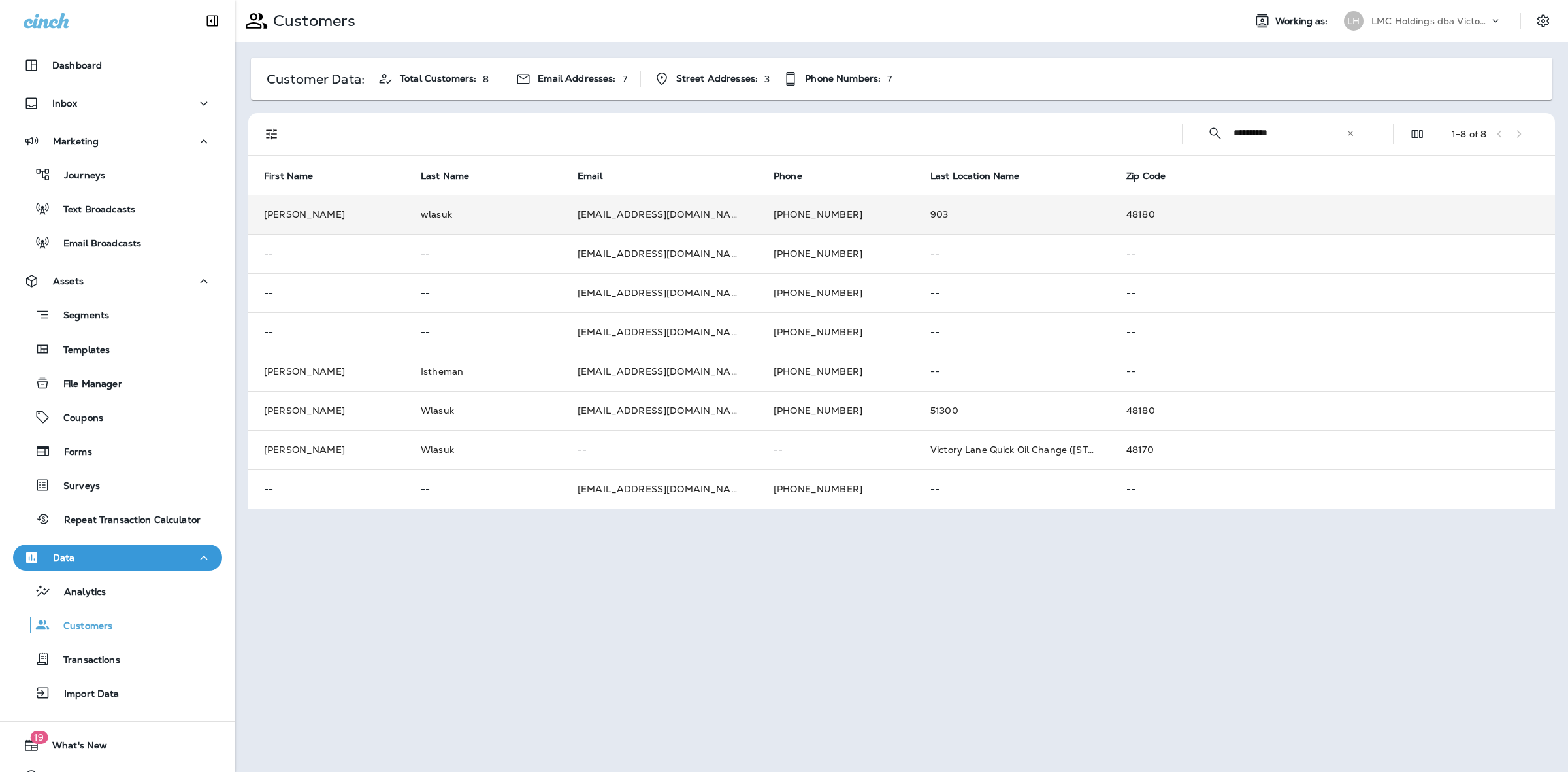
click at [943, 216] on td "903" at bounding box center [1012, 214] width 196 height 39
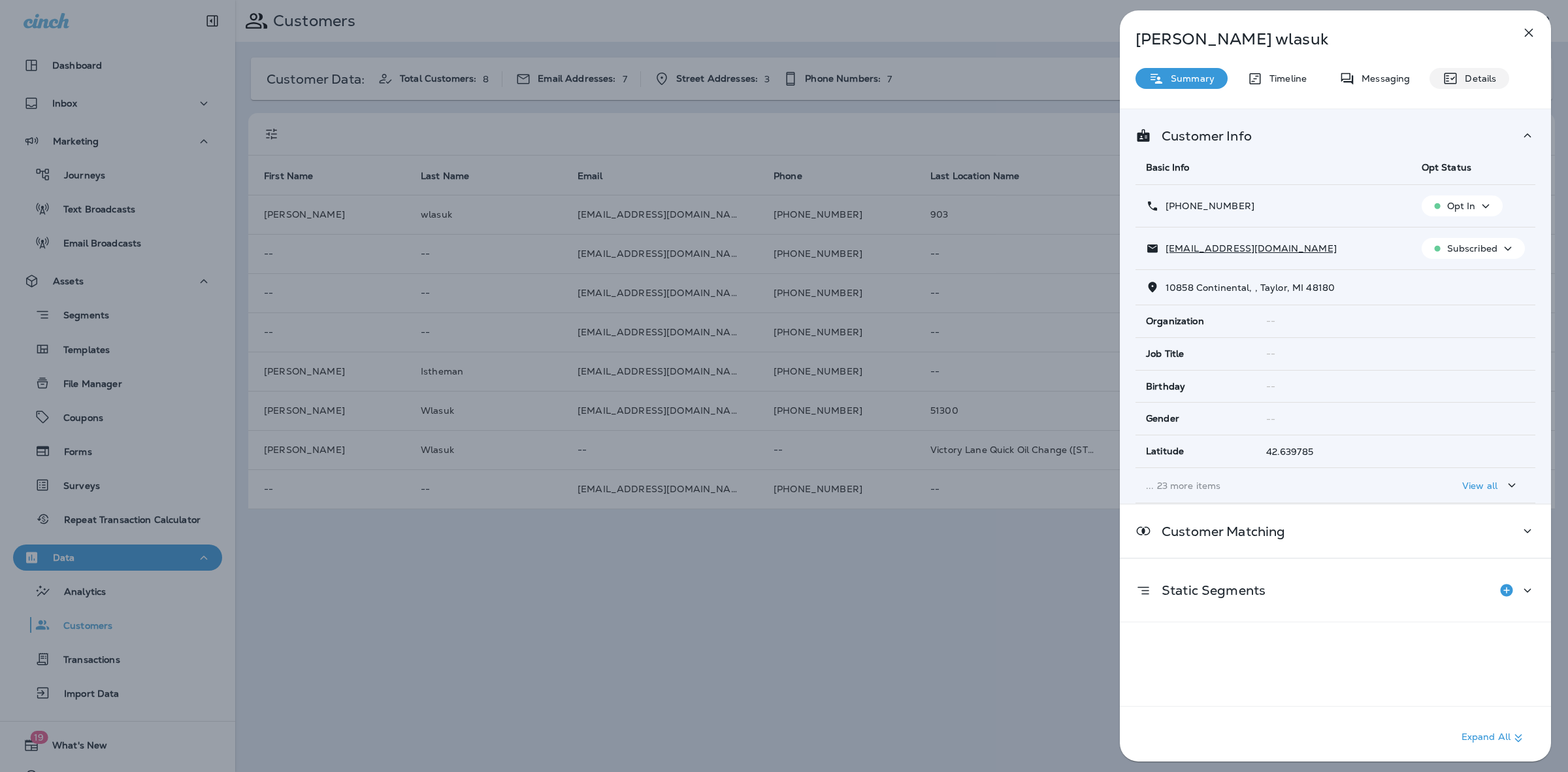
click at [1483, 80] on p "Details" at bounding box center [1476, 77] width 38 height 10
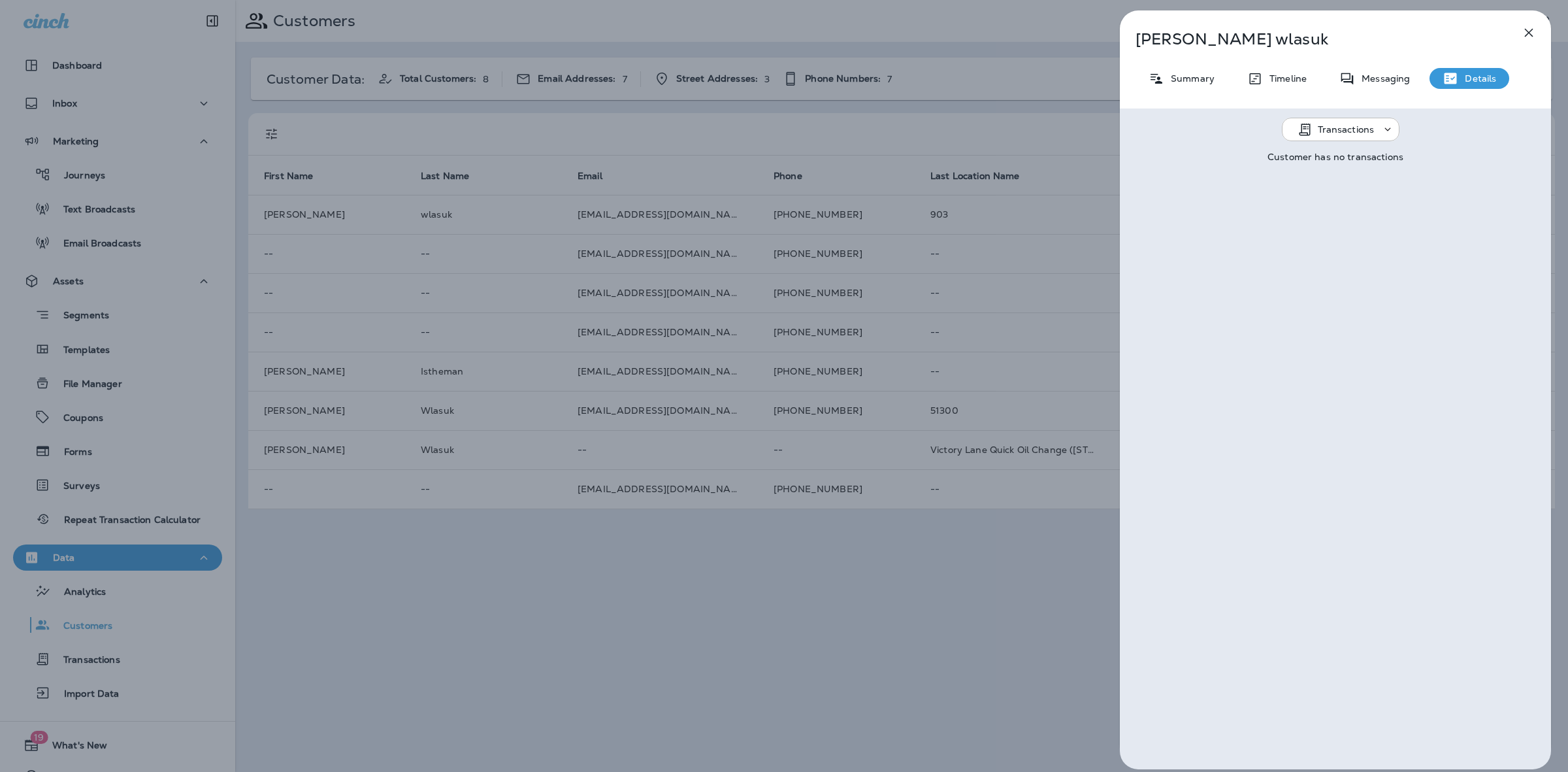
click at [1535, 39] on icon "button" at bounding box center [1528, 32] width 16 height 16
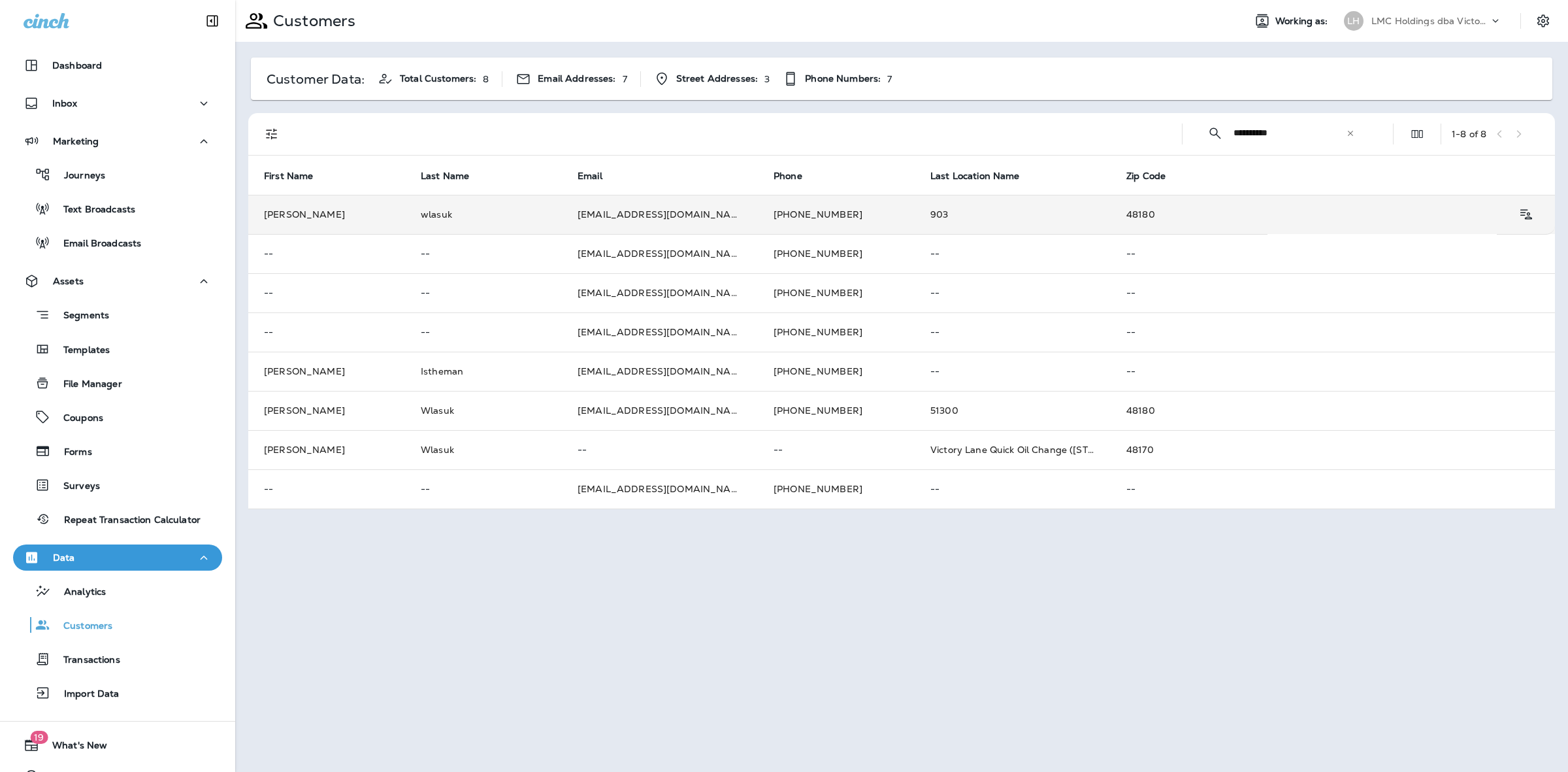
click at [914, 214] on td "903" at bounding box center [1012, 214] width 196 height 39
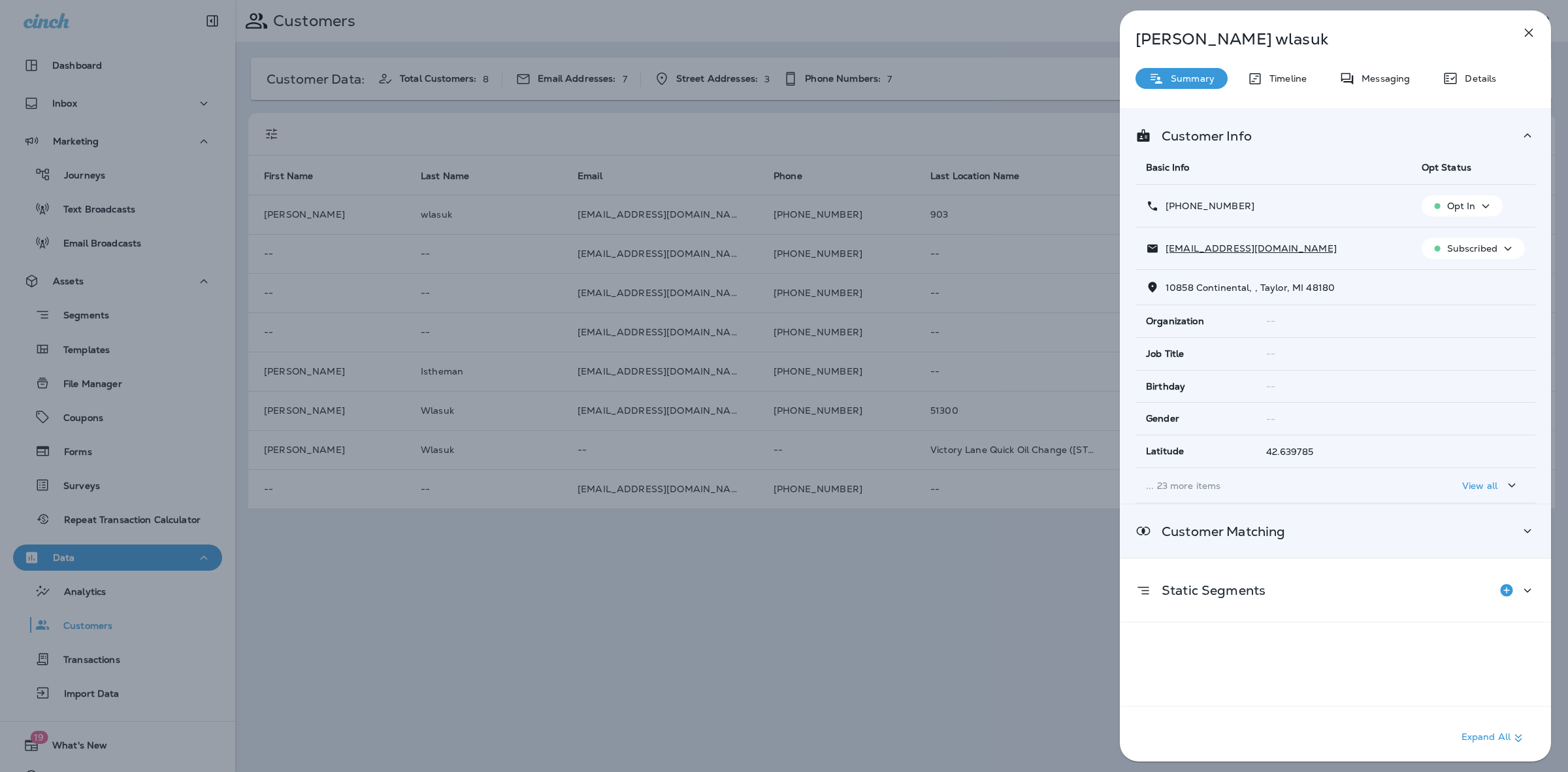
click at [1316, 533] on div "Customer Matching" at bounding box center [1335, 530] width 400 height 16
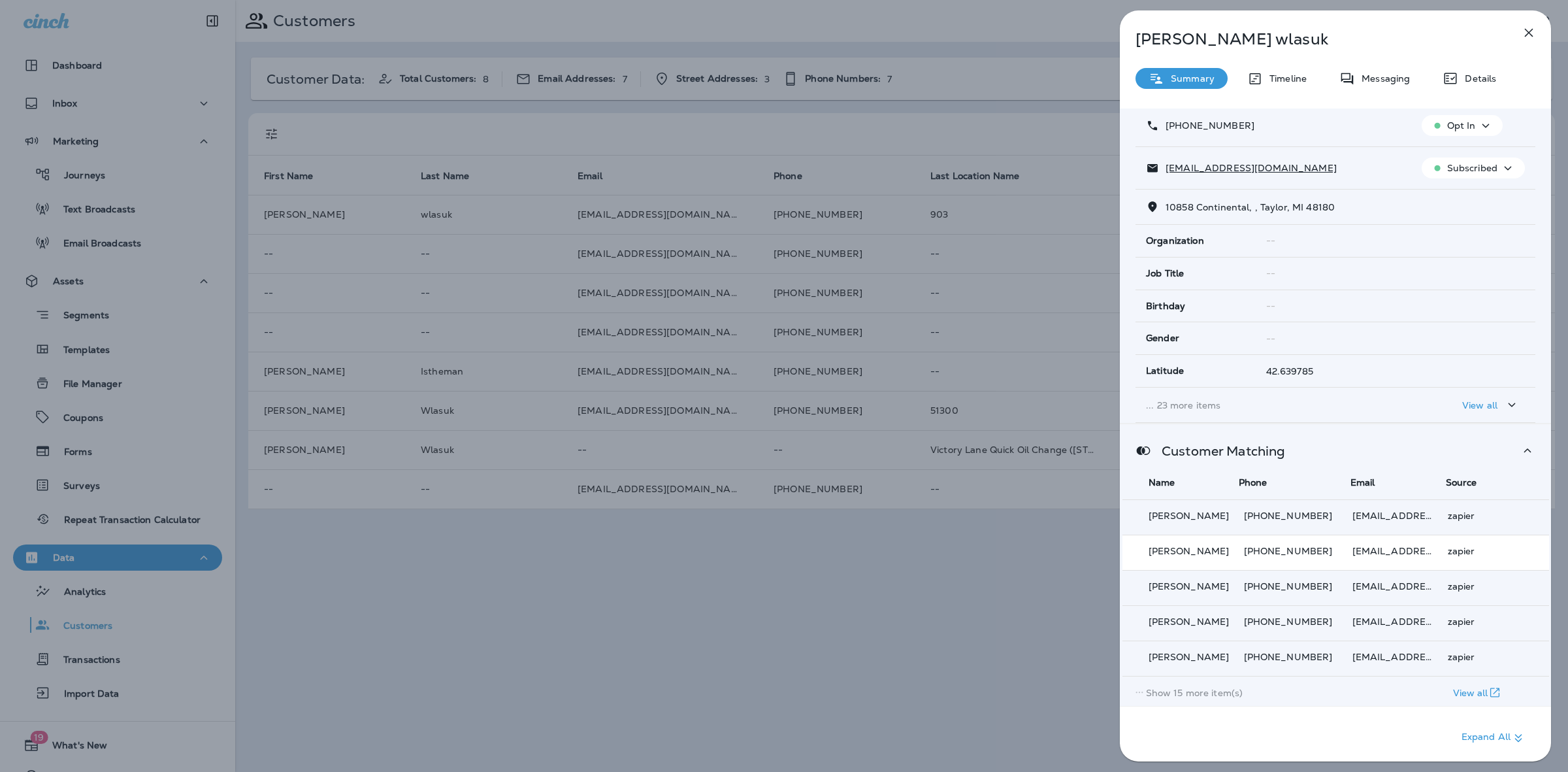
scroll to position [159, 0]
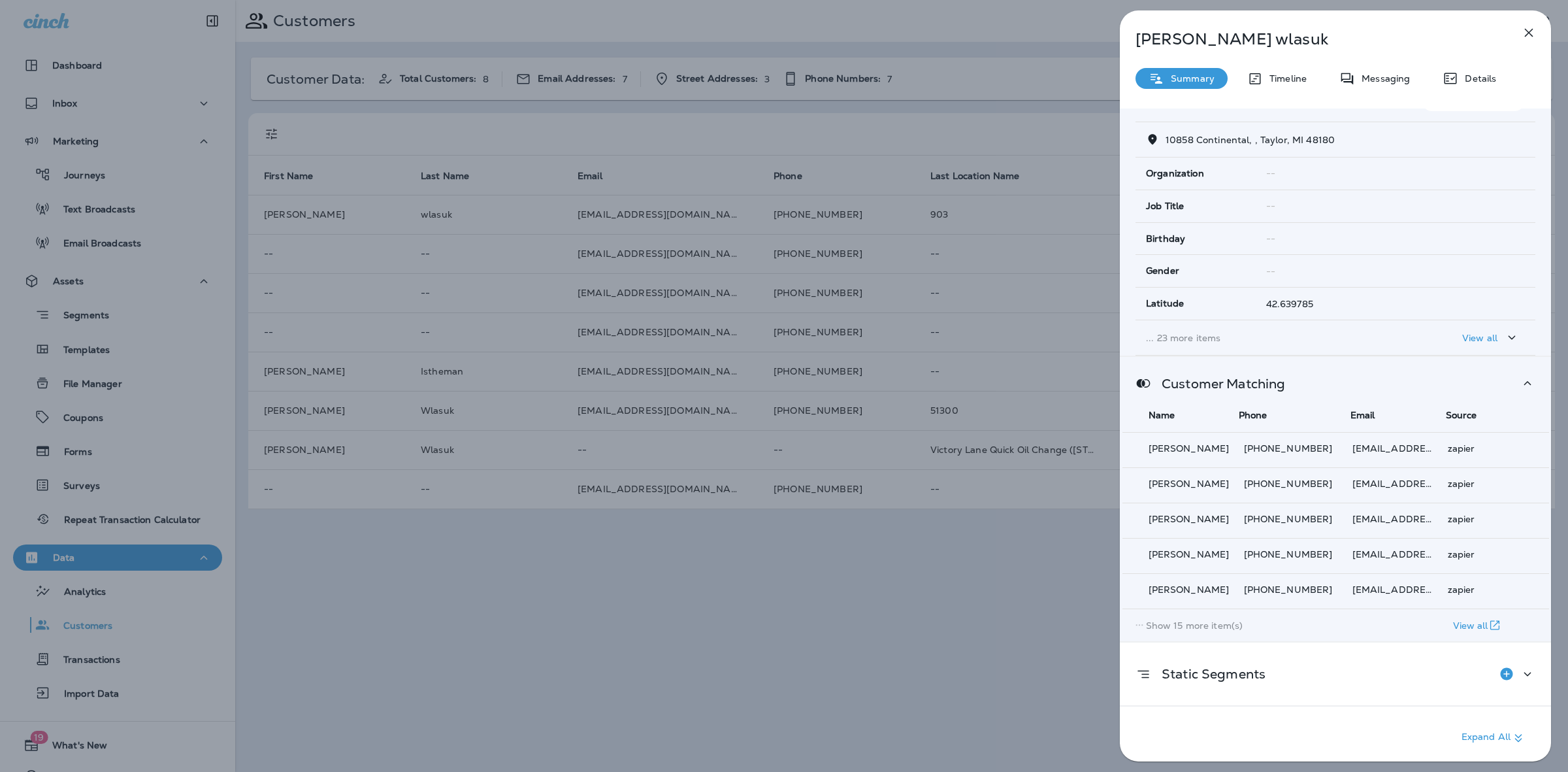
click at [1451, 614] on button "View all" at bounding box center [1476, 625] width 59 height 22
click at [1453, 620] on p "View all" at bounding box center [1470, 625] width 35 height 10
click at [1203, 620] on p "Show 15 more item(s)" at bounding box center [1194, 625] width 97 height 10
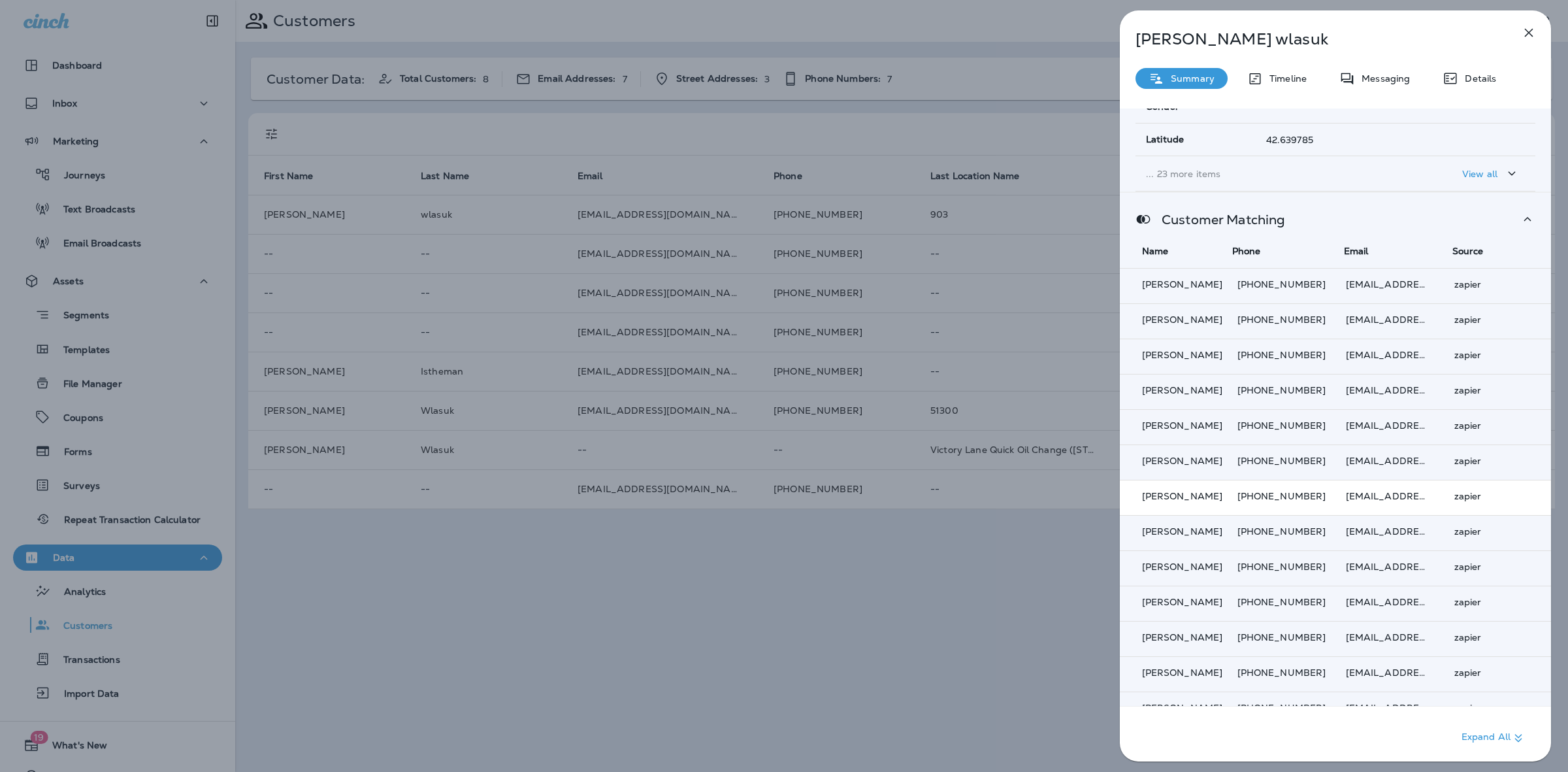
scroll to position [284, 0]
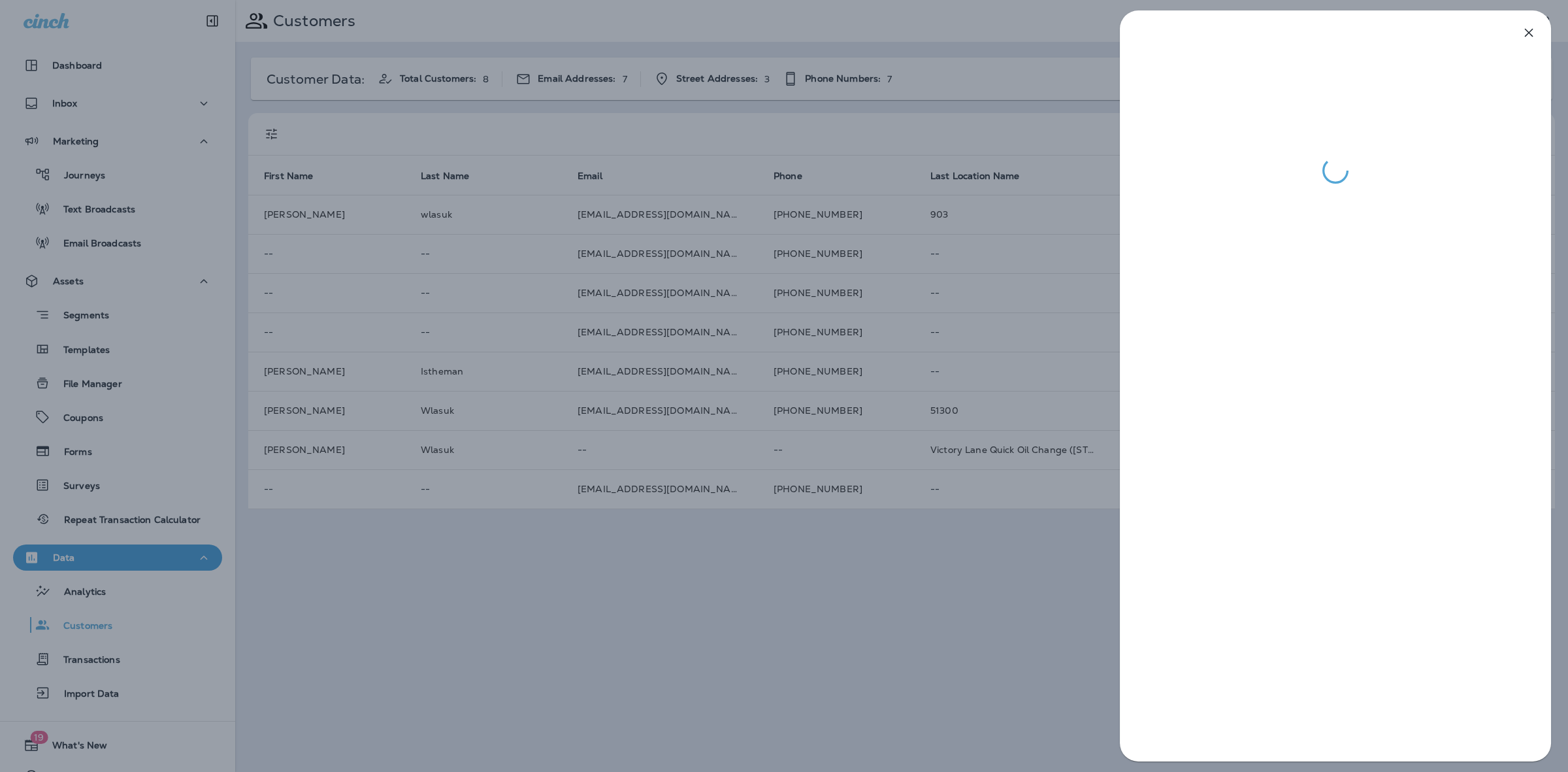
click at [1023, 527] on div at bounding box center [784, 386] width 1568 height 772
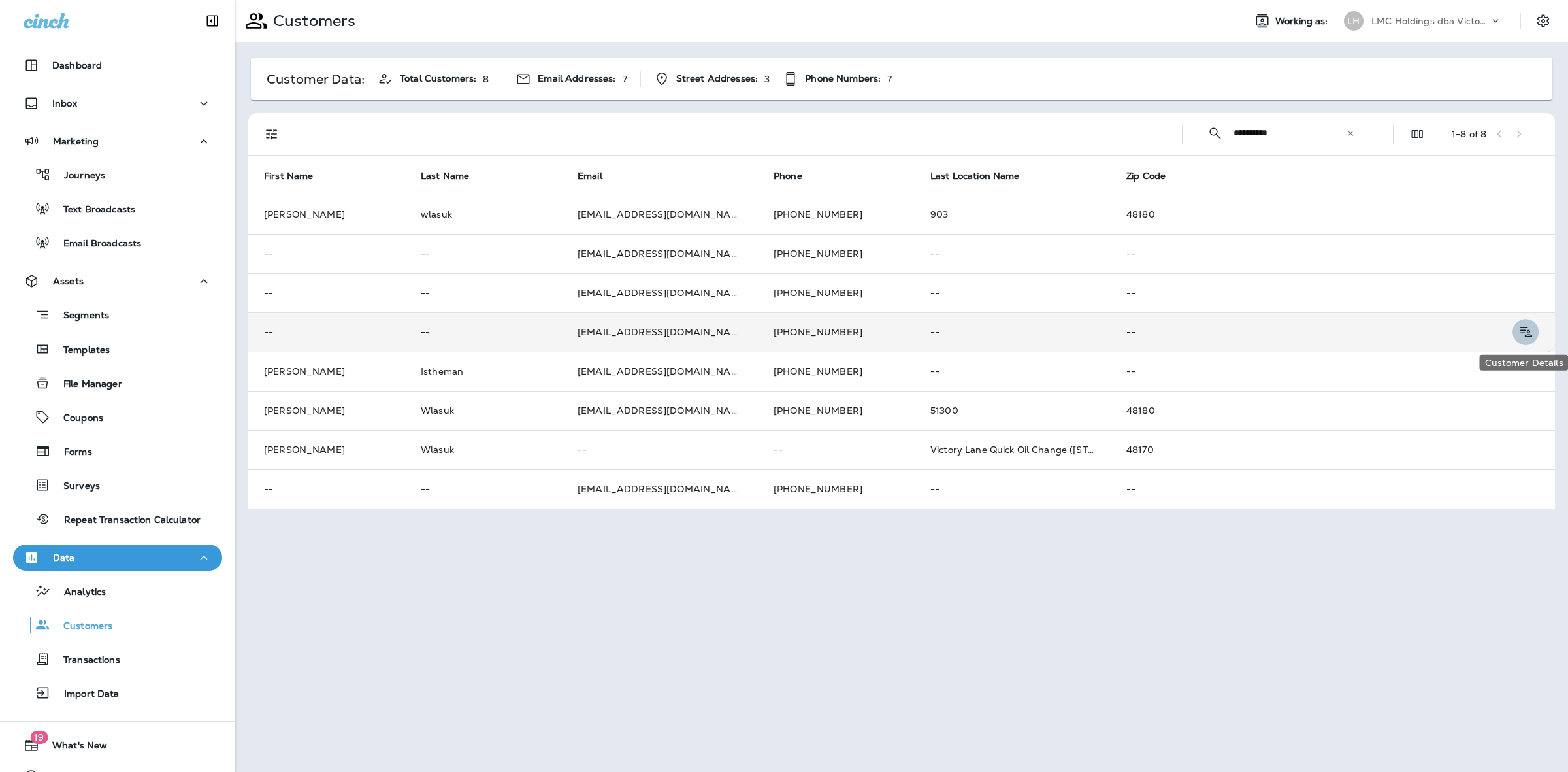
click at [1519, 328] on icon "Customer Details" at bounding box center [1525, 332] width 16 height 16
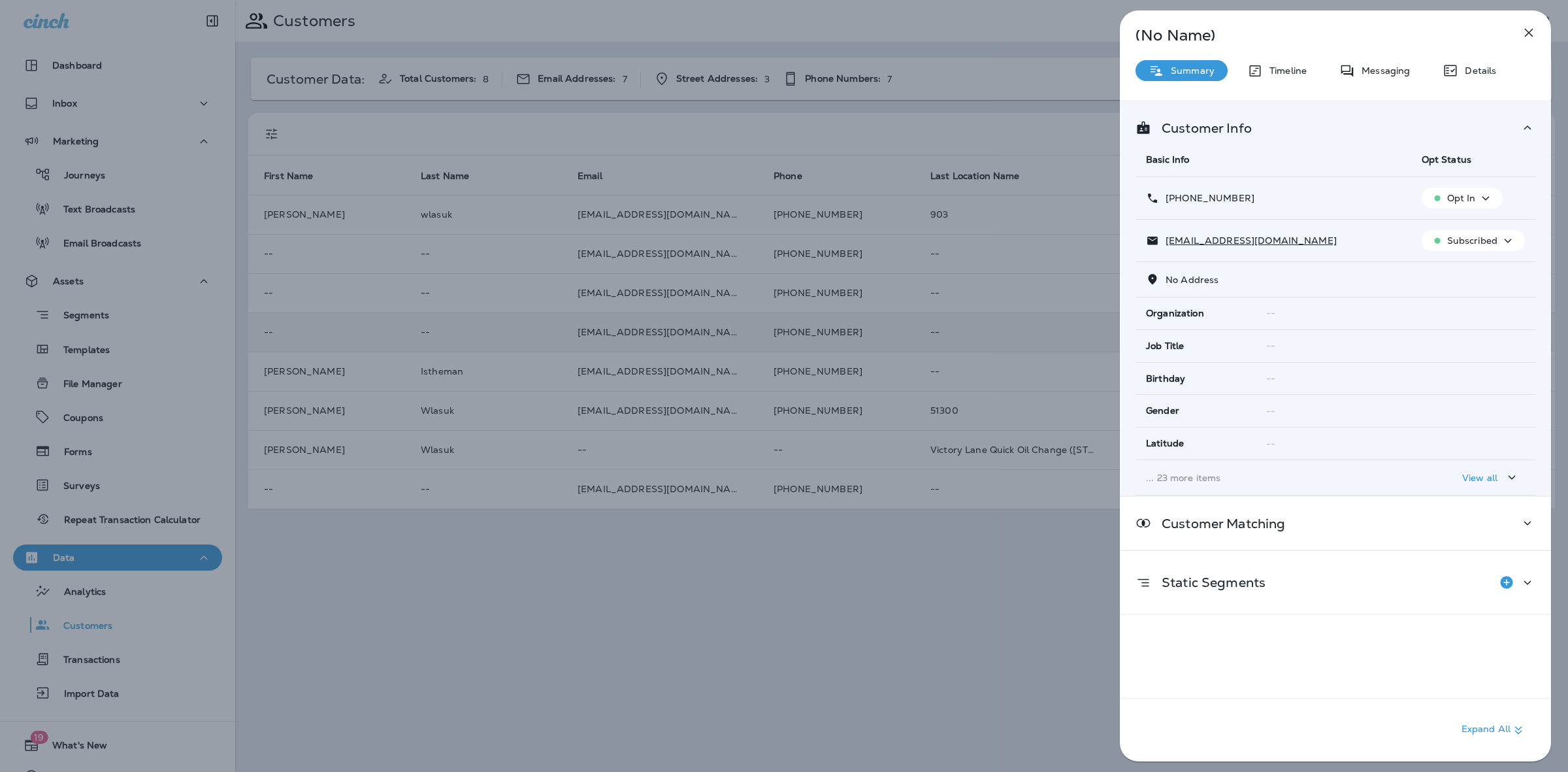
click at [1527, 29] on icon "button" at bounding box center [1528, 32] width 16 height 16
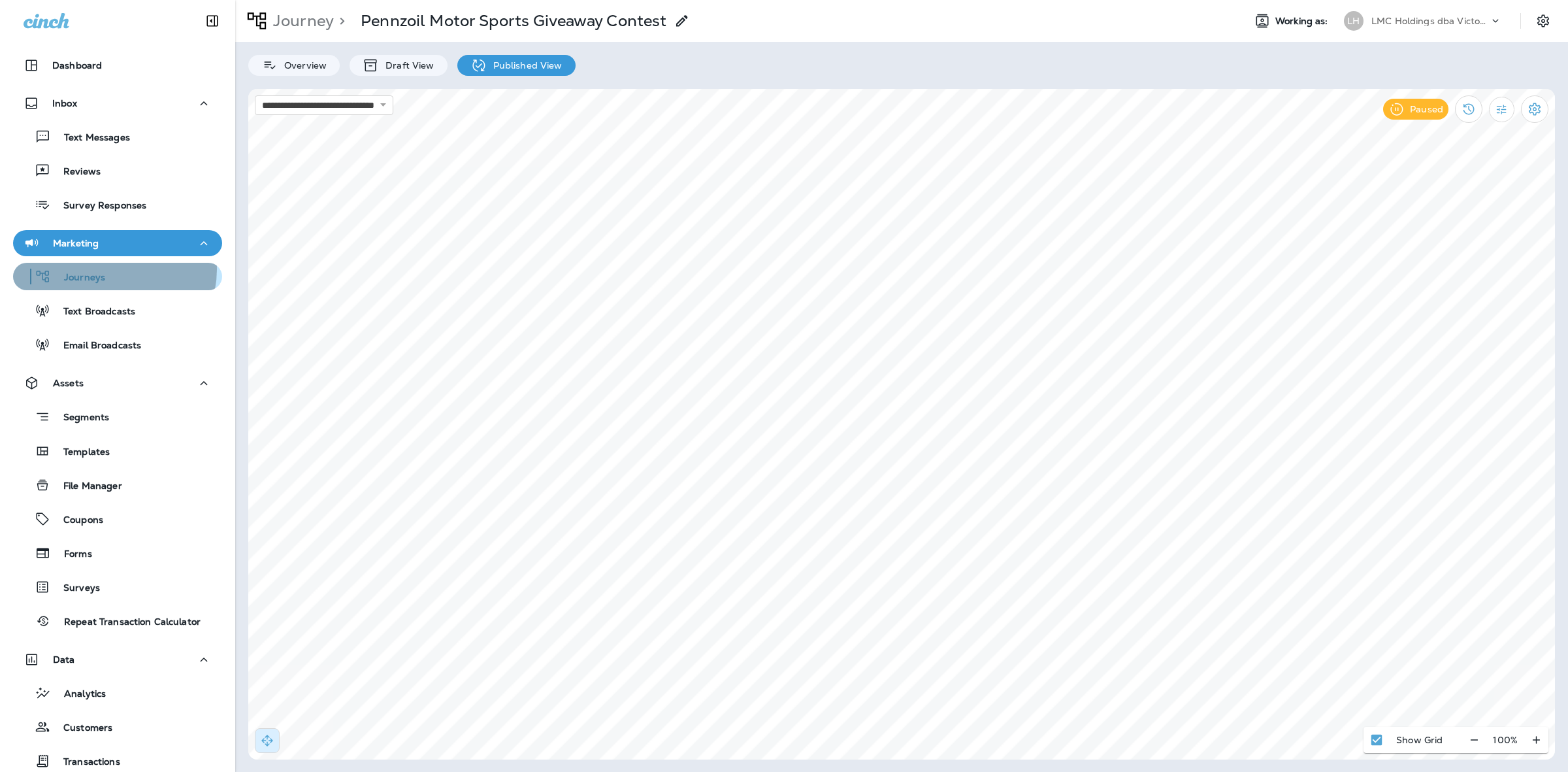
click at [110, 269] on div "Journeys" at bounding box center [117, 276] width 198 height 20
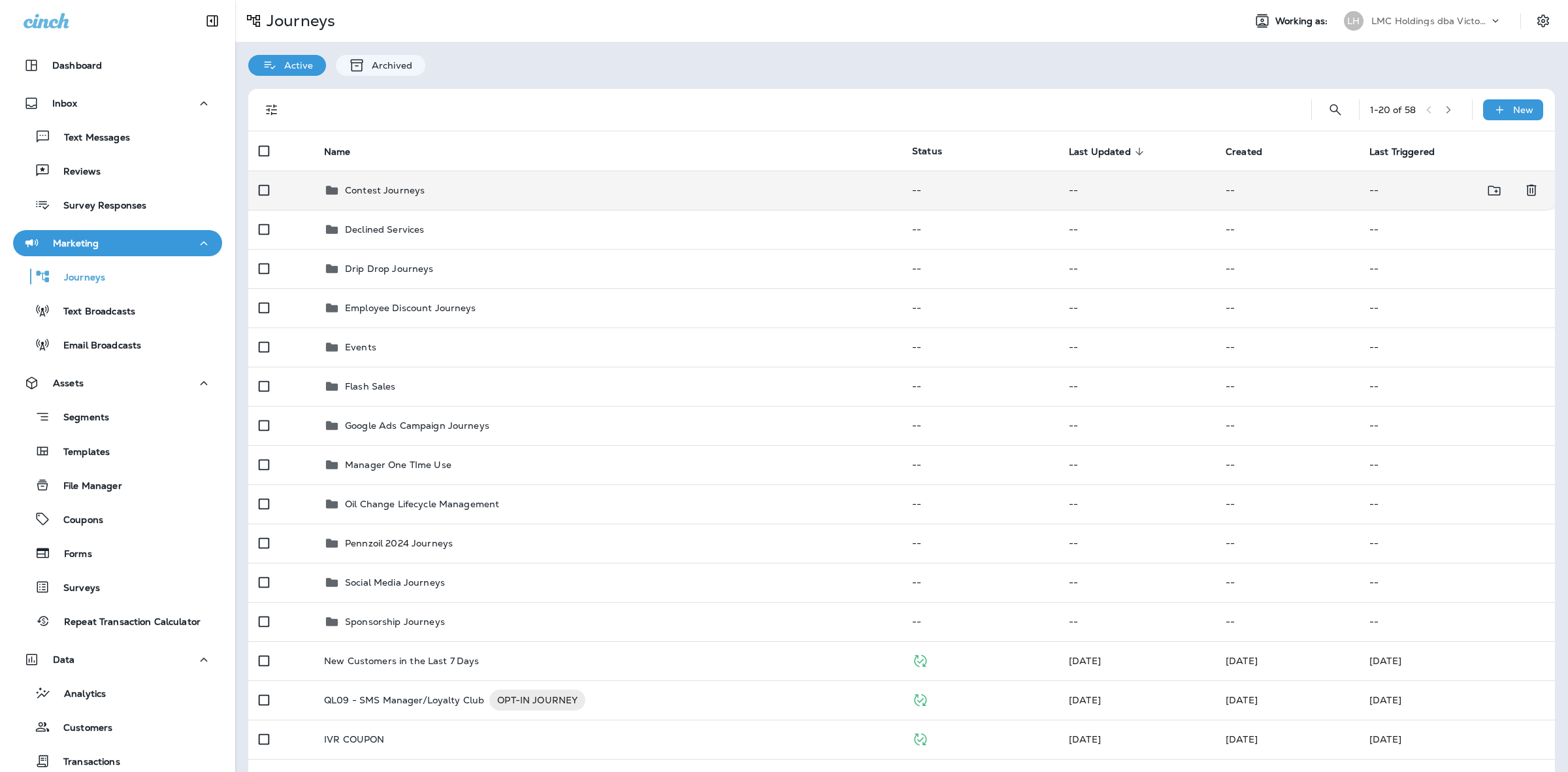
click at [421, 197] on div "Contest Journeys" at bounding box center [384, 190] width 79 height 16
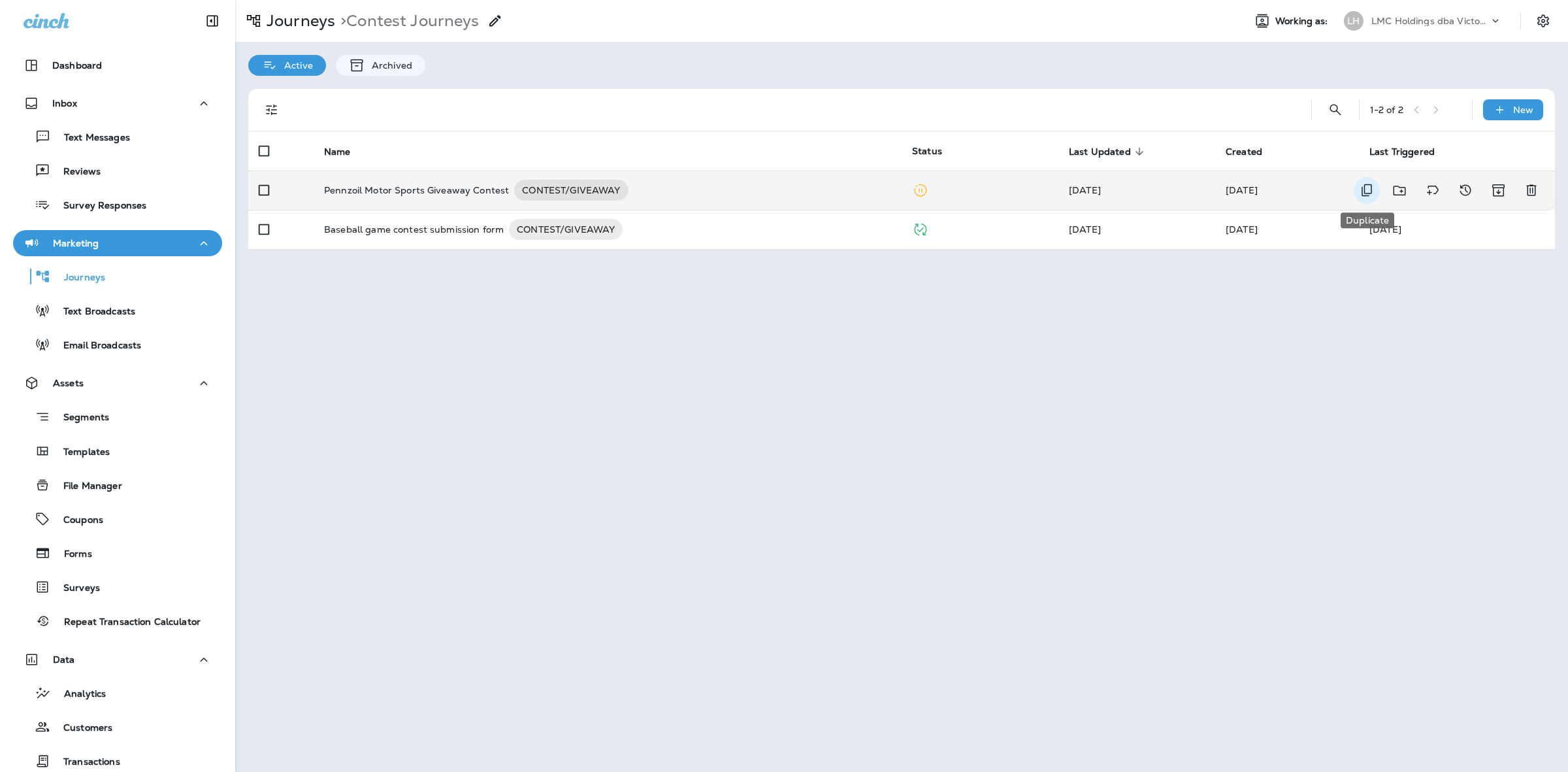
click at [1369, 187] on icon "Duplicate" at bounding box center [1366, 190] width 16 height 16
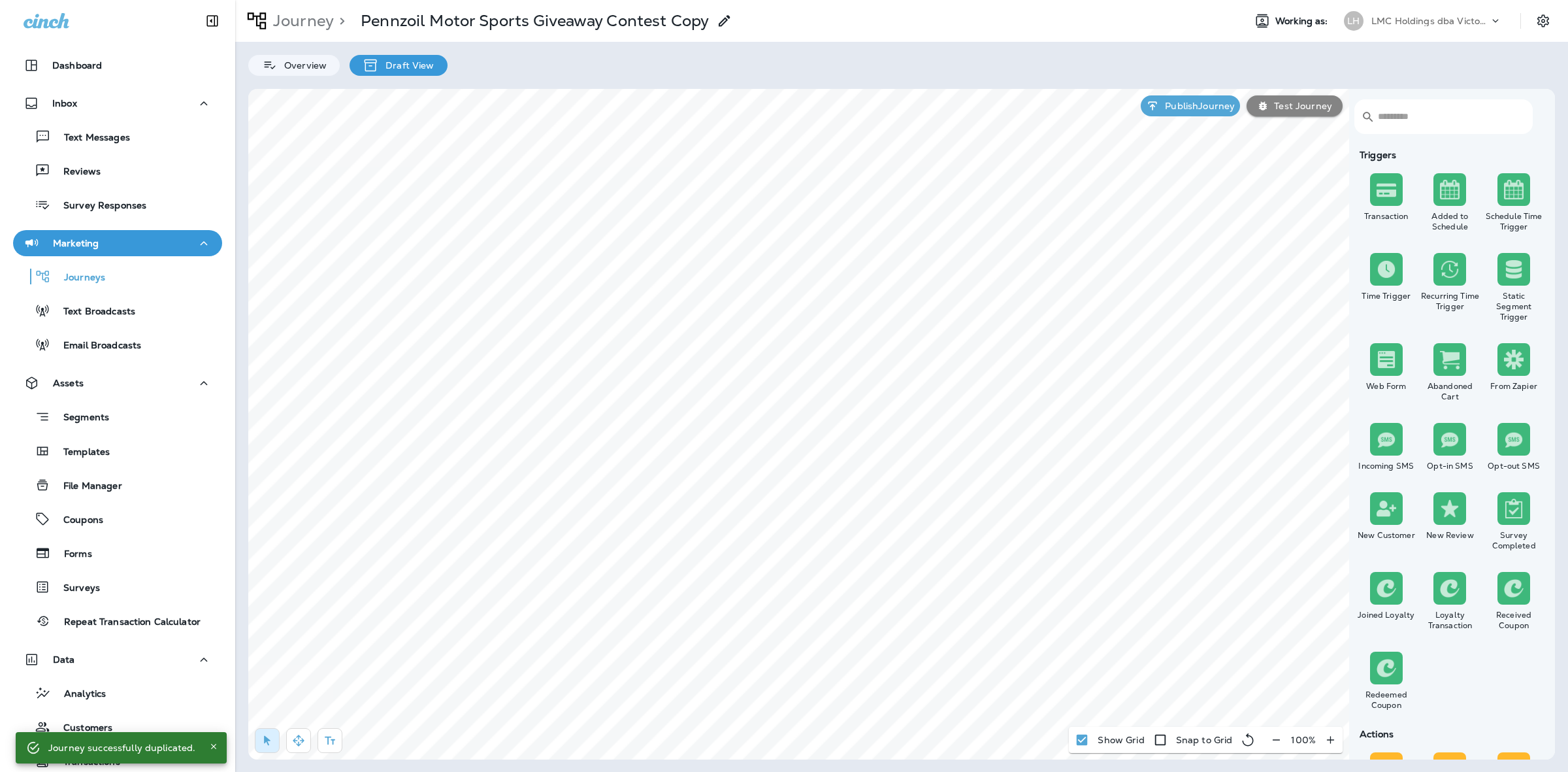
click at [725, 20] on use at bounding box center [724, 21] width 11 height 11
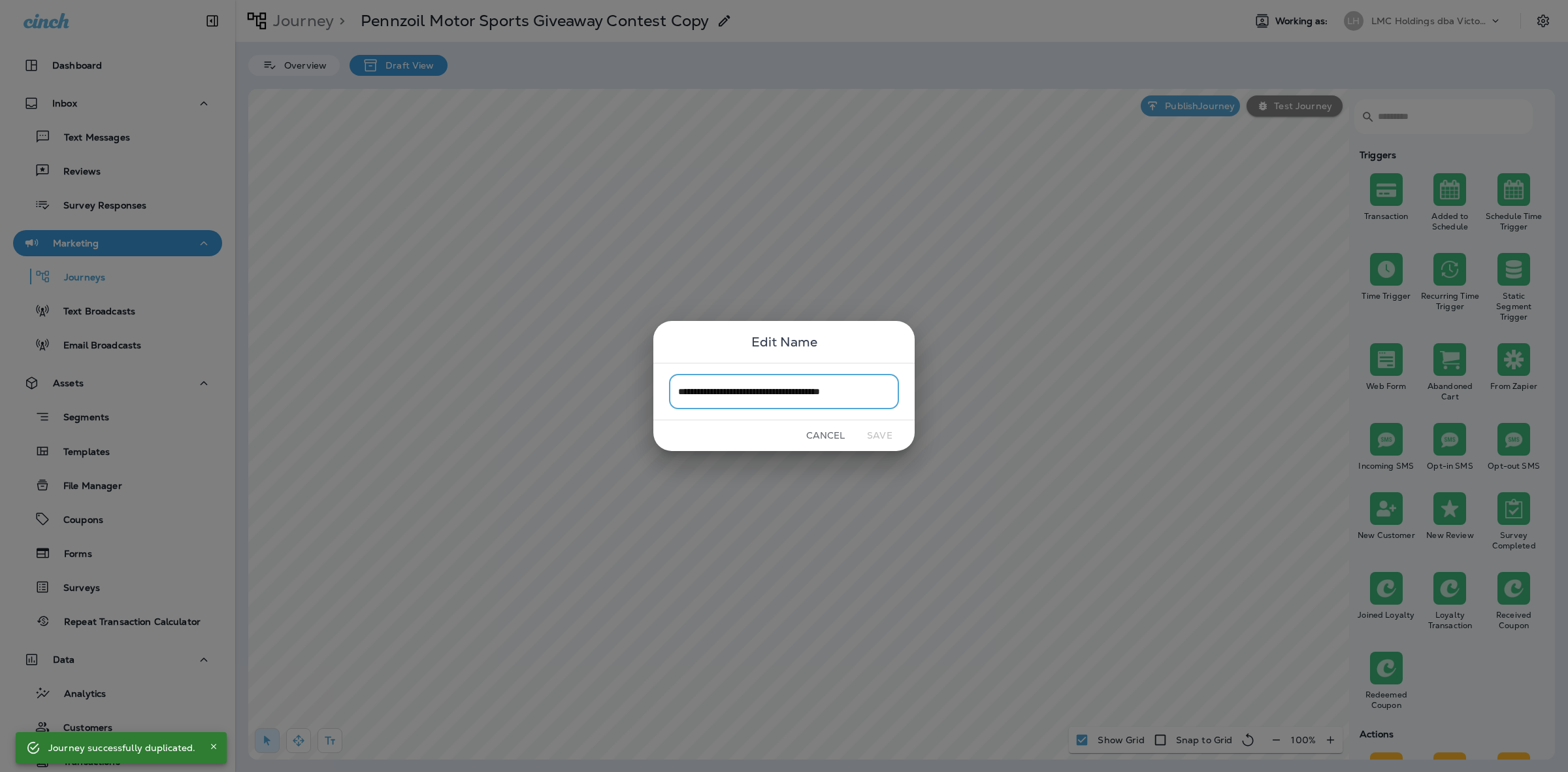
click at [765, 396] on input "**********" at bounding box center [783, 391] width 230 height 35
click at [778, 390] on input "**********" at bounding box center [783, 391] width 230 height 35
drag, startPoint x: 881, startPoint y: 392, endPoint x: 862, endPoint y: 388, distance: 19.4
click at [861, 390] on input "**********" at bounding box center [783, 391] width 230 height 35
drag, startPoint x: 778, startPoint y: 392, endPoint x: 641, endPoint y: 380, distance: 137.5
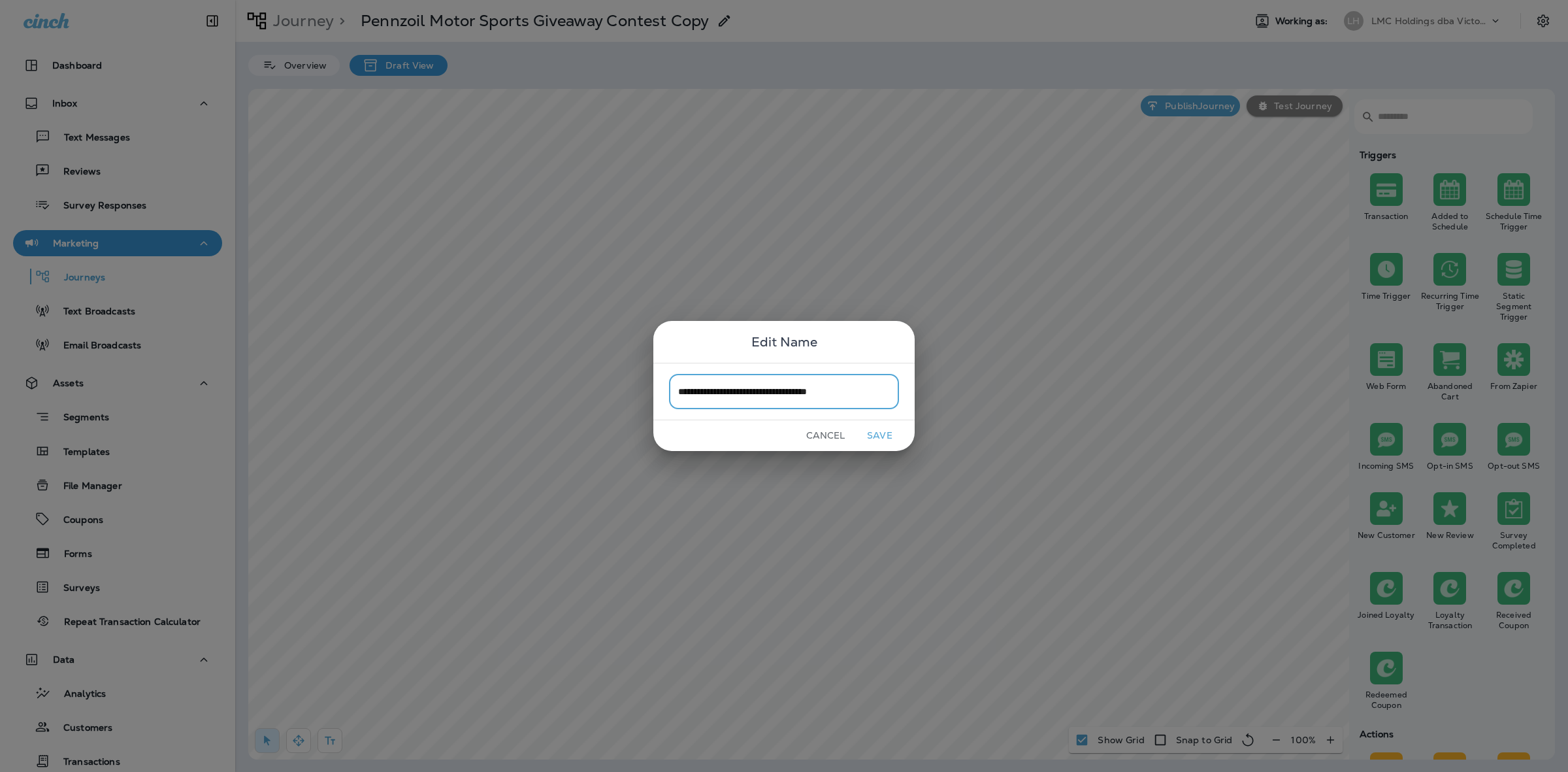
click at [641, 380] on div "**********" at bounding box center [784, 386] width 1568 height 772
type input "**********"
click at [867, 437] on button "Save" at bounding box center [879, 435] width 49 height 20
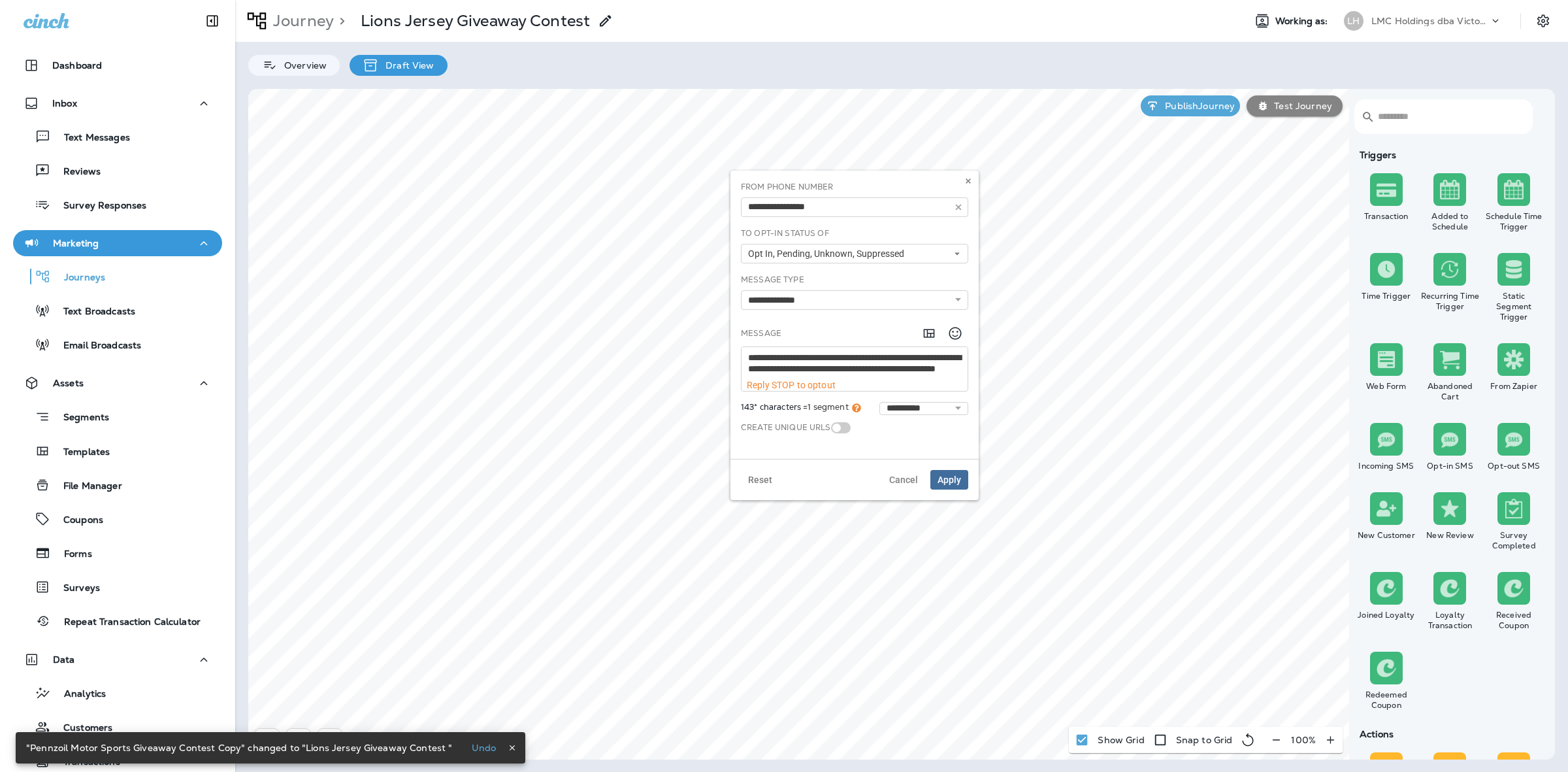
scroll to position [10, 0]
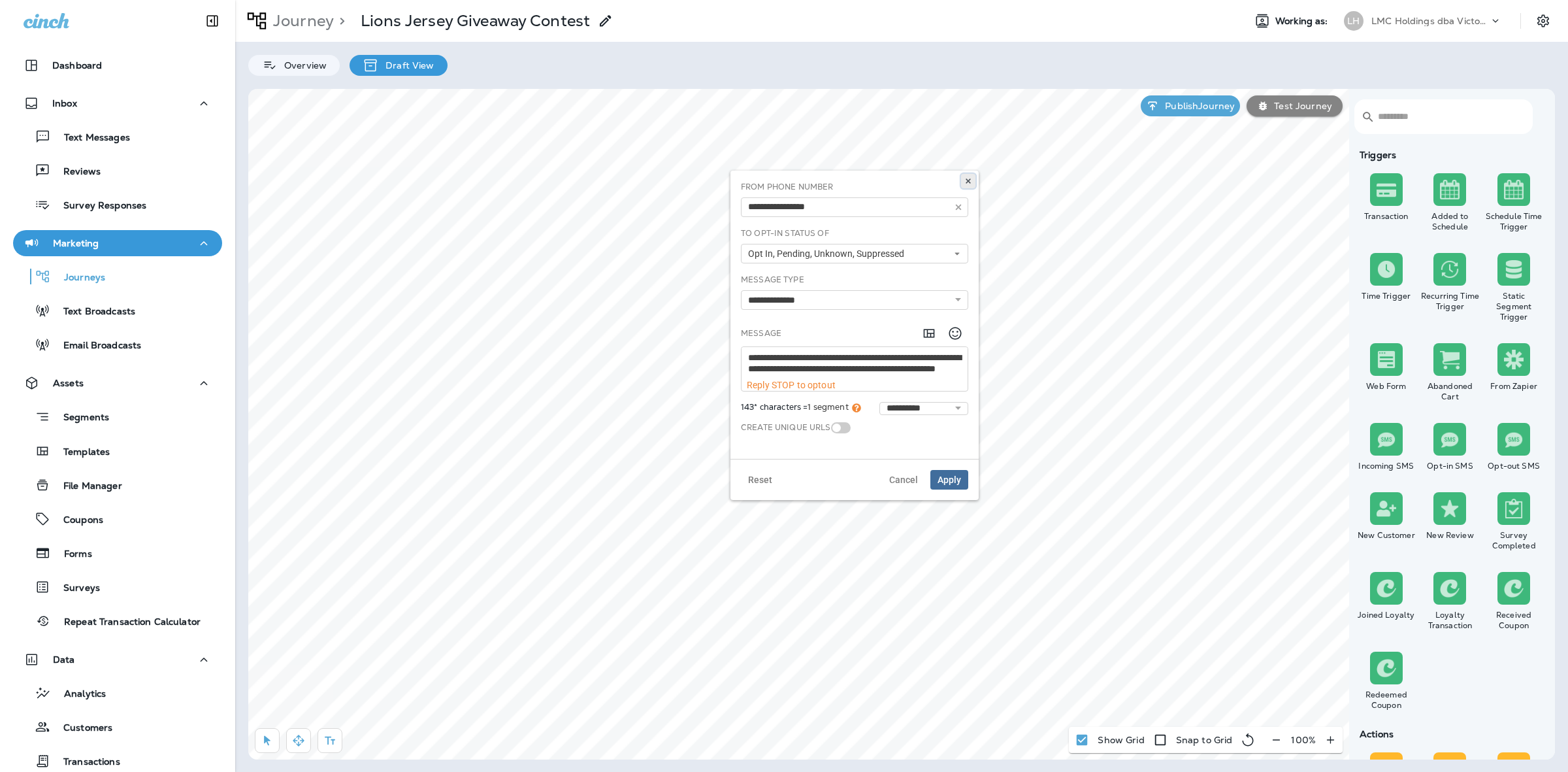
click at [973, 179] on button at bounding box center [967, 180] width 14 height 14
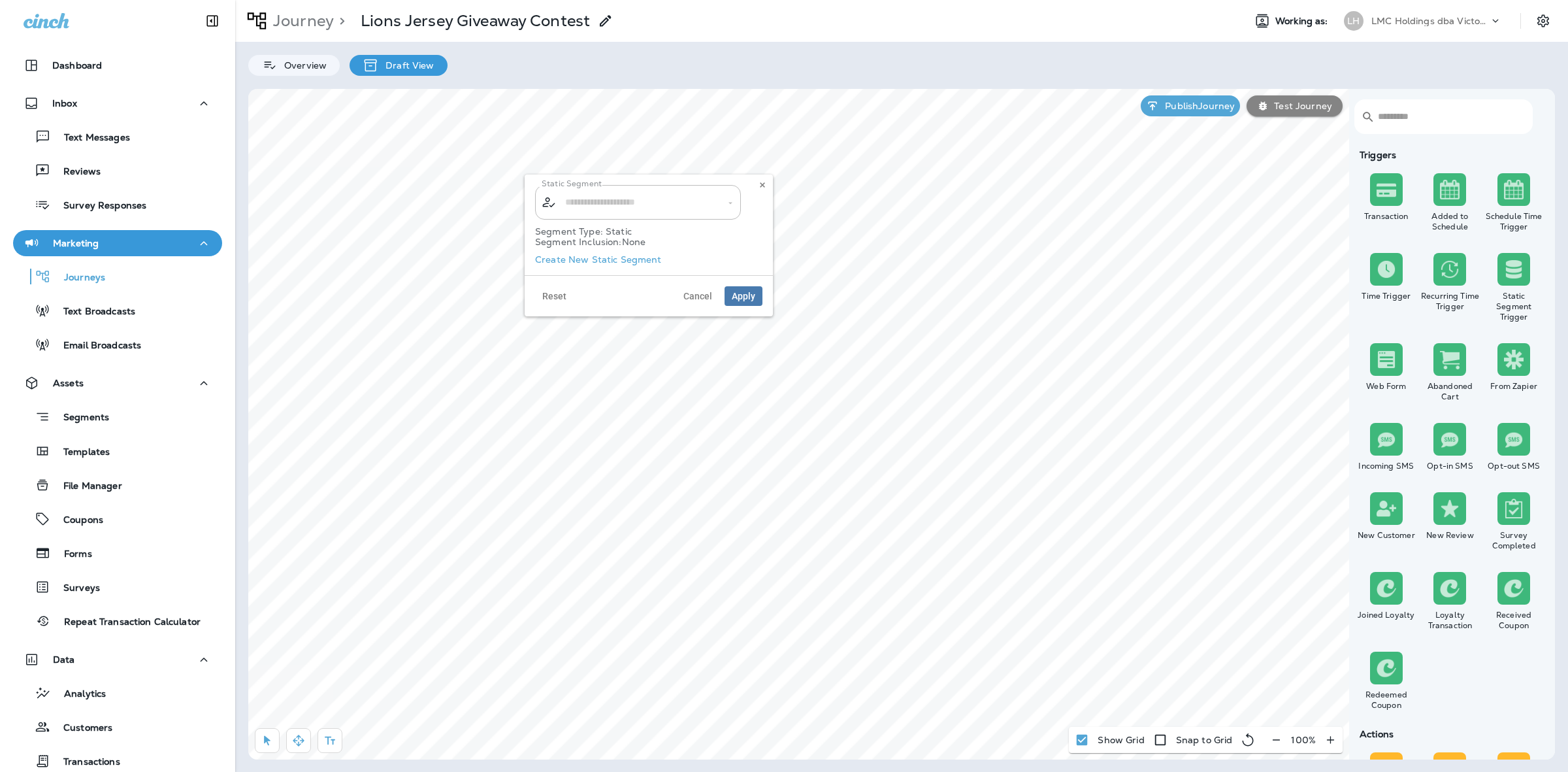
type input "**********"
click at [612, 257] on div "Segment Type: Static Segment Inclusion: None" at bounding box center [648, 239] width 228 height 41
click at [605, 259] on div "Segment Type: Static Segment Inclusion: None" at bounding box center [648, 239] width 228 height 41
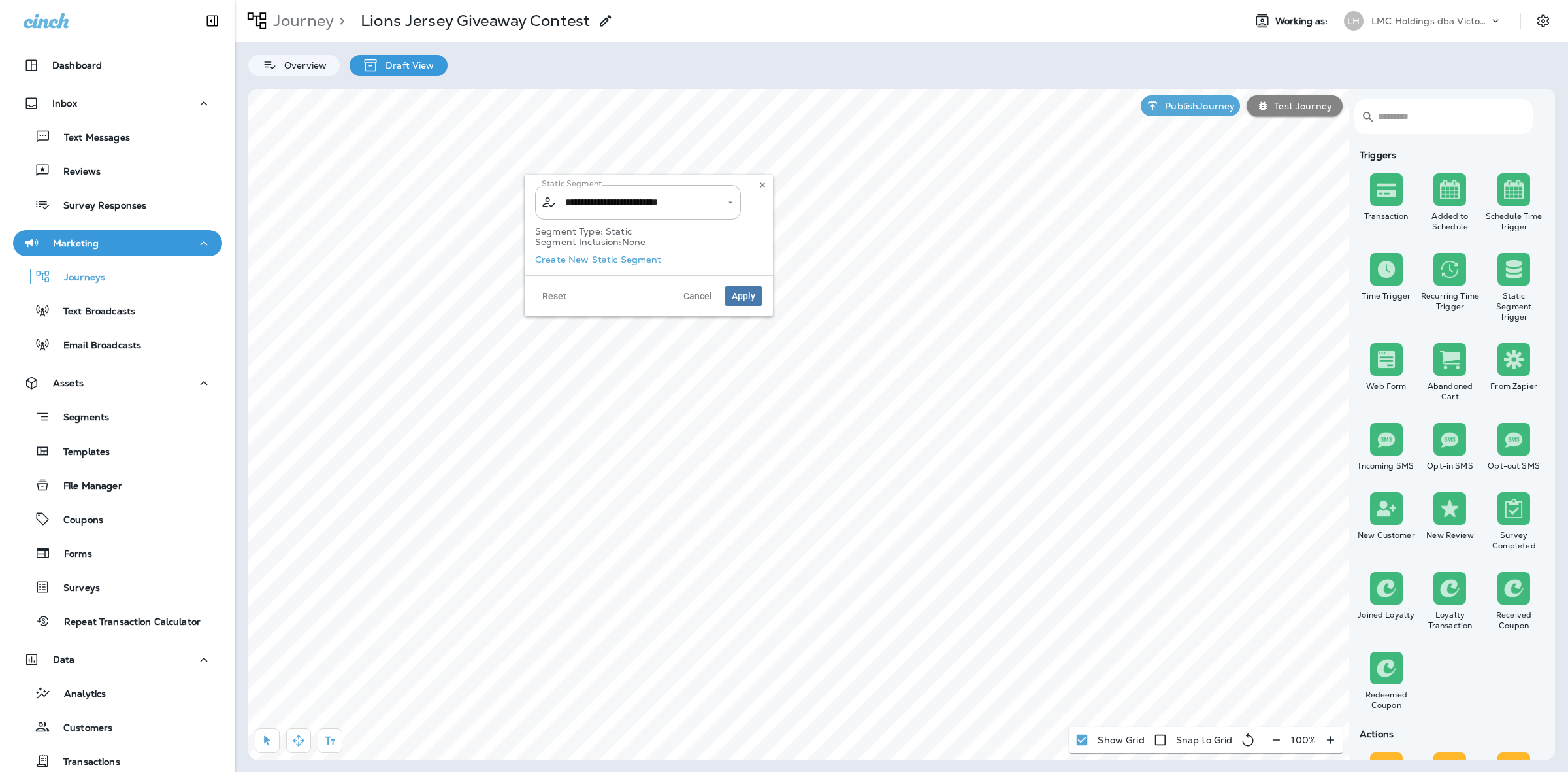
click at [603, 262] on label "Create New Static Segment" at bounding box center [598, 259] width 127 height 10
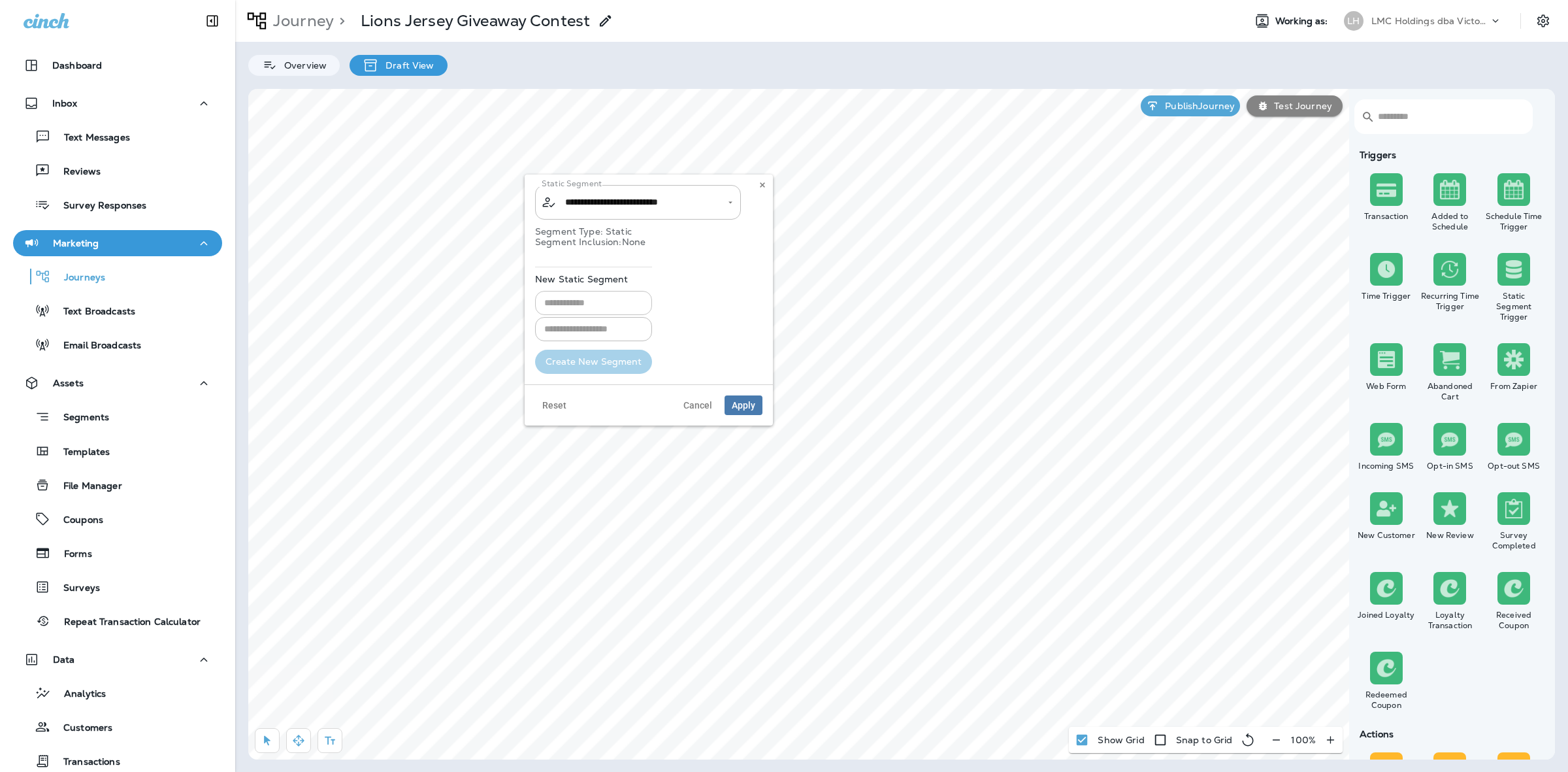
click at [605, 301] on input "text" at bounding box center [593, 303] width 117 height 25
drag, startPoint x: 654, startPoint y: 301, endPoint x: 616, endPoint y: 300, distance: 38.0
click at [616, 300] on input "**********" at bounding box center [597, 303] width 126 height 25
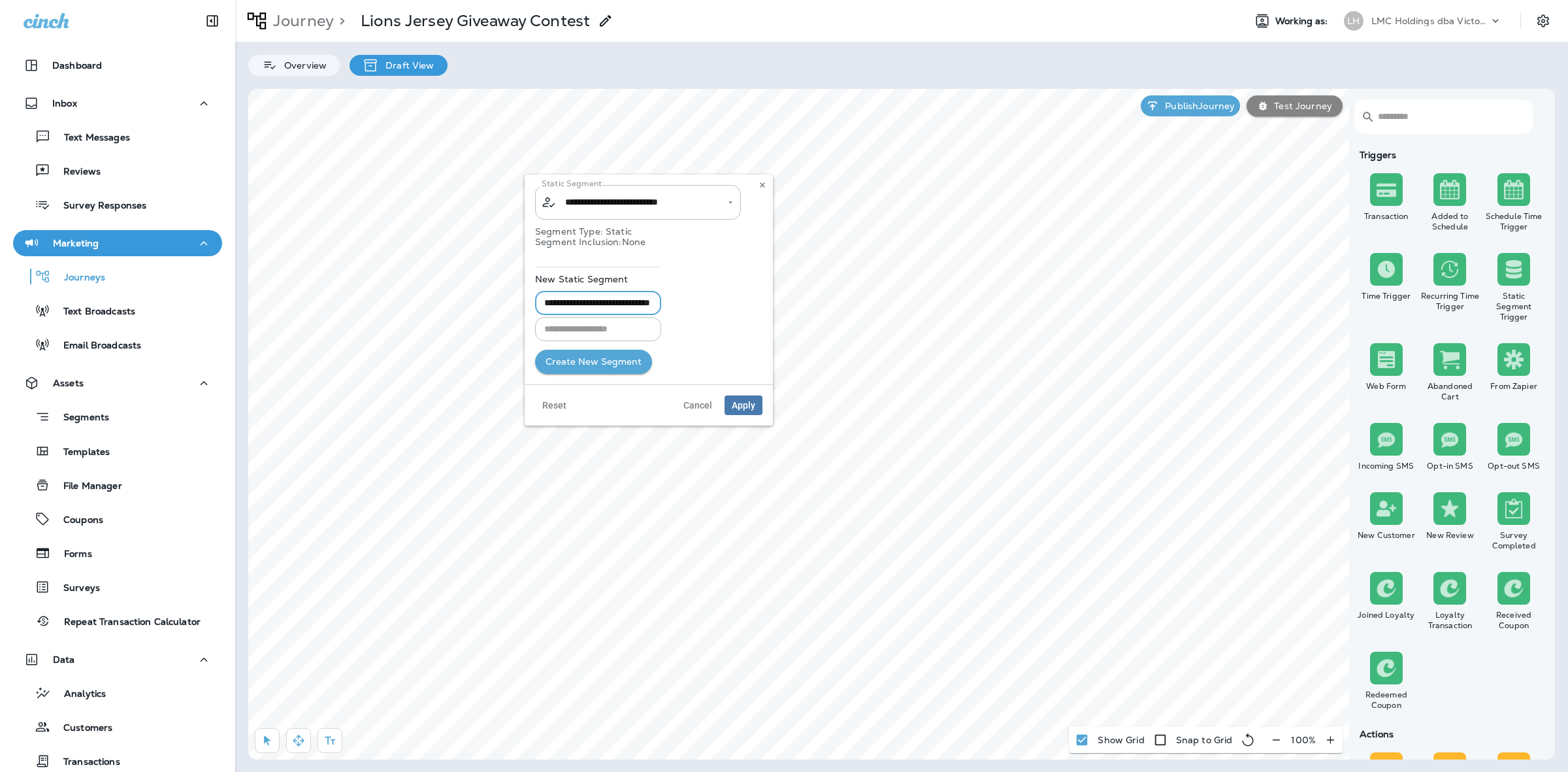
type input "**********"
click at [603, 354] on button "Create New Segment" at bounding box center [593, 362] width 117 height 25
type input "**********"
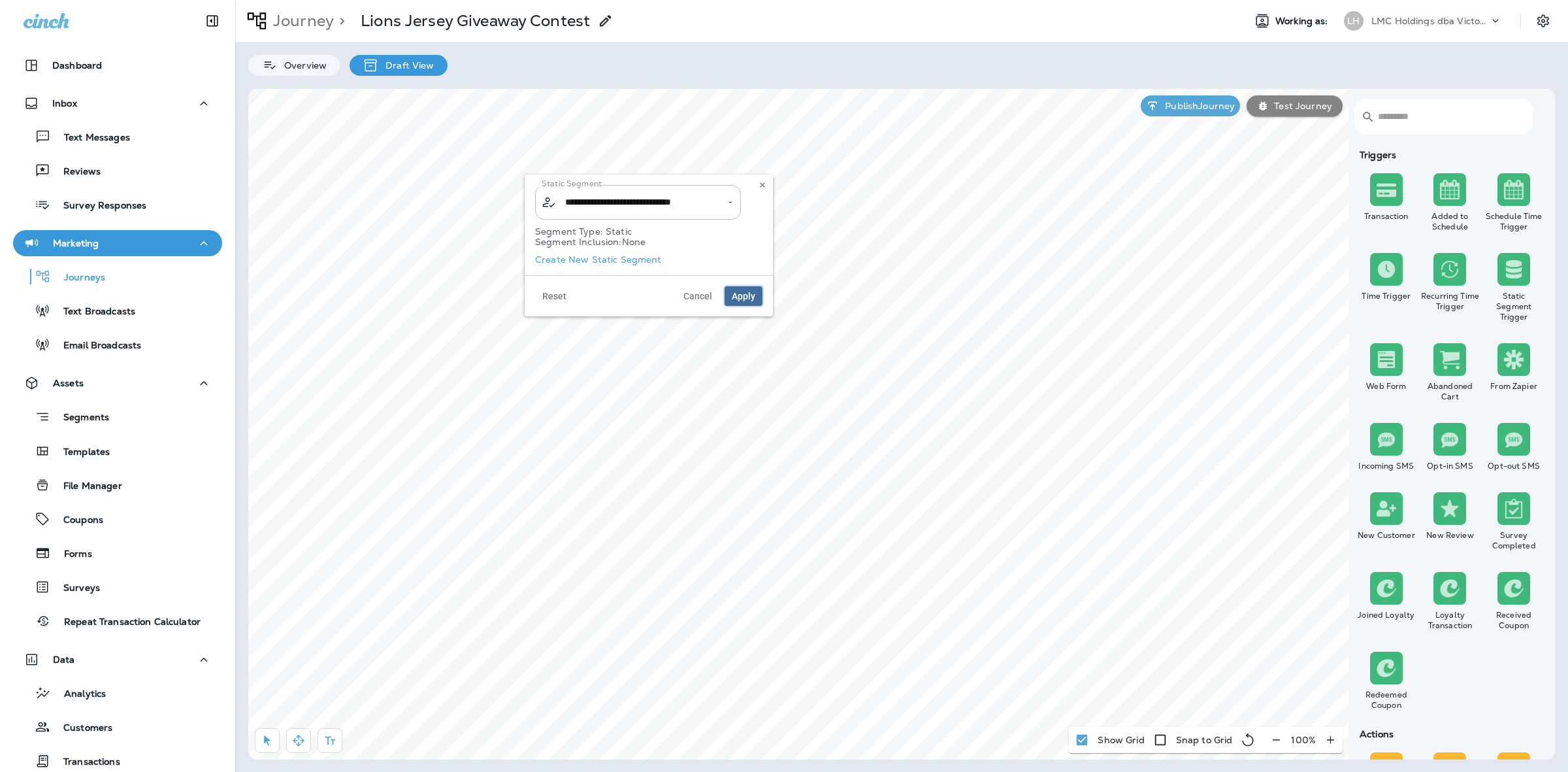
click at [748, 287] on button "Apply" at bounding box center [743, 296] width 38 height 20
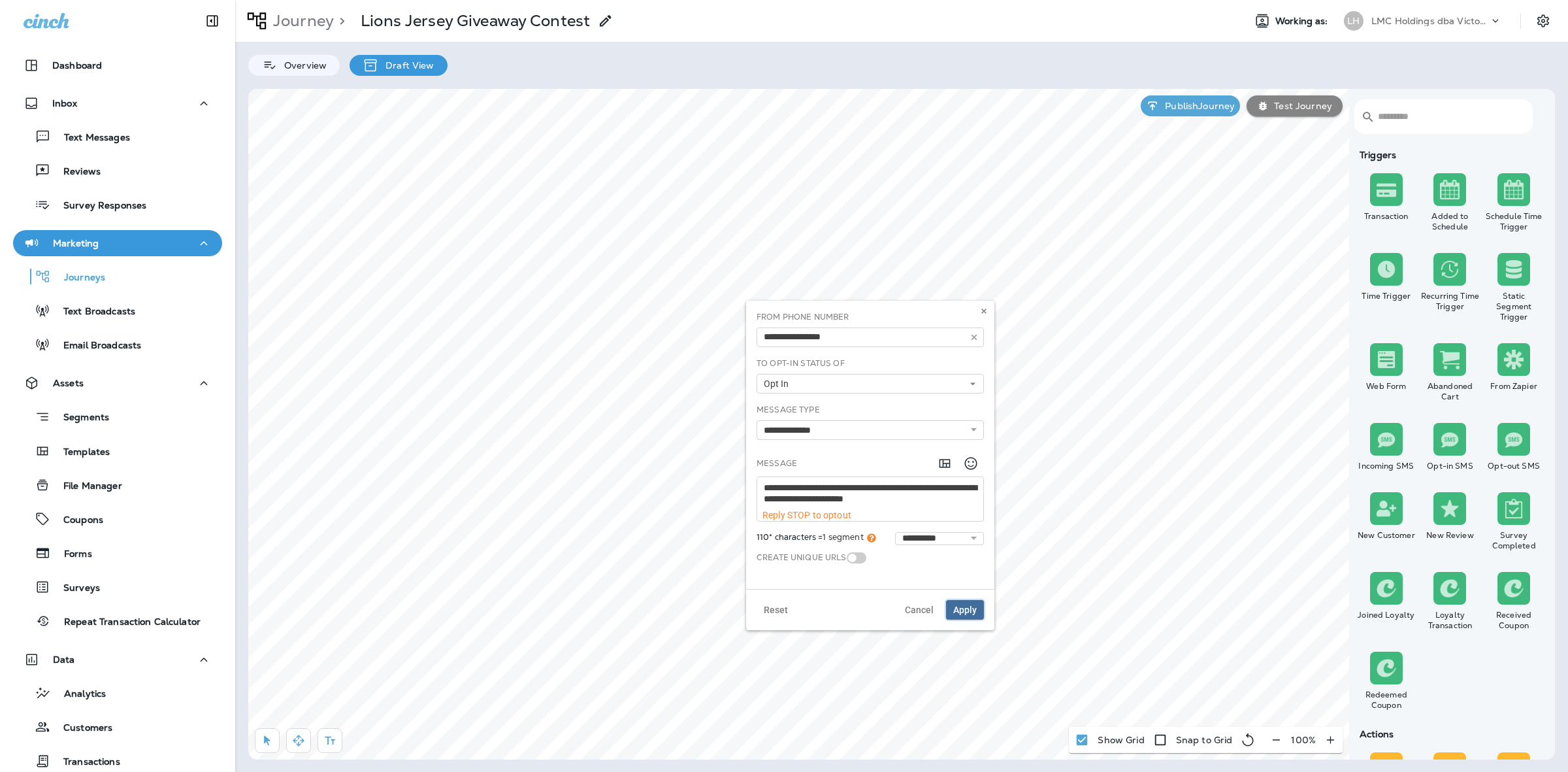
click at [968, 603] on button "Apply" at bounding box center [964, 609] width 38 height 20
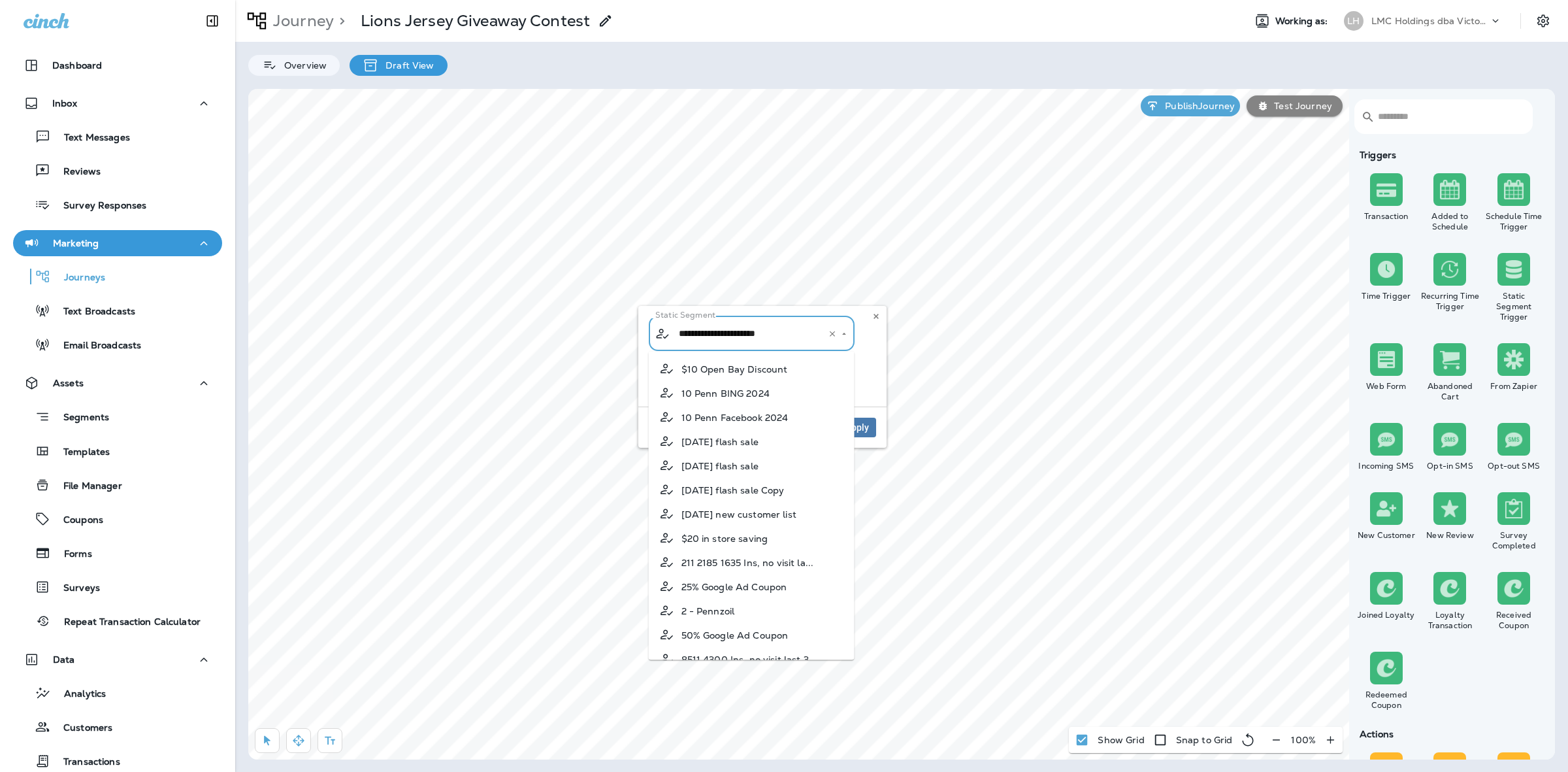
click at [632, 0] on body "Dashboard Inbox Text Messages Reviews Survey Responses Marketing Journeys Text …" at bounding box center [784, 0] width 1568 height 0
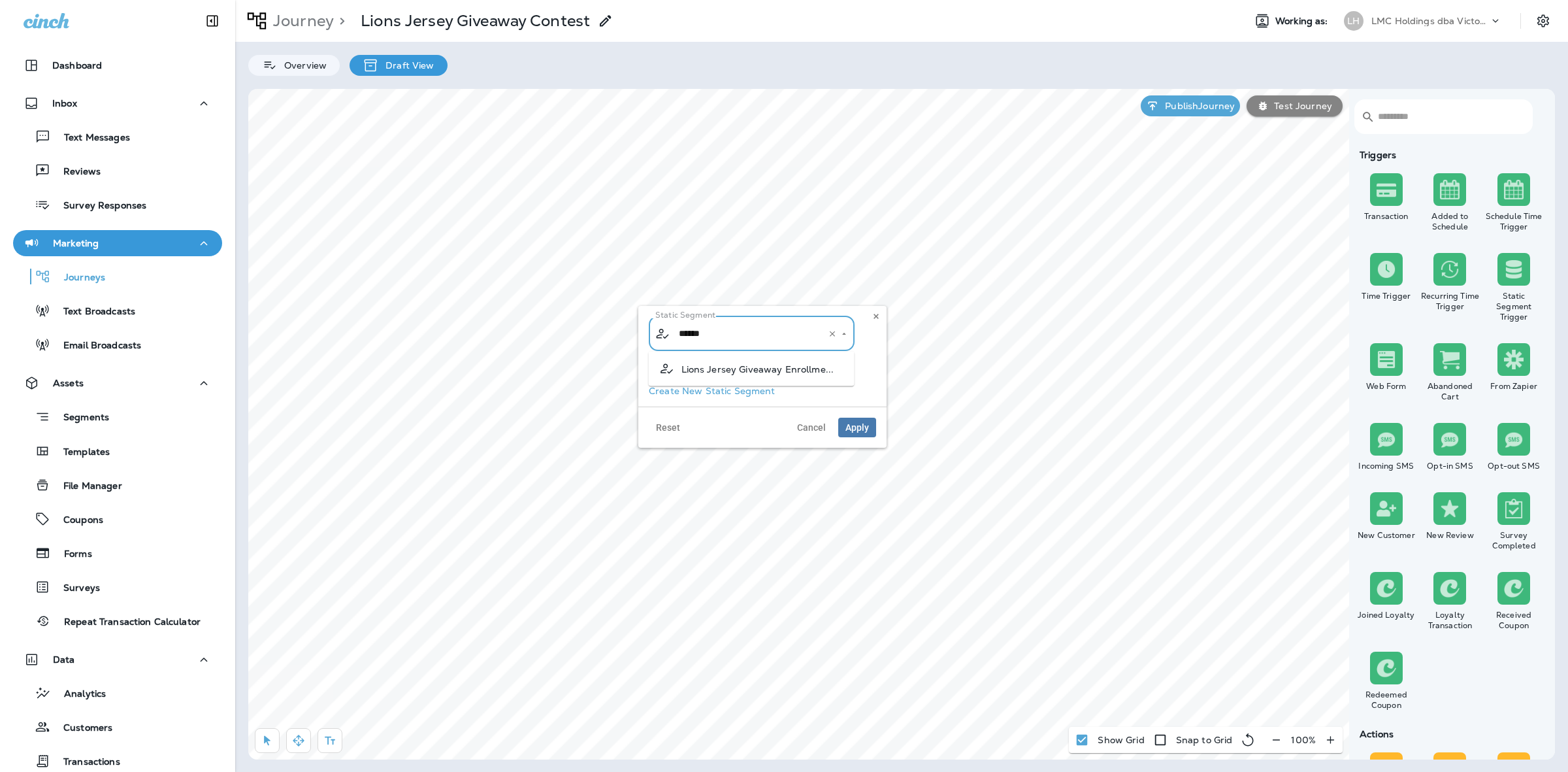
click at [762, 366] on span "Lions Jersey Giveaway Enrollme..." at bounding box center [758, 368] width 153 height 10
type input "**********"
click at [858, 430] on span "Apply" at bounding box center [857, 427] width 24 height 9
click at [1031, 448] on icon at bounding box center [1030, 448] width 8 height 8
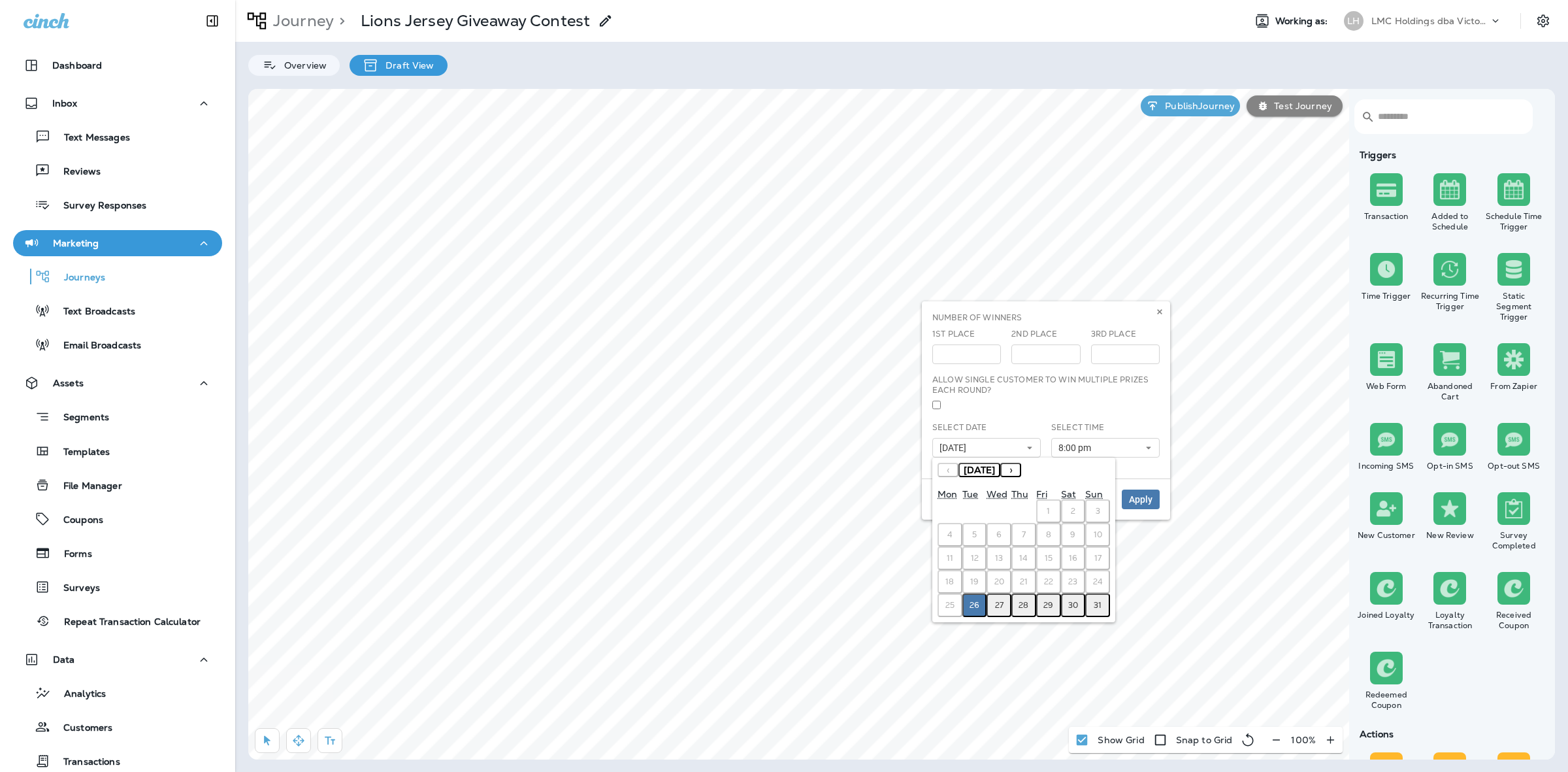
click at [1021, 472] on button "›" at bounding box center [1011, 470] width 21 height 14
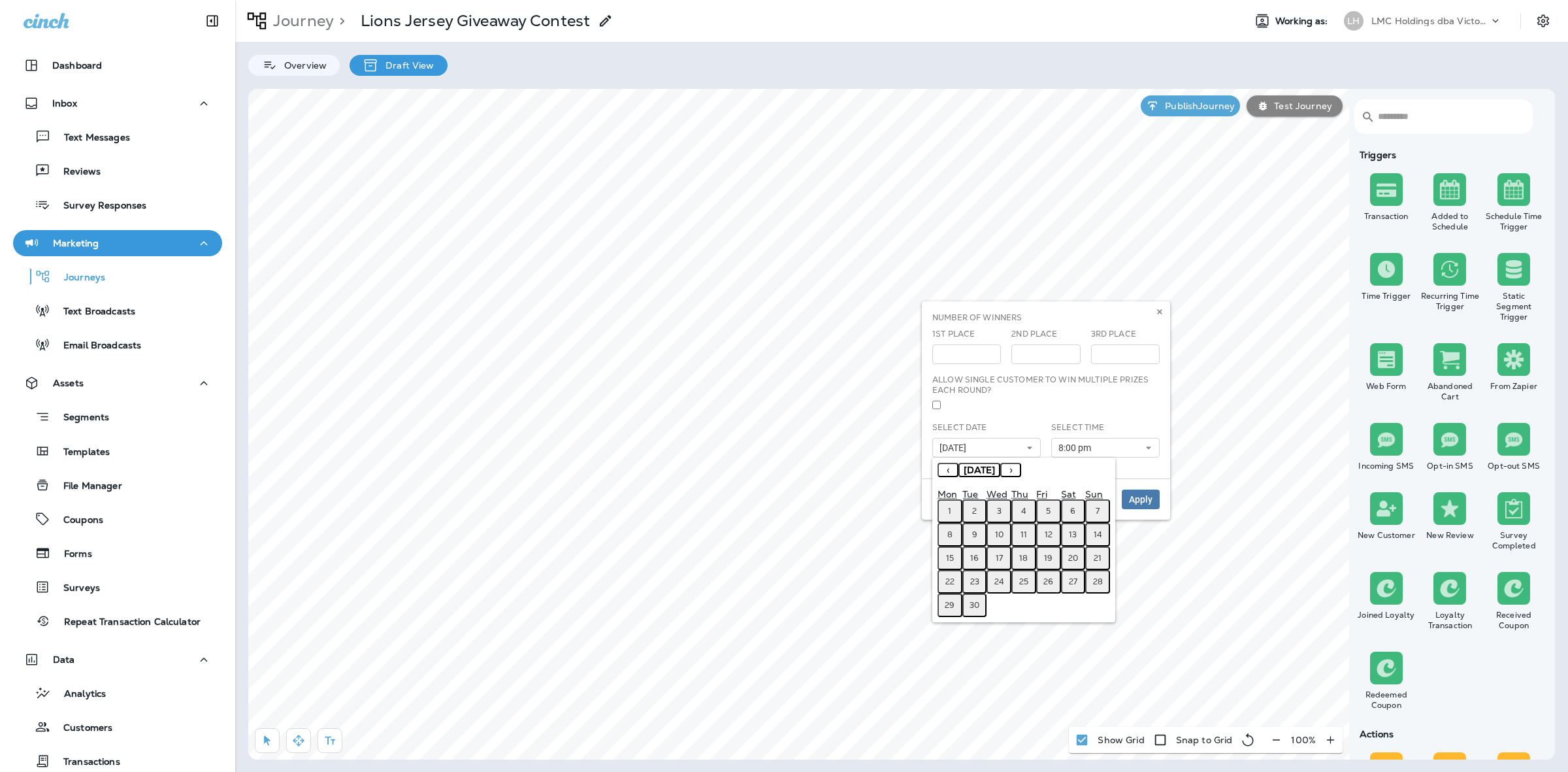
click at [1021, 471] on button "›" at bounding box center [1011, 470] width 21 height 14
click at [998, 509] on abbr "1" at bounding box center [998, 510] width 3 height 10
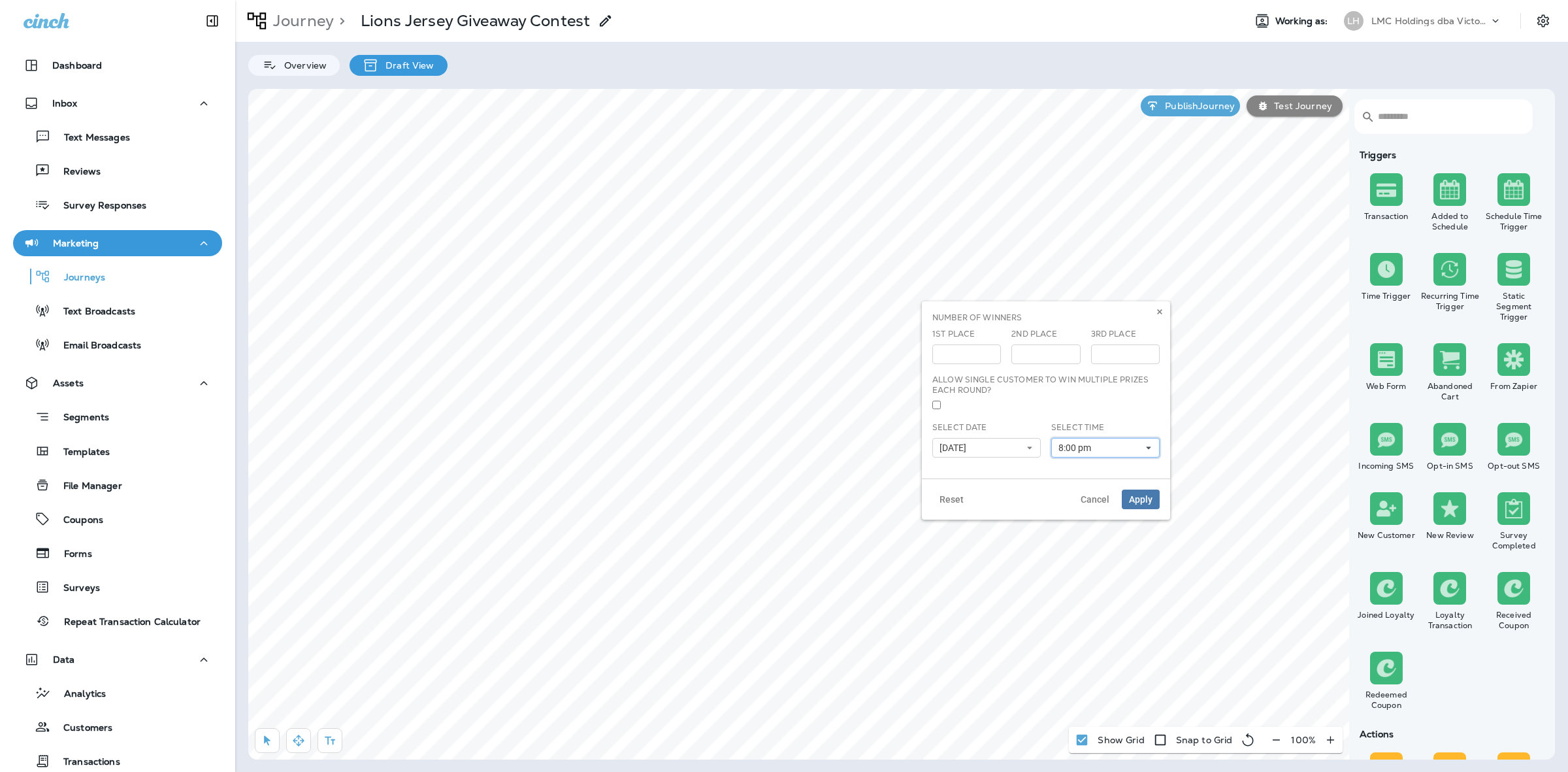
click at [1127, 448] on button "8:00 pm" at bounding box center [1105, 447] width 109 height 20
click at [1007, 446] on button "10/01/25" at bounding box center [986, 447] width 109 height 20
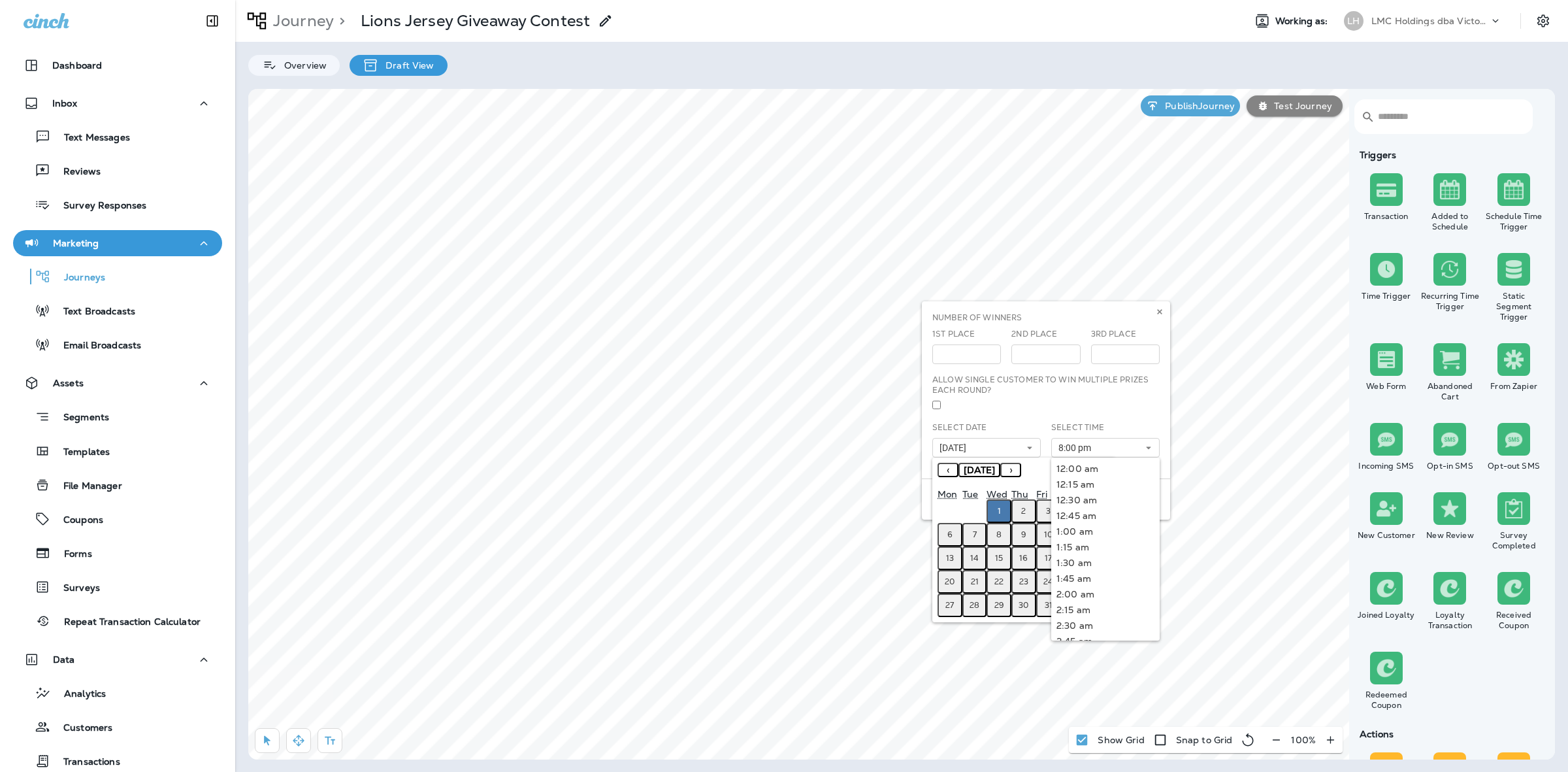
click at [1022, 509] on abbr "2" at bounding box center [1023, 510] width 5 height 10
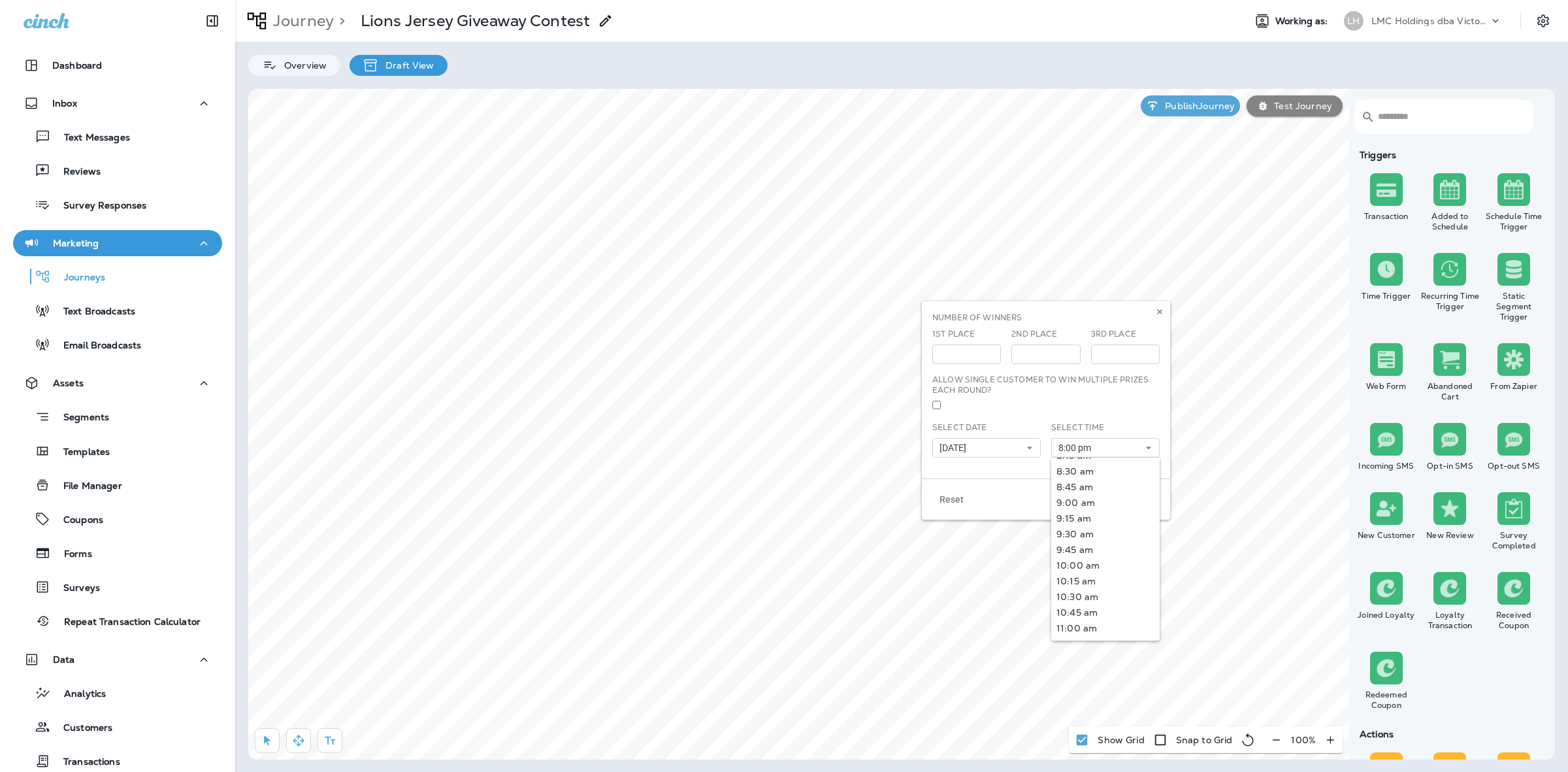
scroll to position [562, 0]
click at [1081, 473] on link "9:00 am" at bounding box center [1105, 471] width 109 height 16
click at [1140, 494] on span "Apply" at bounding box center [1140, 499] width 24 height 9
click at [1192, 107] on p "Publish Journey" at bounding box center [1197, 105] width 76 height 10
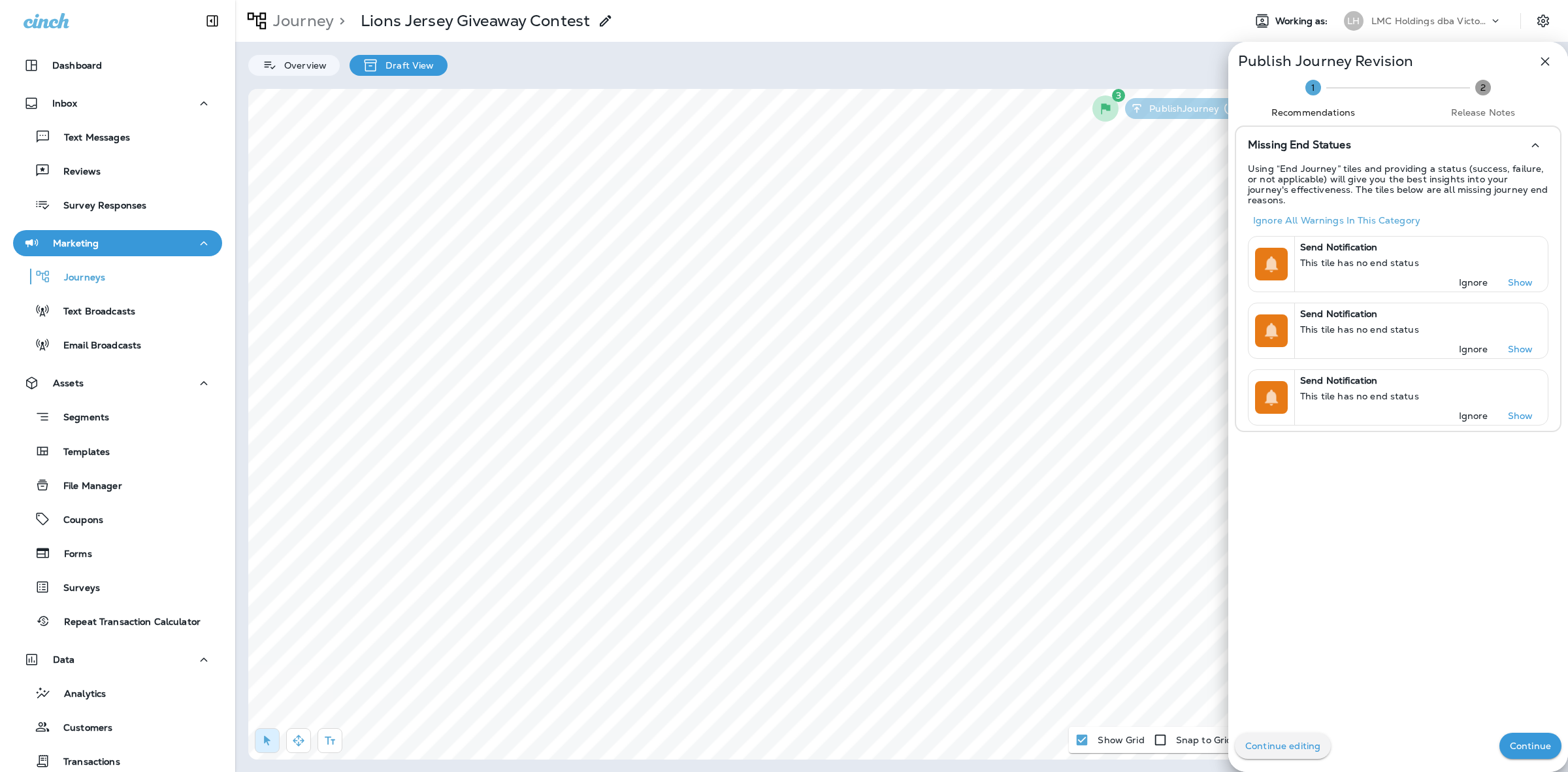
click at [1520, 744] on p "Continue" at bounding box center [1530, 745] width 42 height 10
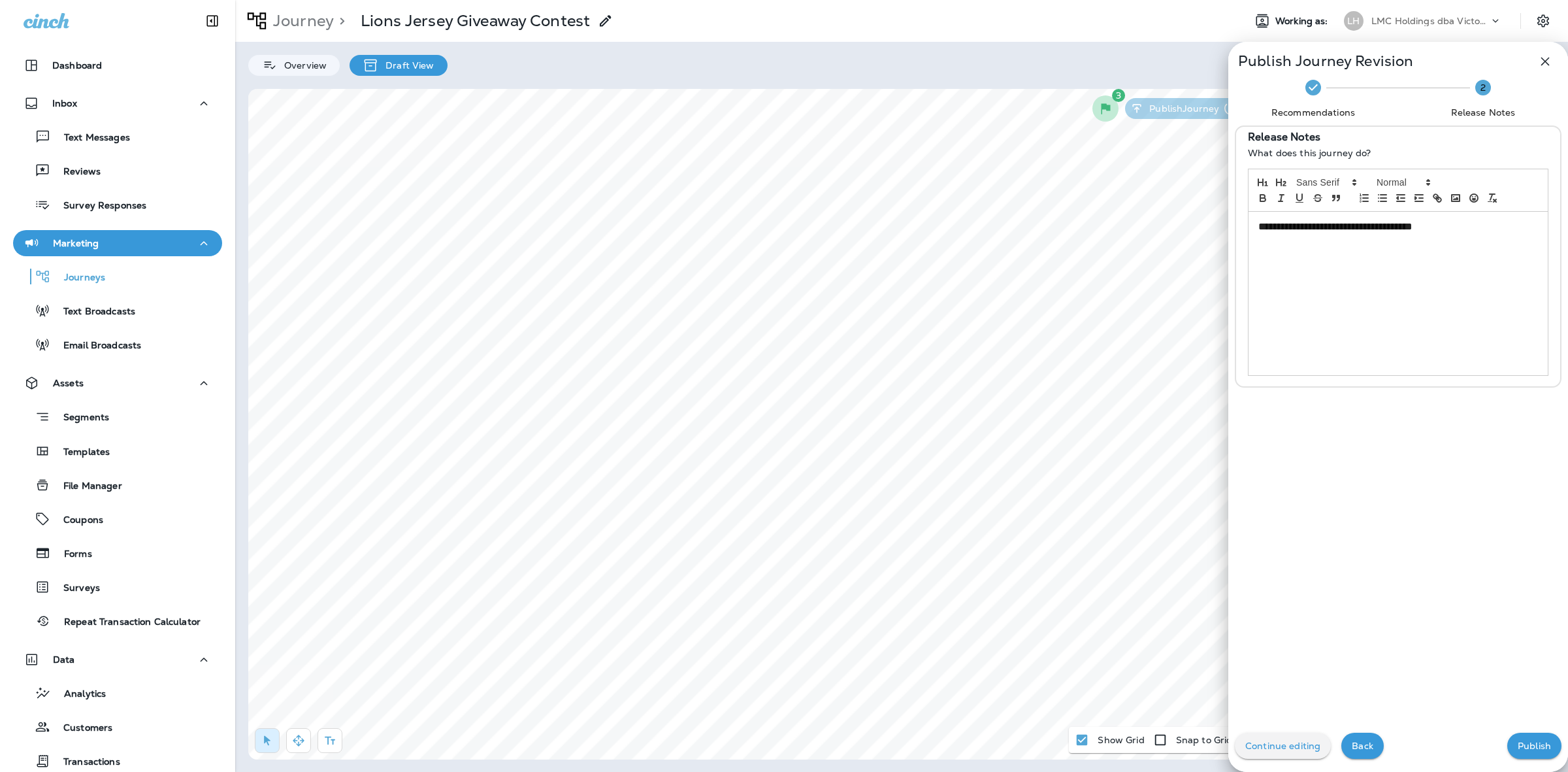
click at [1517, 748] on p "Publish" at bounding box center [1533, 745] width 33 height 10
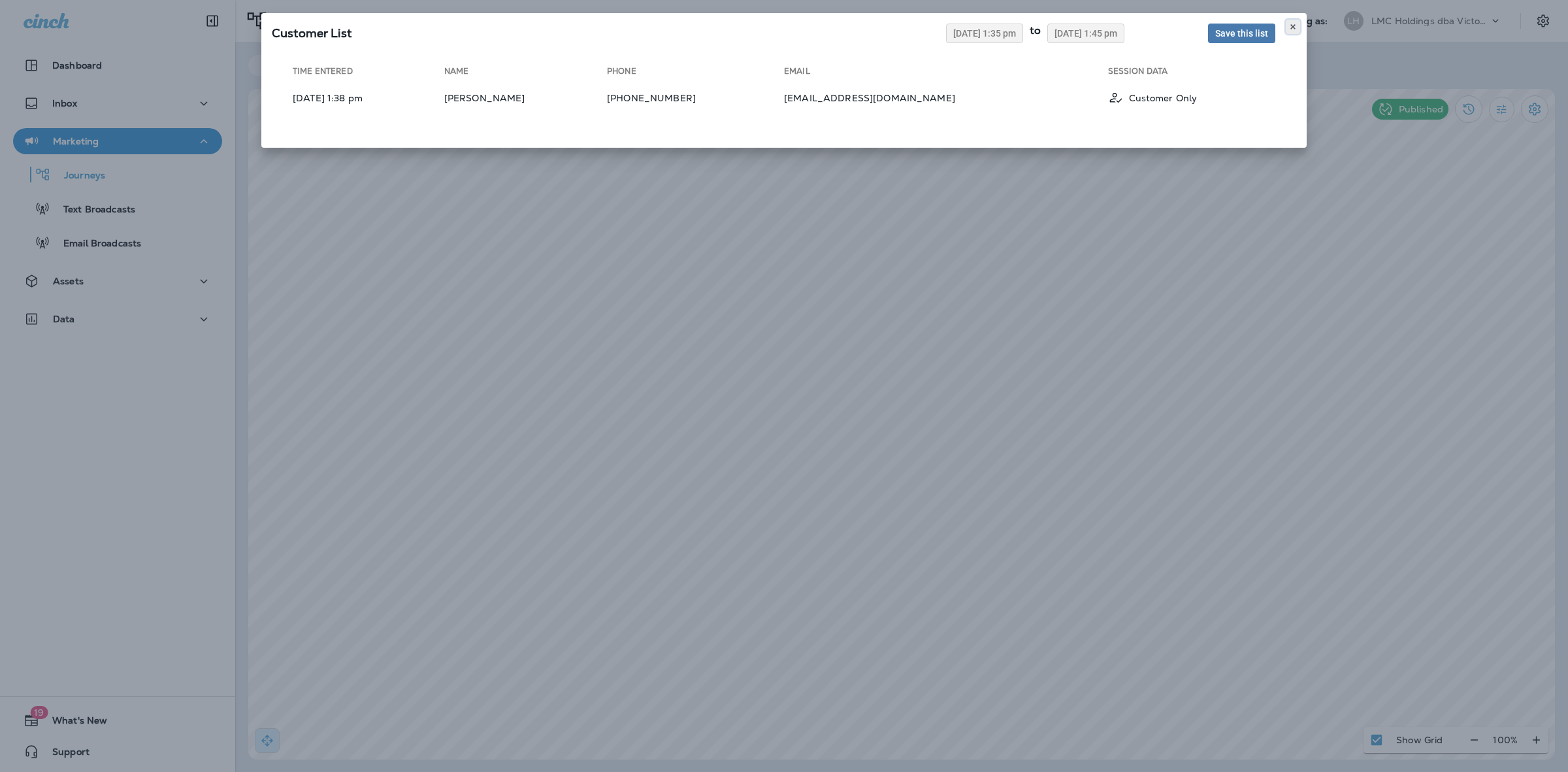
click at [1294, 22] on button at bounding box center [1292, 26] width 14 height 14
